Goal: Task Accomplishment & Management: Manage account settings

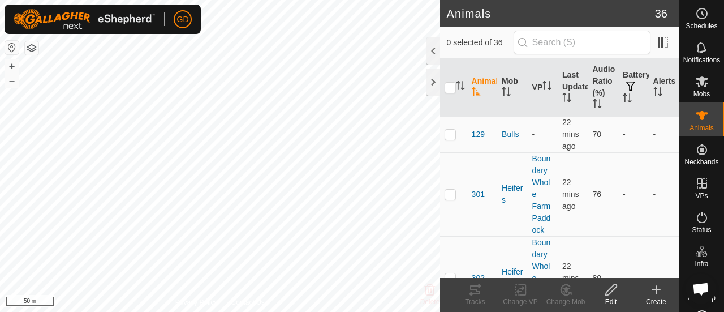
scroll to position [3570, 0]
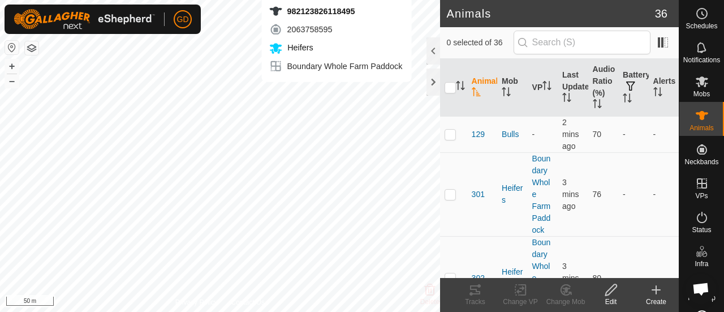
checkbox input "true"
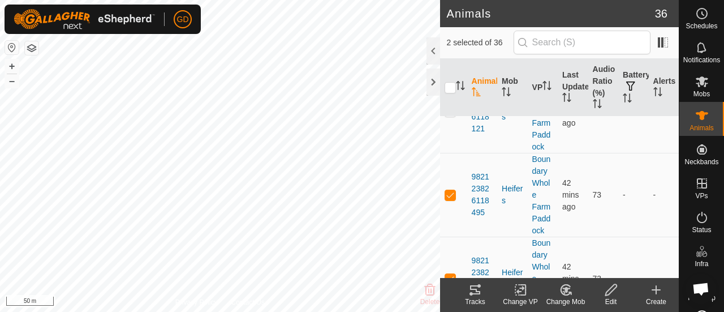
scroll to position [2516, 0]
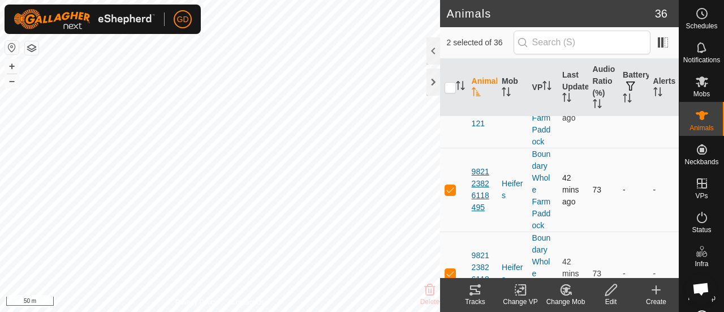
click at [481, 166] on span "982123826118495" at bounding box center [482, 190] width 21 height 48
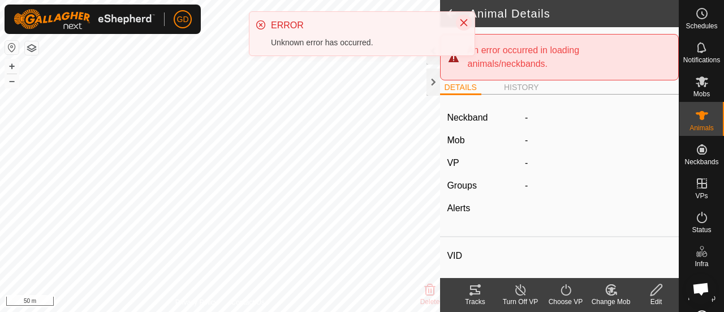
click at [460, 22] on icon "Close" at bounding box center [463, 22] width 9 height 9
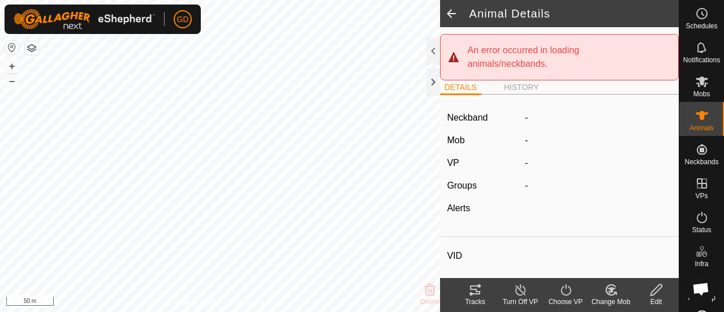
click at [653, 288] on icon at bounding box center [656, 290] width 14 height 14
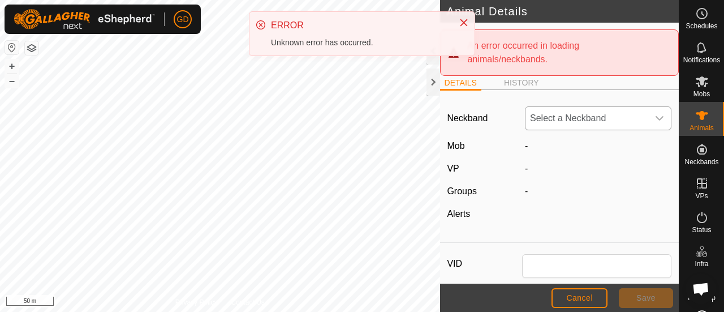
click at [574, 126] on span "Select a Neckband" at bounding box center [586, 118] width 123 height 23
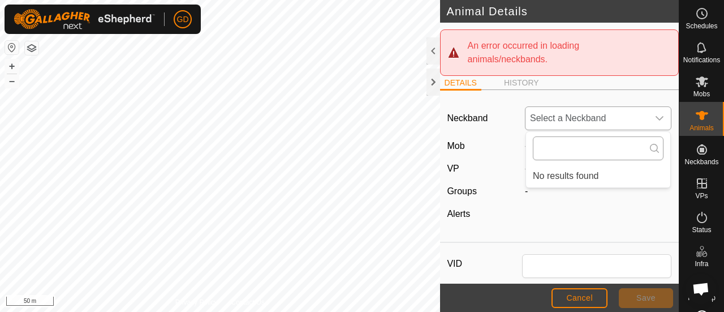
click at [555, 148] on input "text" at bounding box center [598, 148] width 131 height 24
type input "2063758595"
click at [579, 200] on div "Neckband Select a Neckband 2063758595 No results found Mob - VP - Groups - Aler…" at bounding box center [559, 168] width 239 height 138
click at [525, 147] on span "-" at bounding box center [526, 146] width 3 height 10
click at [581, 296] on span "Cancel" at bounding box center [579, 297] width 27 height 9
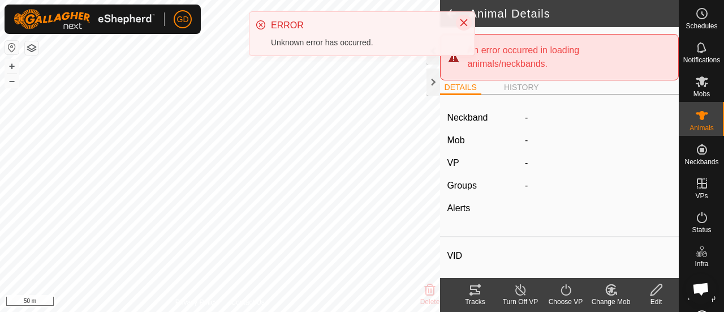
click at [466, 22] on icon "Close" at bounding box center [463, 22] width 9 height 9
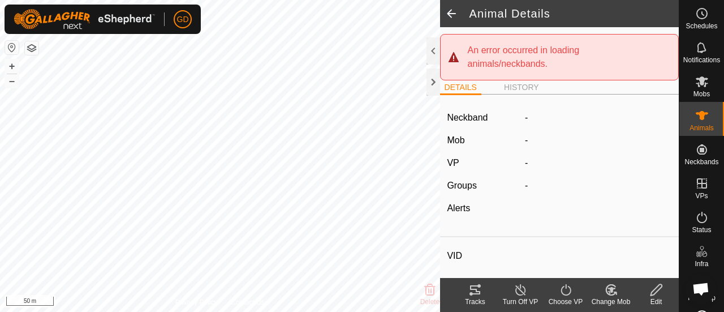
click at [705, 287] on span "Open chat" at bounding box center [701, 289] width 18 height 15
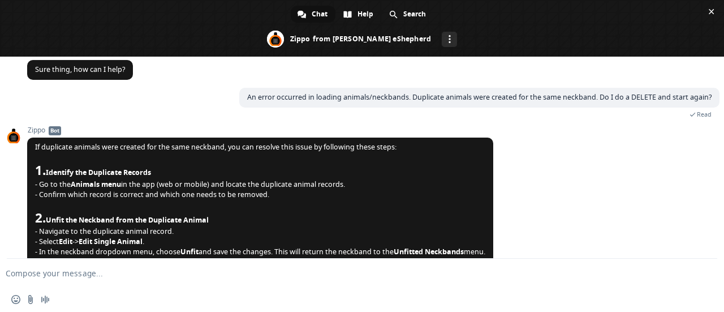
scroll to position [3158, 0]
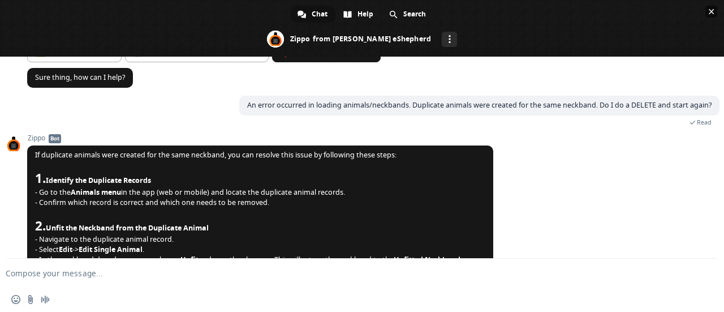
click at [712, 12] on span "Close chat" at bounding box center [712, 12] width 6 height 6
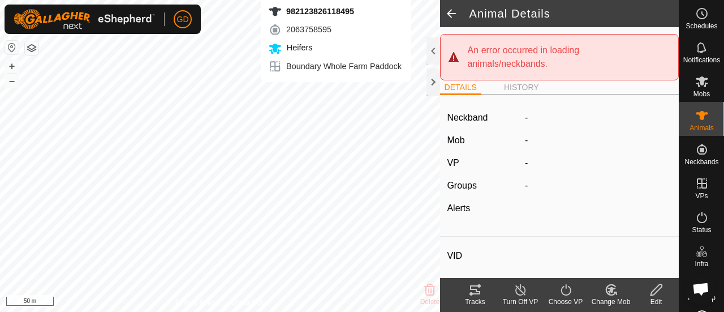
scroll to position [3158, 0]
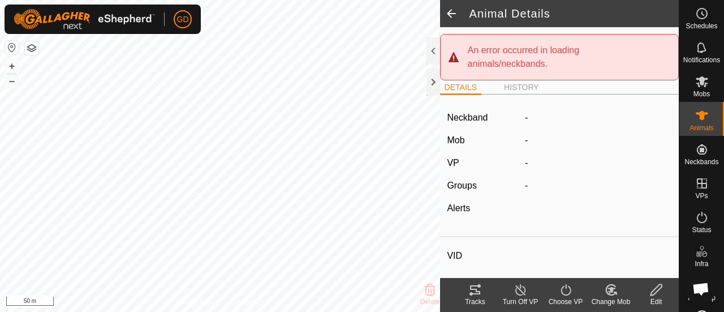
click at [475, 290] on icon at bounding box center [475, 289] width 10 height 9
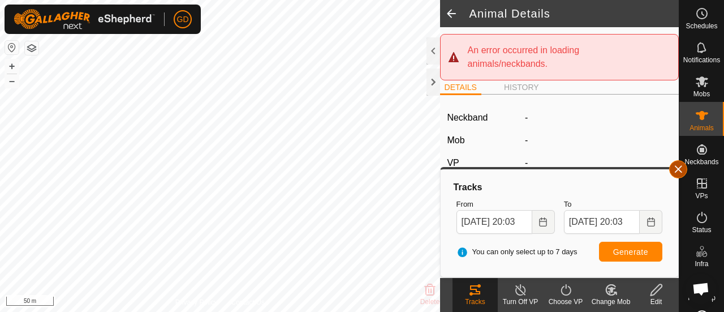
click at [674, 169] on span "button" at bounding box center [678, 169] width 9 height 9
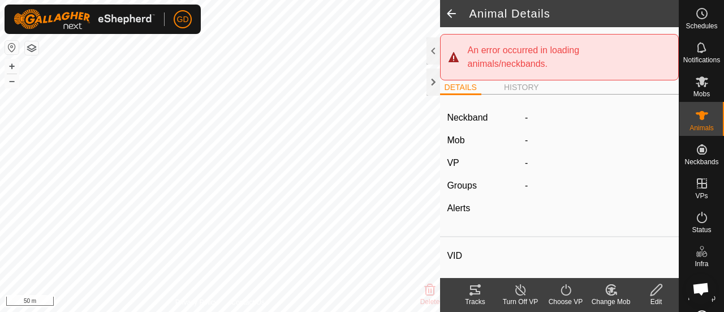
click at [581, 311] on div "Choose VP" at bounding box center [565, 295] width 45 height 34
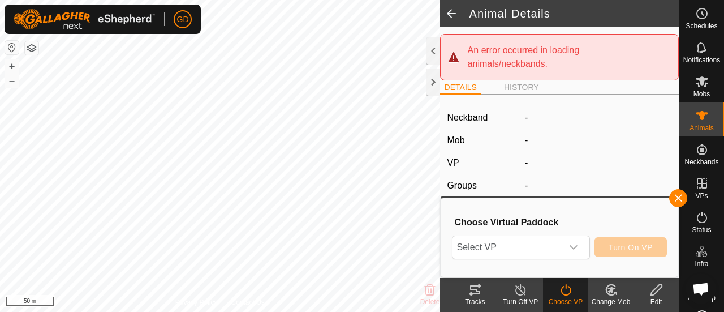
click at [475, 290] on icon at bounding box center [475, 289] width 10 height 9
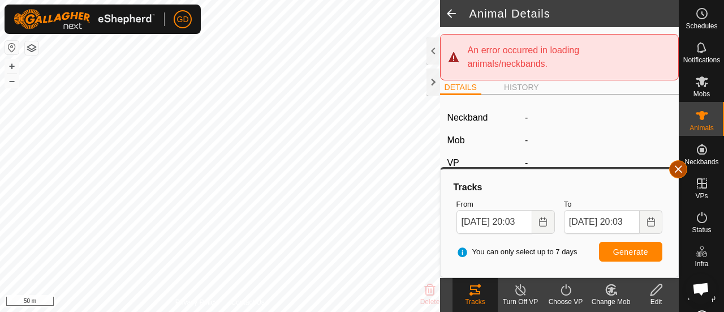
click at [676, 171] on button "button" at bounding box center [678, 169] width 18 height 18
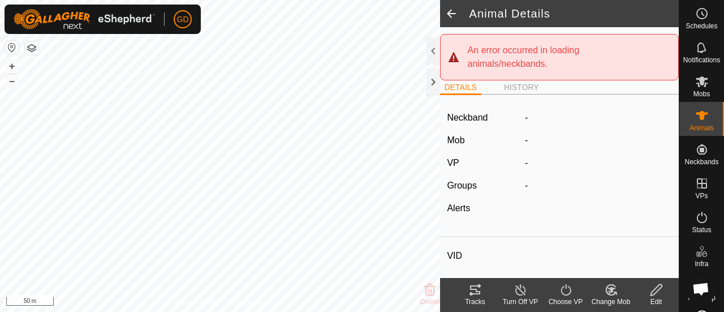
click at [452, 16] on span at bounding box center [451, 13] width 23 height 27
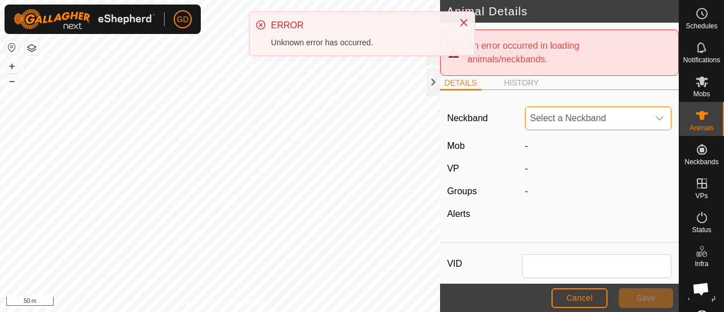
click at [570, 114] on span "Select a Neckband" at bounding box center [586, 118] width 123 height 23
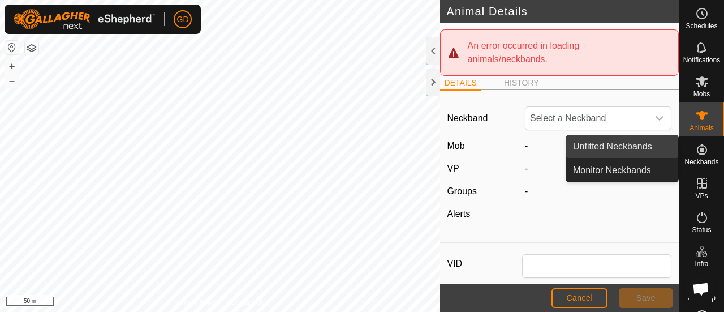
click at [622, 145] on link "Unfitted Neckbands" at bounding box center [622, 146] width 112 height 23
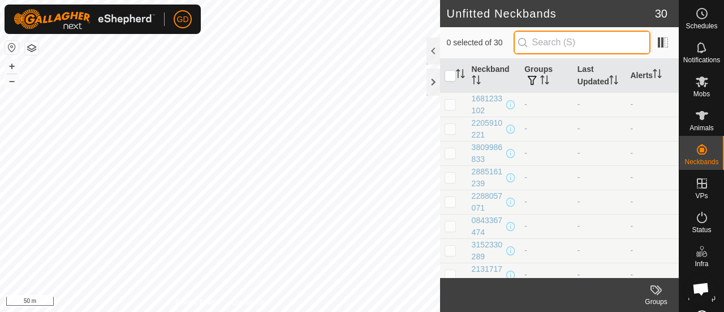
click at [561, 40] on input "text" at bounding box center [582, 43] width 137 height 24
paste input "2063758595"
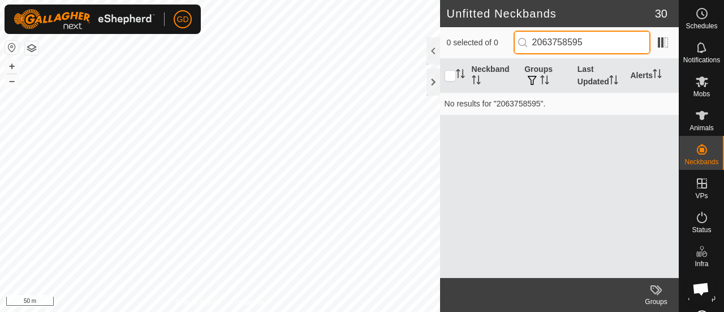
type input "2063758595"
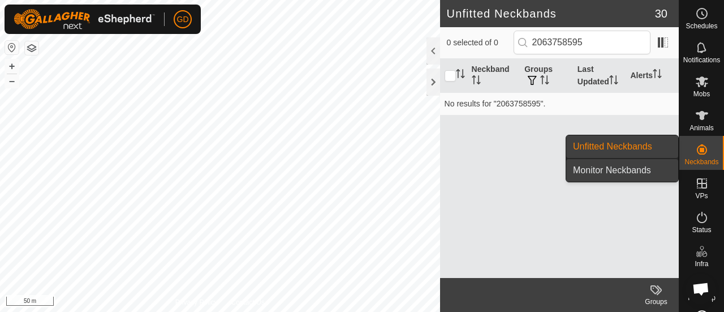
click at [617, 171] on link "Monitor Neckbands" at bounding box center [622, 170] width 112 height 23
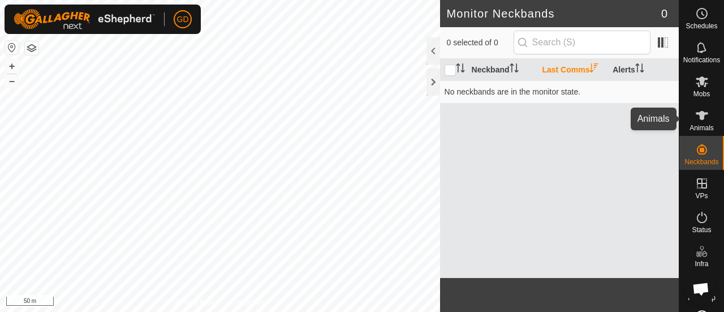
click at [695, 117] on icon at bounding box center [702, 116] width 14 height 14
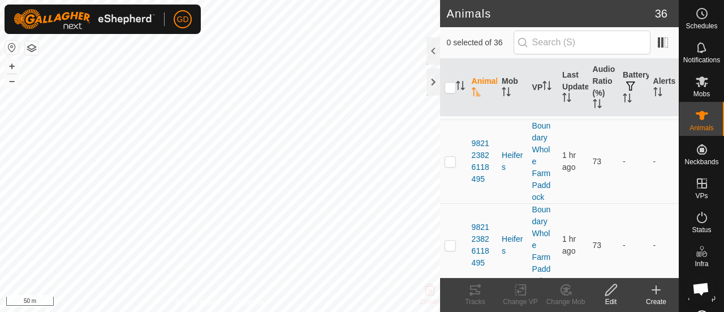
scroll to position [2550, 0]
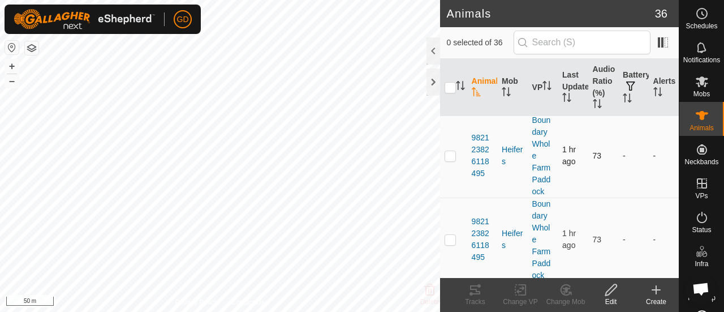
click at [450, 151] on p-checkbox at bounding box center [450, 155] width 11 height 9
checkbox input "true"
click at [445, 291] on delete-svg-icon at bounding box center [429, 290] width 45 height 14
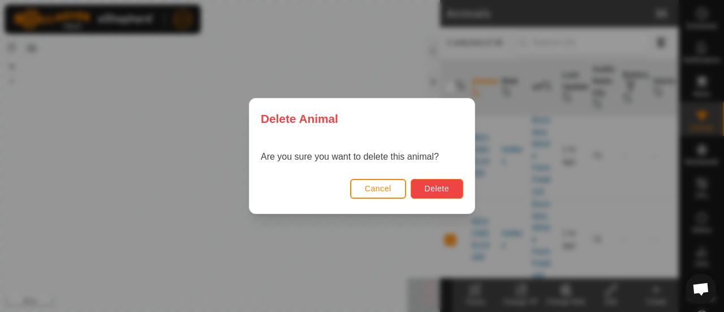
click at [441, 185] on span "Delete" at bounding box center [437, 188] width 24 height 9
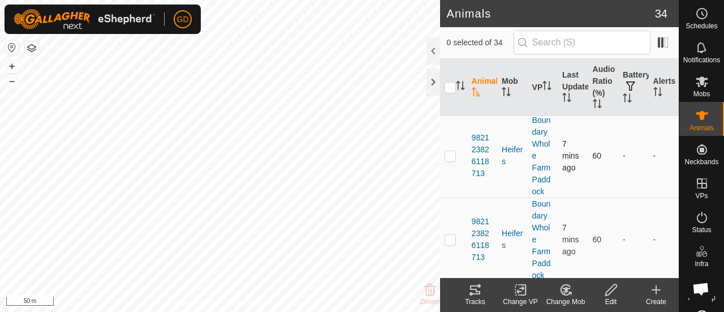
click at [450, 151] on p-checkbox at bounding box center [450, 155] width 11 height 9
checkbox input "true"
click at [448, 235] on p-checkbox at bounding box center [450, 239] width 11 height 9
checkbox input "false"
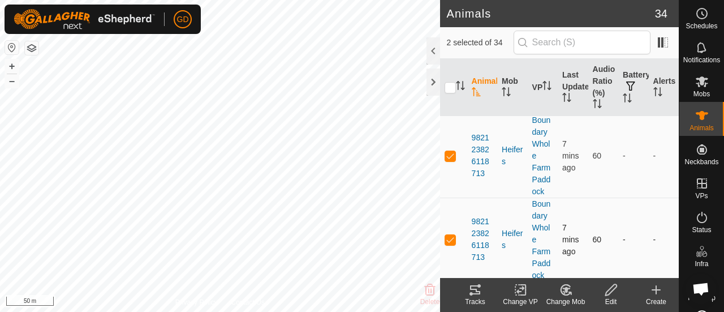
checkbox input "false"
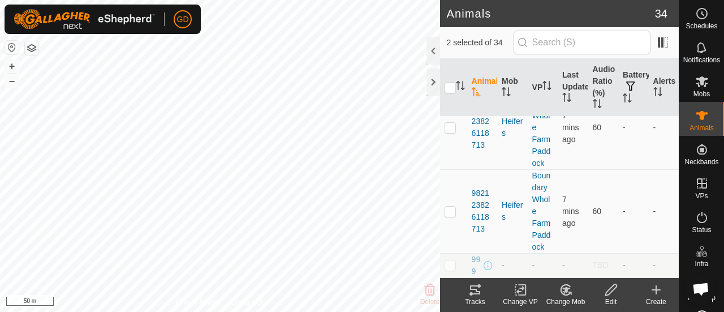
checkbox input "true"
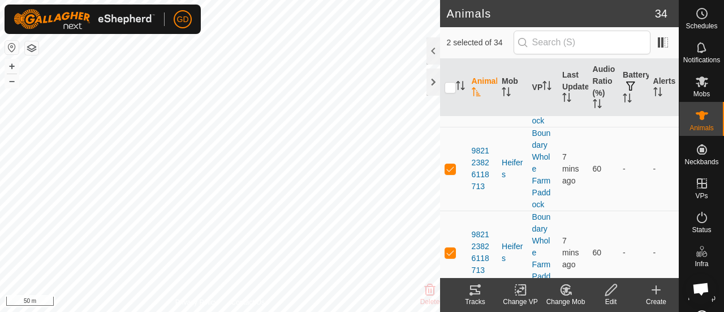
click at [443, 292] on delete-svg-icon at bounding box center [429, 290] width 45 height 14
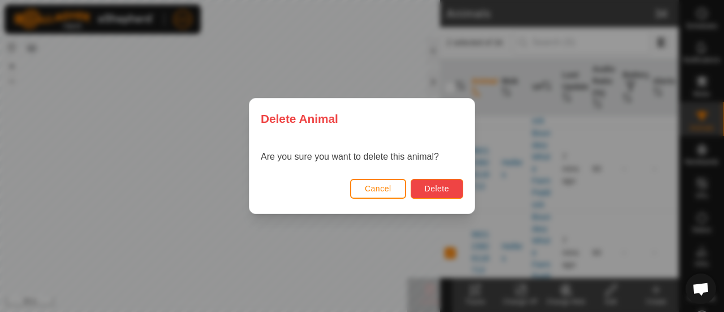
click at [434, 186] on span "Delete" at bounding box center [437, 188] width 24 height 9
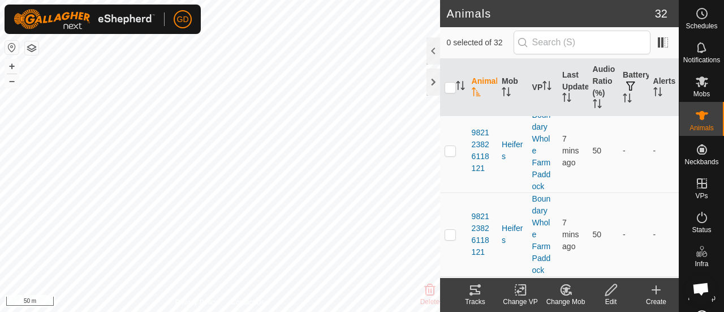
scroll to position [2382, 0]
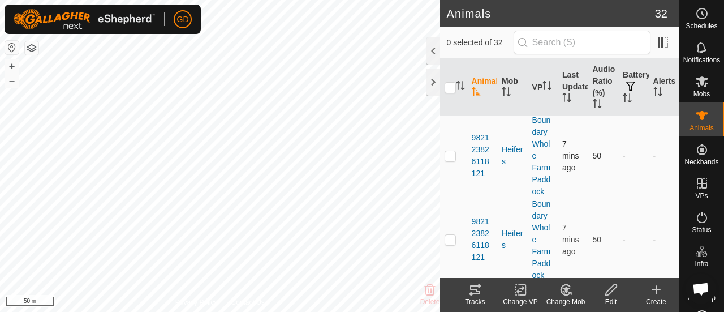
click at [452, 152] on p-checkbox at bounding box center [450, 155] width 11 height 9
checkbox input "true"
click at [441, 291] on delete-svg-icon at bounding box center [429, 290] width 45 height 14
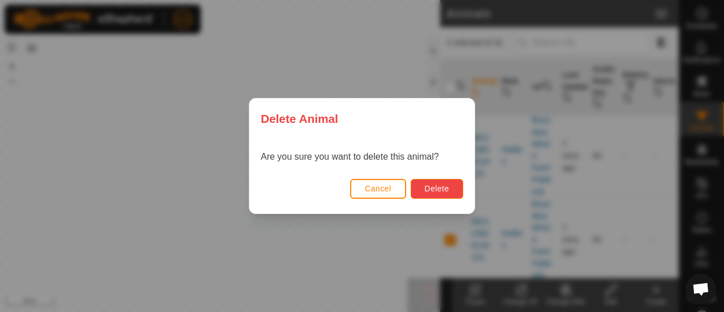
click at [437, 183] on button "Delete" at bounding box center [437, 189] width 53 height 20
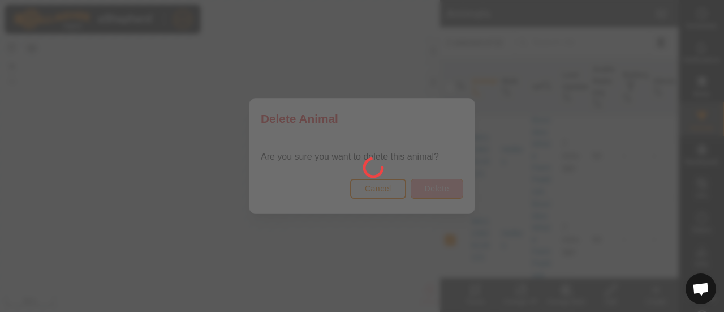
scroll to position [2248, 0]
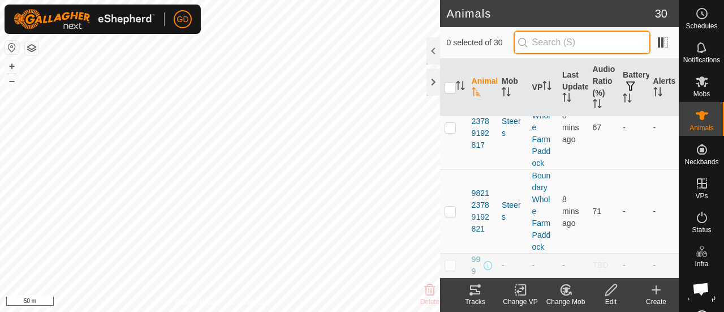
click at [568, 41] on input "text" at bounding box center [582, 43] width 137 height 24
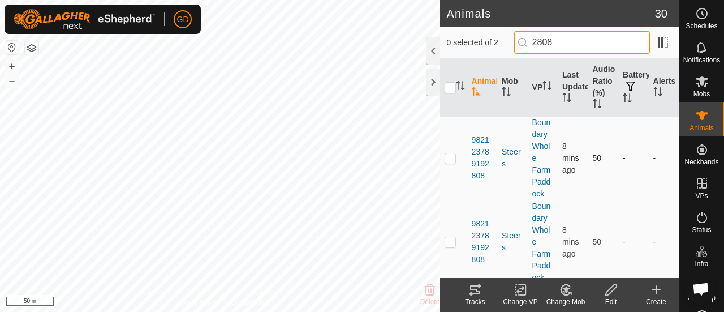
type input "2808"
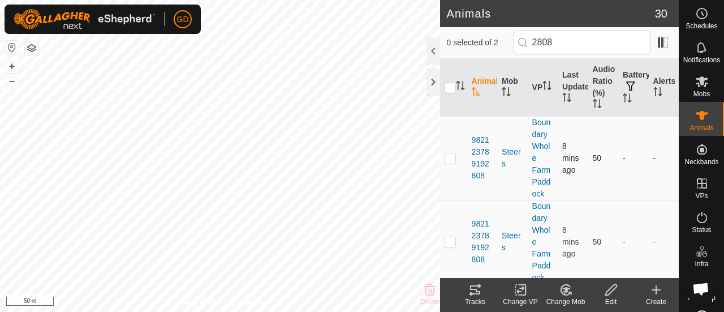
click at [447, 159] on p-checkbox at bounding box center [450, 157] width 11 height 9
checkbox input "true"
click at [446, 293] on delete-svg-icon at bounding box center [429, 290] width 45 height 14
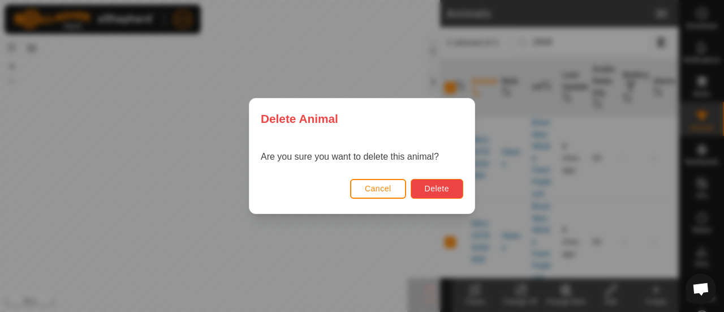
click at [436, 186] on span "Delete" at bounding box center [437, 188] width 24 height 9
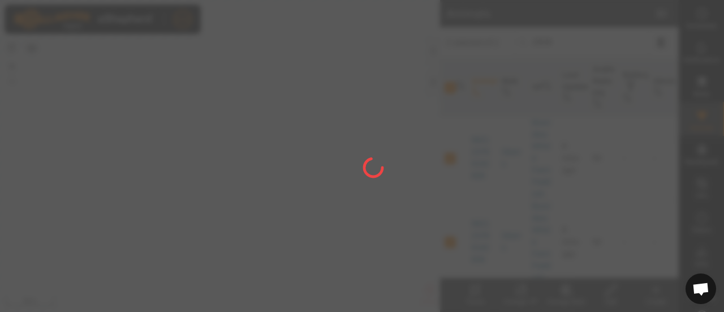
checkbox input "false"
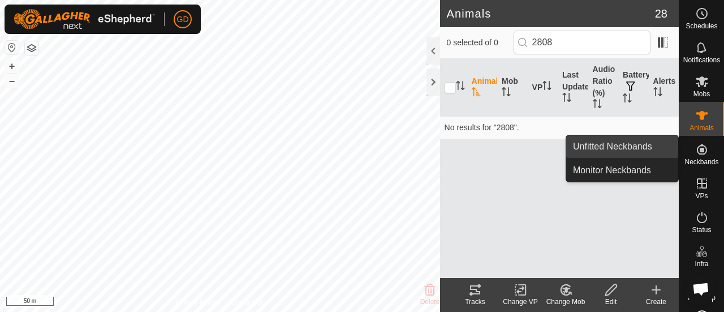
click at [610, 148] on link "Unfitted Neckbands" at bounding box center [622, 146] width 112 height 23
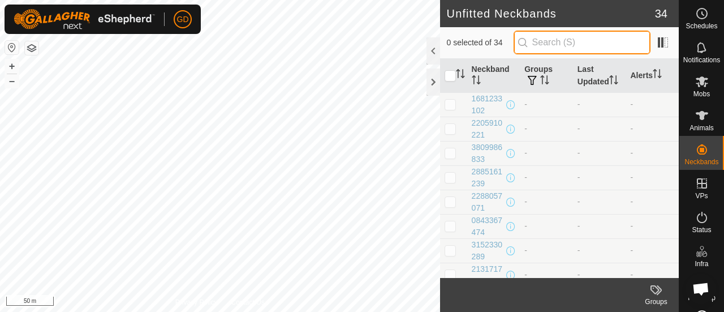
click at [588, 45] on input "text" at bounding box center [582, 43] width 137 height 24
paste input "3990300445"
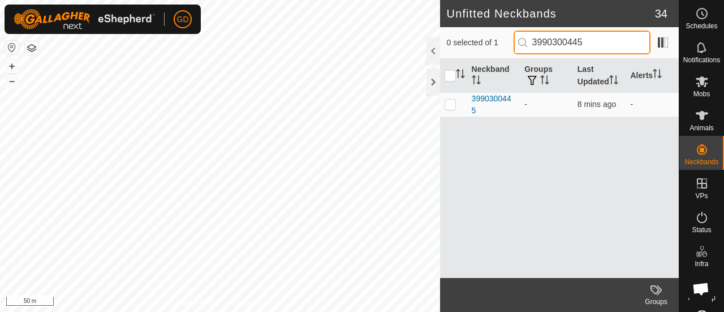
drag, startPoint x: 599, startPoint y: 44, endPoint x: 528, endPoint y: 48, distance: 70.8
click at [528, 48] on input "3990300445" at bounding box center [582, 43] width 137 height 24
paste input "292863572"
type input "3"
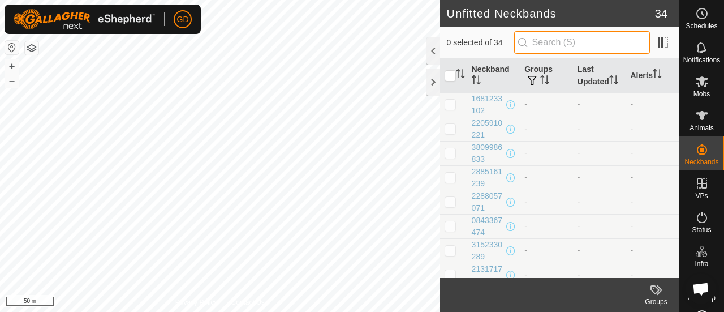
paste input "1180043404"
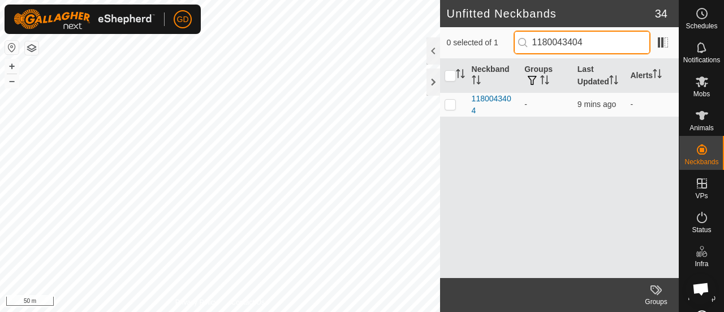
drag, startPoint x: 599, startPoint y: 41, endPoint x: 529, endPoint y: 42, distance: 70.1
click at [529, 42] on p-iconfield "1180043404" at bounding box center [582, 43] width 137 height 24
paste input "3561274559"
drag, startPoint x: 596, startPoint y: 42, endPoint x: 522, endPoint y: 46, distance: 73.6
click at [522, 46] on div "0 selected of 1 3561274559" at bounding box center [559, 43] width 225 height 24
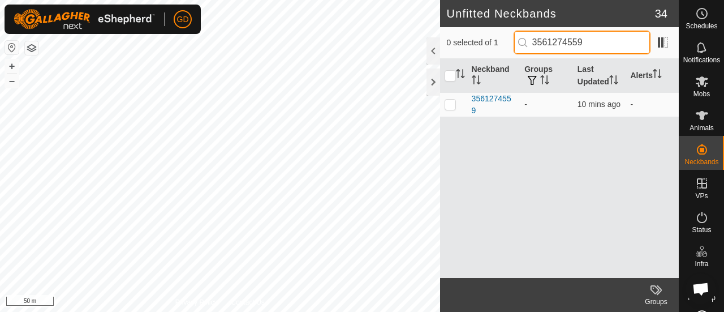
paste input "2063758595"
type input "2063758595"
click at [605, 40] on input "2063758595" at bounding box center [582, 43] width 137 height 24
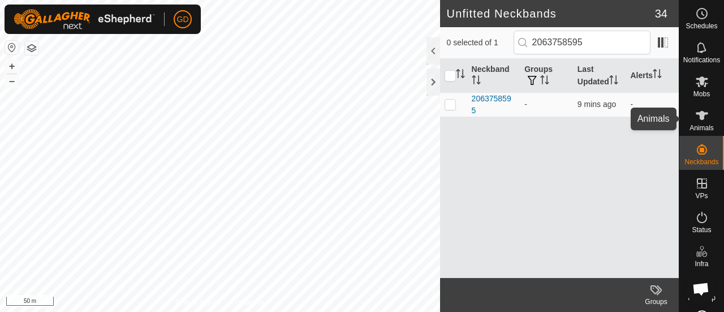
click at [697, 115] on icon at bounding box center [702, 115] width 12 height 9
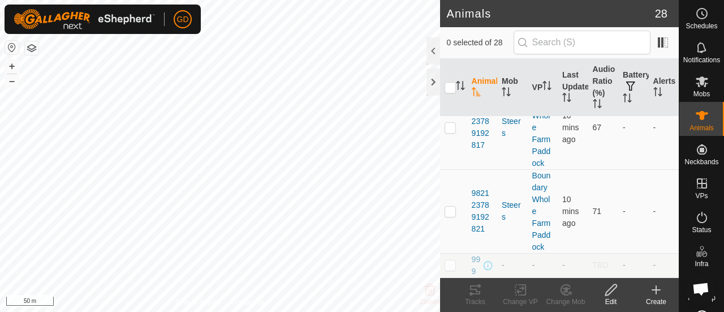
scroll to position [2081, 0]
click at [655, 290] on icon at bounding box center [656, 290] width 8 height 0
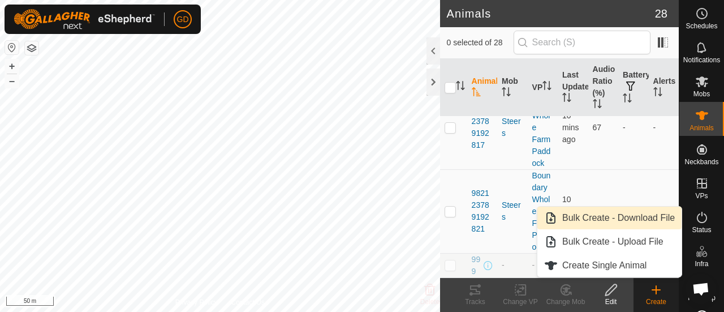
click at [604, 214] on link "Bulk Create - Download File" at bounding box center [609, 217] width 144 height 23
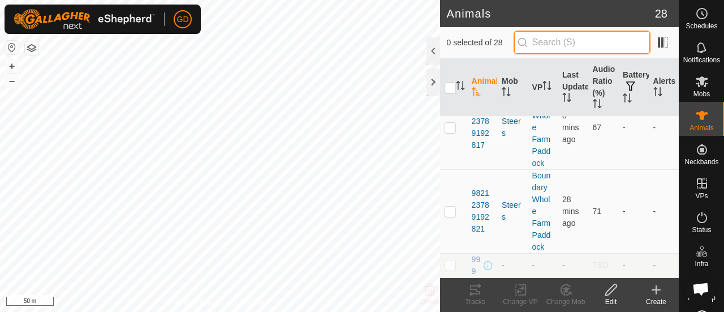
click at [562, 41] on input "text" at bounding box center [582, 43] width 137 height 24
paste input "982123789192808"
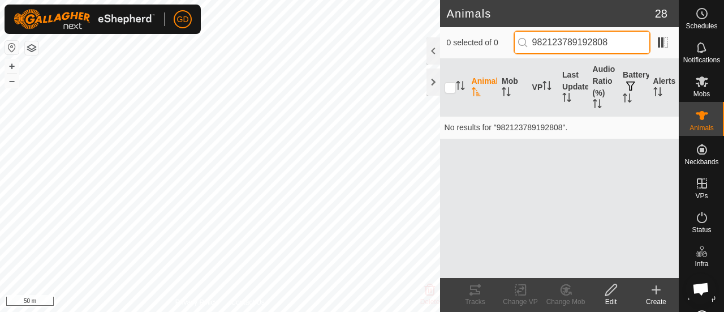
drag, startPoint x: 625, startPoint y: 44, endPoint x: 528, endPoint y: 50, distance: 97.5
click at [528, 50] on input "982123789192808" at bounding box center [582, 43] width 137 height 24
paste input "21"
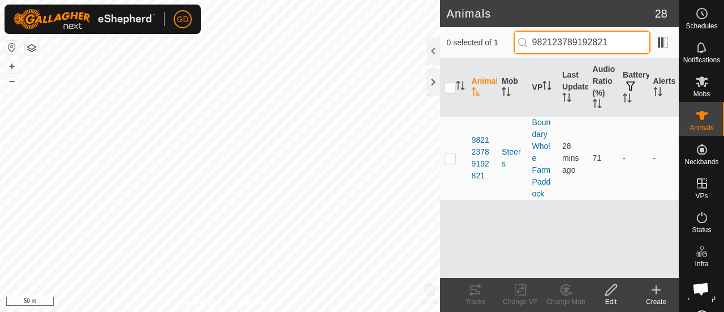
type input "982123789192821"
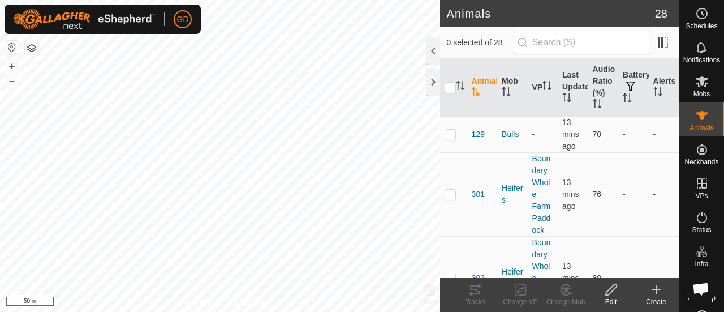
scroll to position [3158, 0]
click at [656, 290] on icon at bounding box center [656, 290] width 8 height 0
click at [654, 292] on icon at bounding box center [656, 290] width 14 height 14
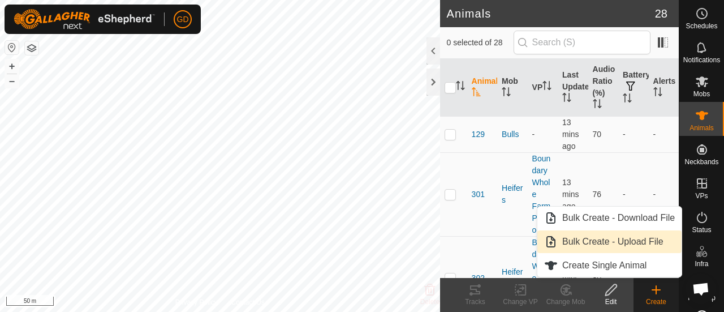
click at [613, 242] on link "Bulk Create - Upload File" at bounding box center [609, 241] width 144 height 23
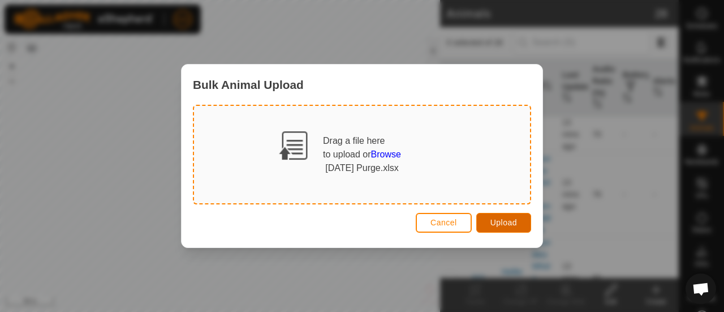
click at [495, 221] on span "Upload" at bounding box center [503, 222] width 27 height 9
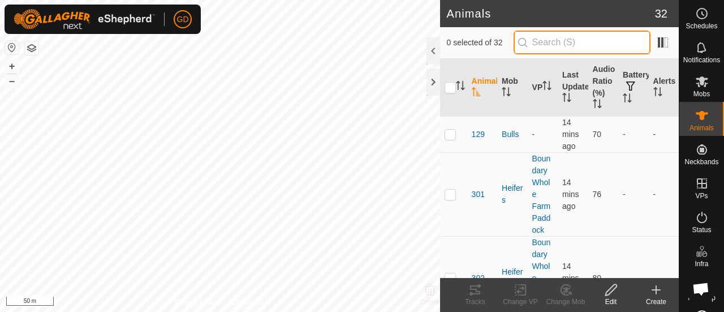
click at [564, 45] on input "text" at bounding box center [582, 43] width 137 height 24
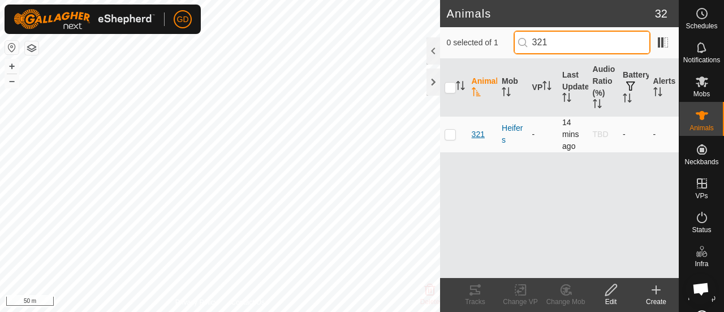
type input "321"
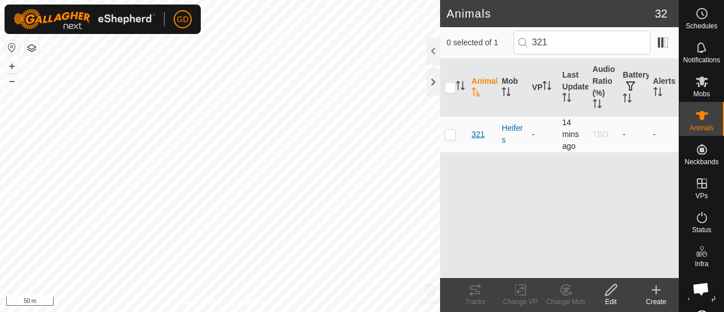
click at [478, 133] on span "321" at bounding box center [478, 134] width 13 height 12
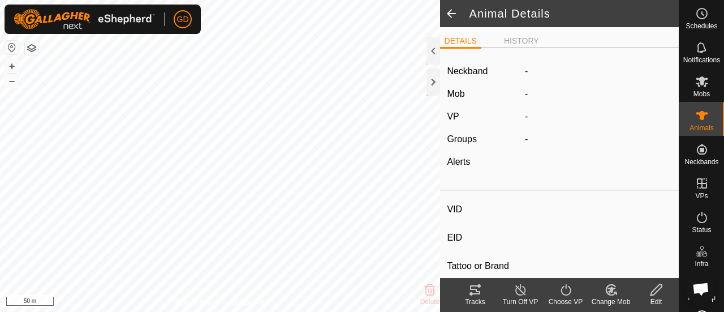
type input "321"
type input "982123826118713"
type input "-"
type input "Droughtmaster"
type input "-"
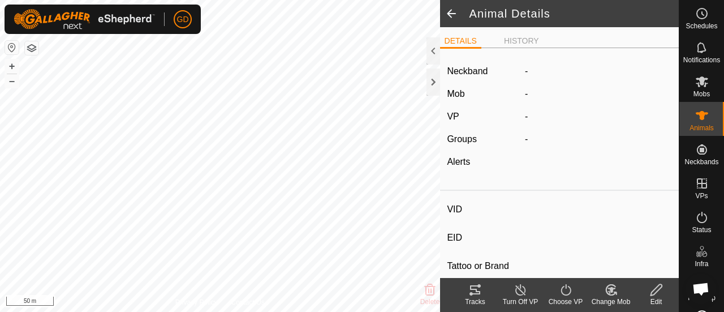
type input "330 kg"
type input "-"
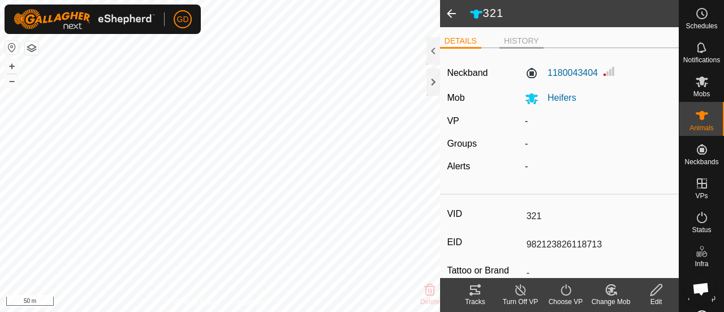
click at [516, 39] on li "HISTORY" at bounding box center [521, 42] width 44 height 14
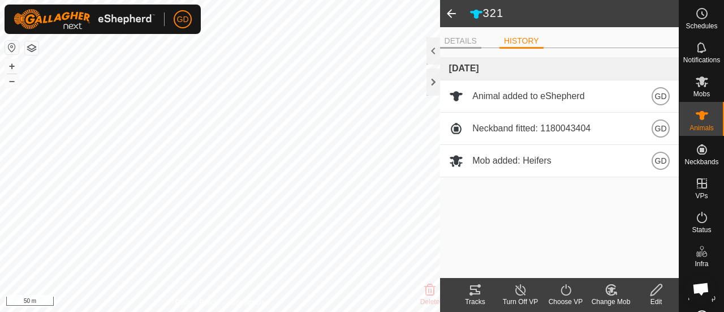
click at [459, 40] on li "DETAILS" at bounding box center [460, 42] width 41 height 14
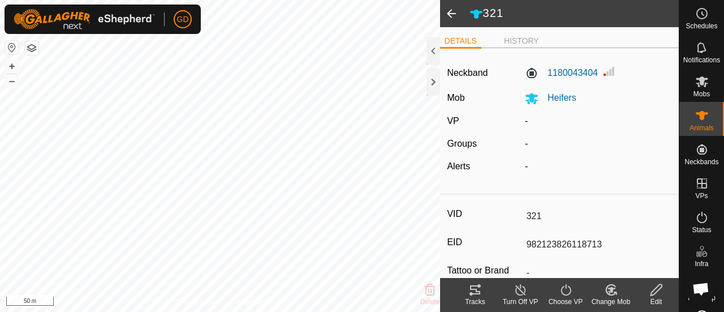
click at [562, 288] on icon at bounding box center [566, 290] width 14 height 14
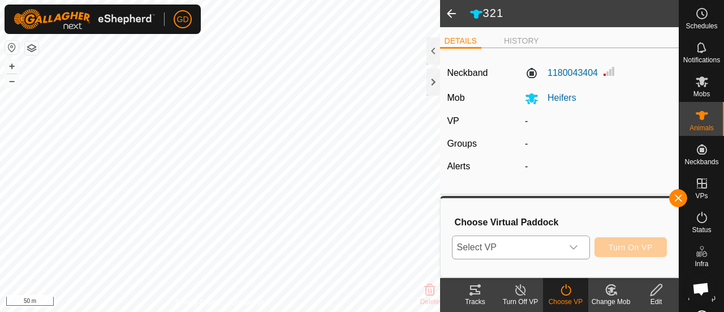
click at [578, 244] on icon "dropdown trigger" at bounding box center [573, 247] width 9 height 9
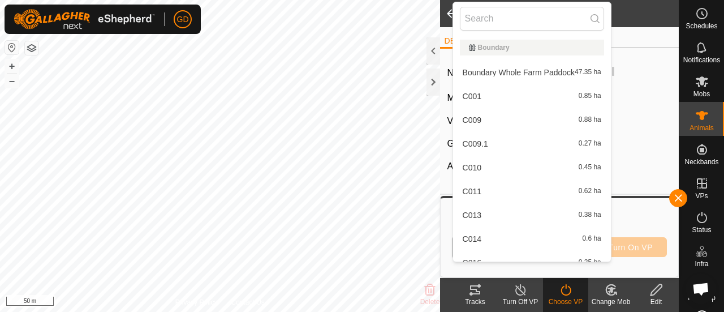
click at [512, 68] on li "Boundary Whole Farm Paddock 47.35 ha" at bounding box center [532, 72] width 158 height 23
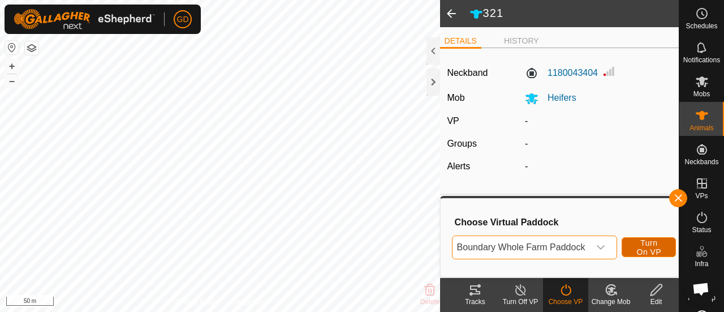
click at [636, 247] on span "Turn On VP" at bounding box center [649, 247] width 26 height 18
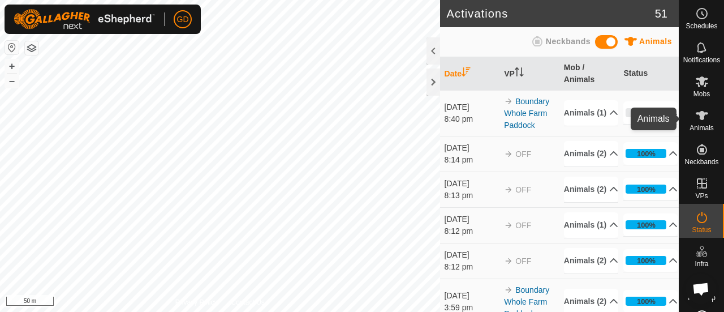
click at [696, 118] on icon at bounding box center [702, 115] width 12 height 9
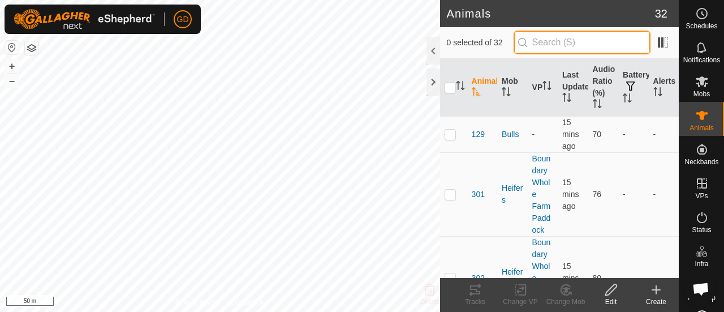
click at [550, 40] on input "text" at bounding box center [582, 43] width 137 height 24
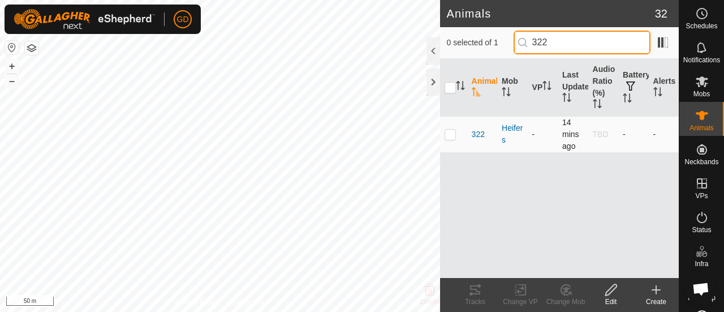
type input "322"
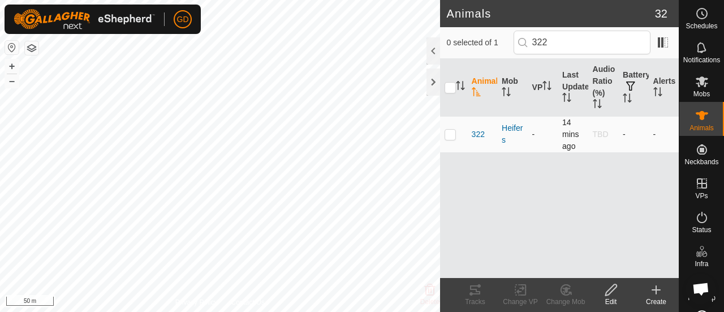
click at [450, 131] on p-checkbox at bounding box center [450, 134] width 11 height 9
checkbox input "true"
click at [522, 288] on icon at bounding box center [520, 289] width 8 height 7
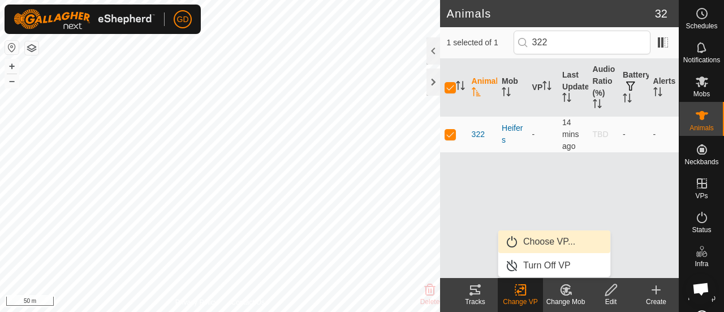
click at [547, 242] on link "Choose VP..." at bounding box center [554, 241] width 112 height 23
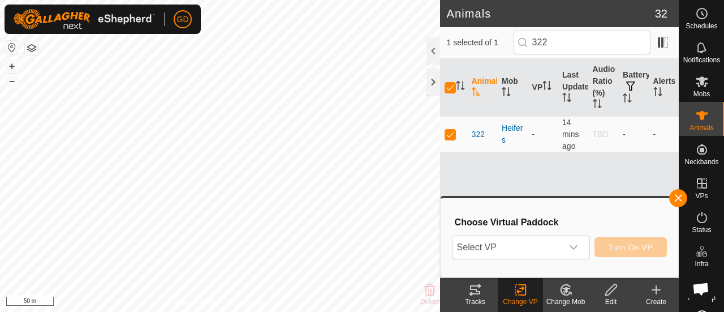
click at [547, 242] on span "Select VP" at bounding box center [507, 247] width 110 height 23
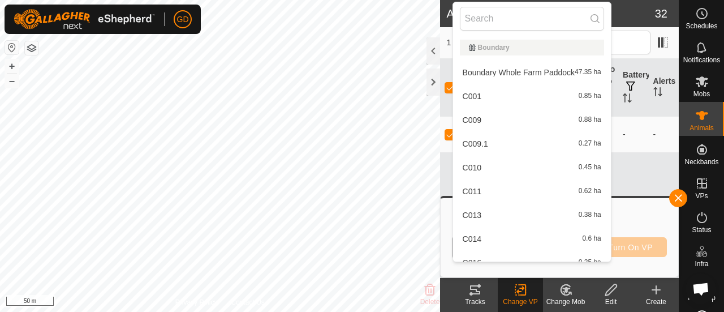
click at [508, 72] on li "Boundary Whole Farm Paddock 47.35 ha" at bounding box center [532, 72] width 158 height 23
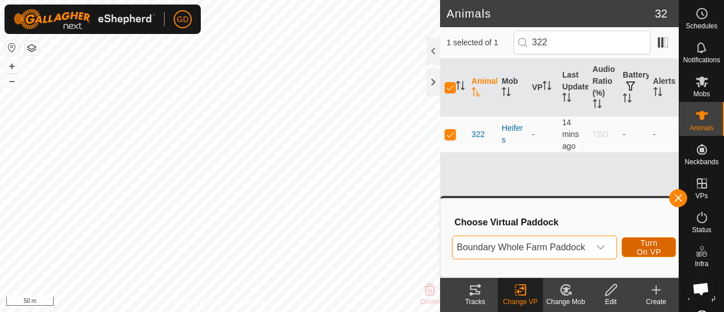
click at [644, 244] on span "Turn On VP" at bounding box center [649, 247] width 26 height 18
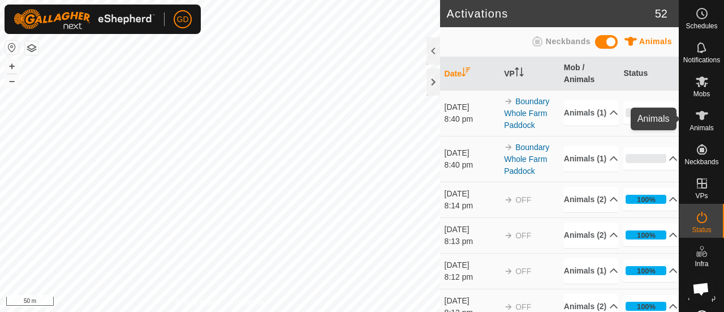
click at [695, 121] on icon at bounding box center [702, 116] width 14 height 14
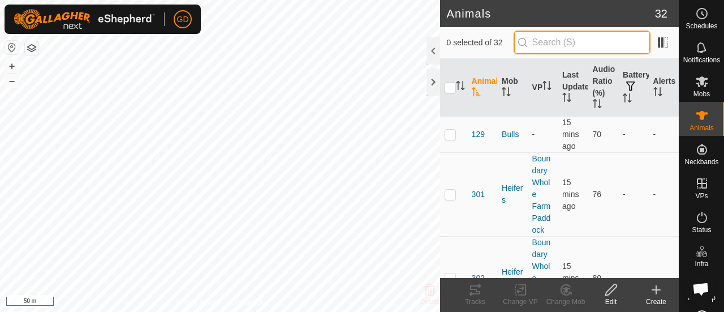
click at [553, 42] on input "text" at bounding box center [582, 43] width 137 height 24
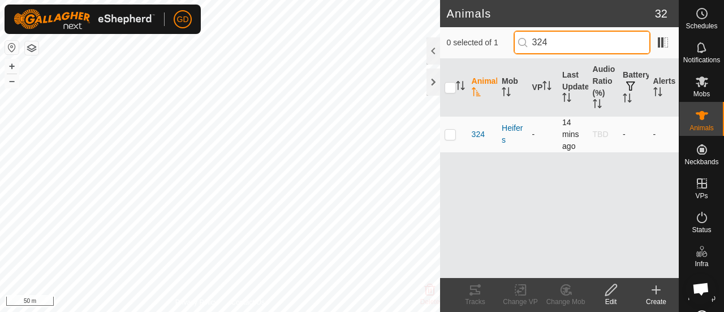
type input "324"
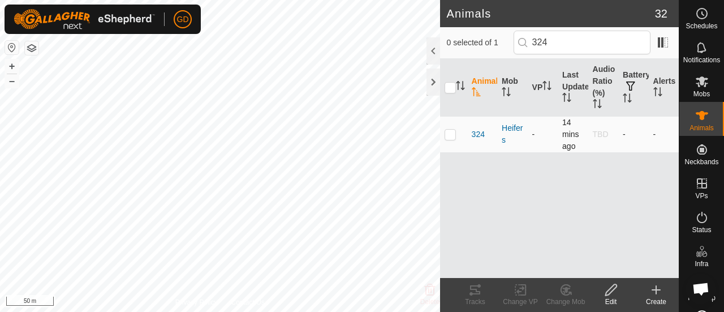
click at [455, 135] on p-checkbox at bounding box center [450, 134] width 11 height 9
checkbox input "true"
click at [520, 288] on icon at bounding box center [520, 289] width 8 height 7
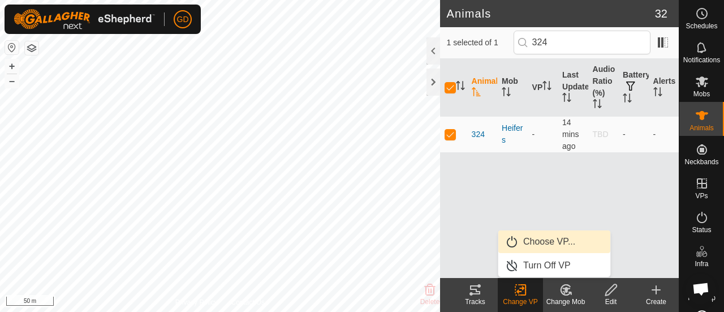
click at [543, 238] on link "Choose VP..." at bounding box center [554, 241] width 112 height 23
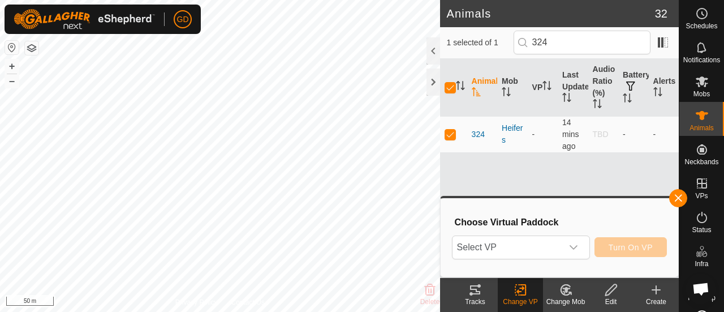
click at [543, 238] on span "Select VP" at bounding box center [507, 247] width 110 height 23
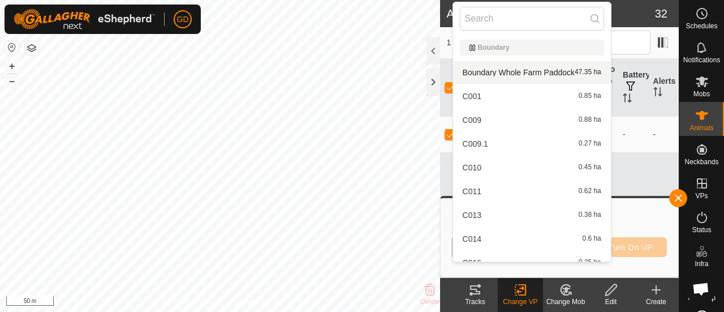
click at [507, 70] on li "Boundary Whole Farm Paddock 47.35 ha" at bounding box center [532, 72] width 158 height 23
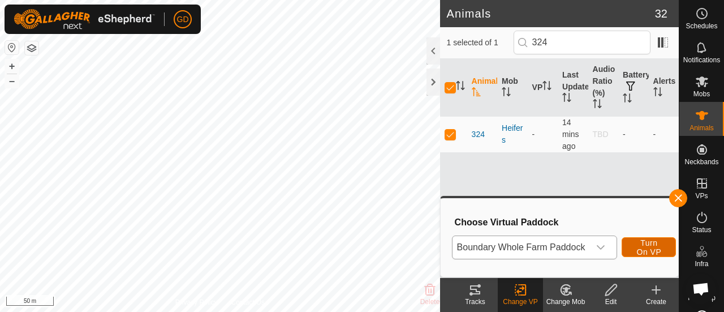
click at [647, 251] on span "Turn On VP" at bounding box center [649, 247] width 26 height 18
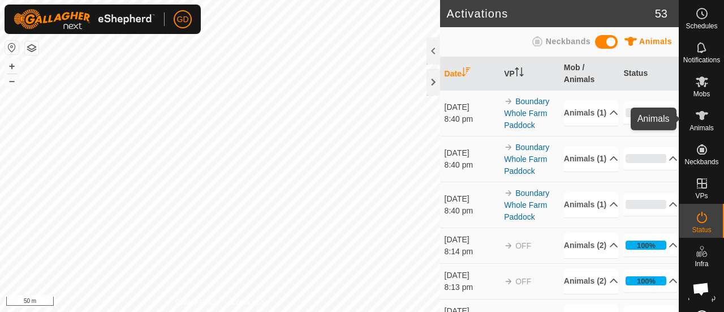
click at [698, 116] on icon at bounding box center [702, 115] width 12 height 9
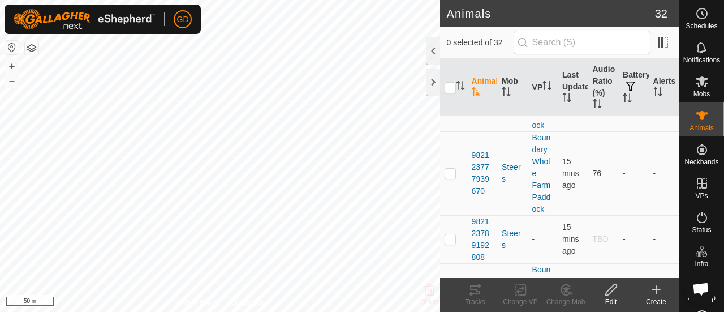
scroll to position [2207, 0]
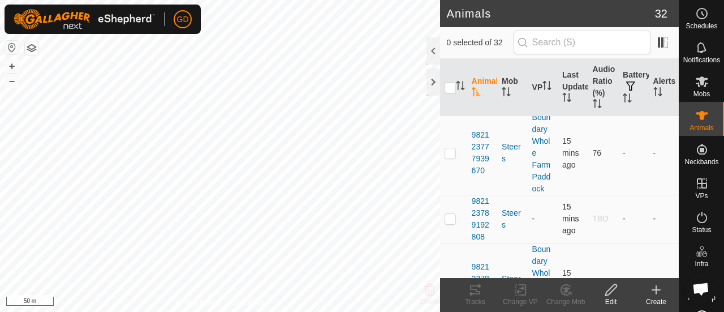
click at [448, 218] on td at bounding box center [453, 219] width 27 height 48
checkbox input "true"
click at [522, 293] on icon at bounding box center [521, 290] width 14 height 14
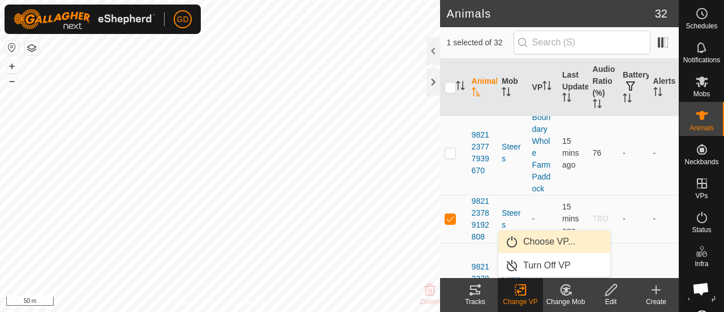
click at [544, 241] on link "Choose VP..." at bounding box center [554, 241] width 112 height 23
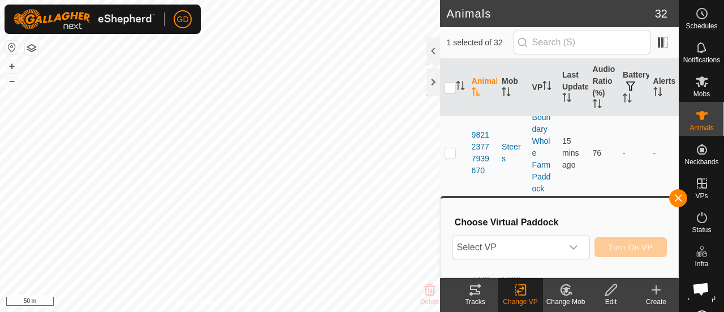
click at [544, 241] on span "Select VP" at bounding box center [507, 247] width 110 height 23
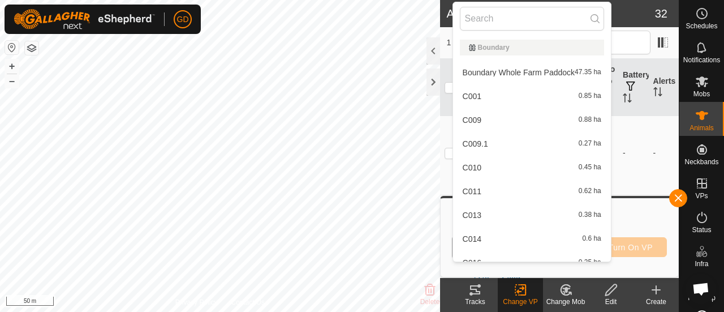
click at [521, 72] on li "Boundary Whole Farm Paddock 47.35 ha" at bounding box center [532, 72] width 158 height 23
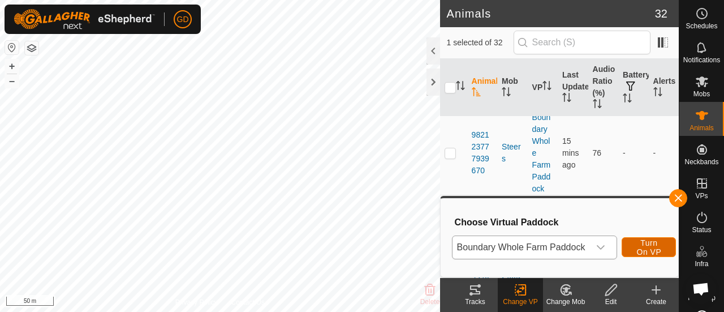
click at [640, 247] on span "Turn On VP" at bounding box center [649, 247] width 26 height 18
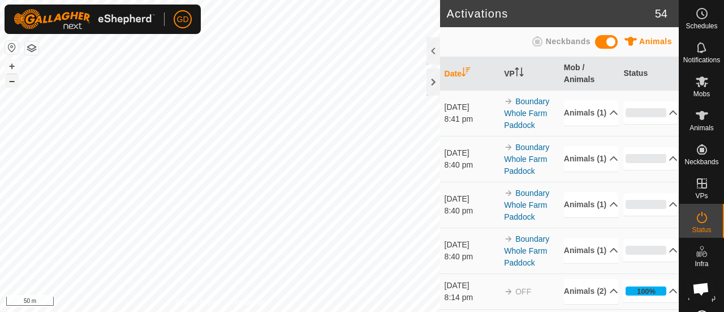
click at [14, 83] on button "–" at bounding box center [12, 81] width 14 height 14
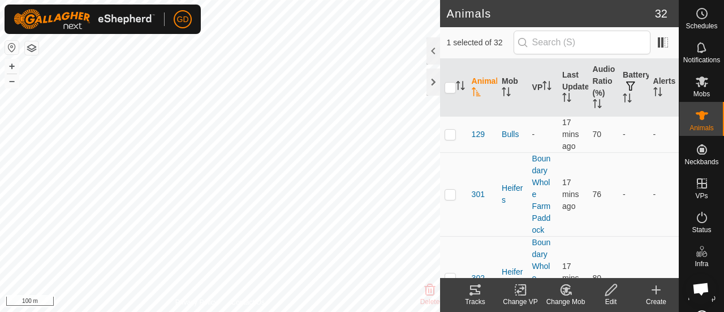
click at [472, 292] on icon at bounding box center [475, 290] width 14 height 14
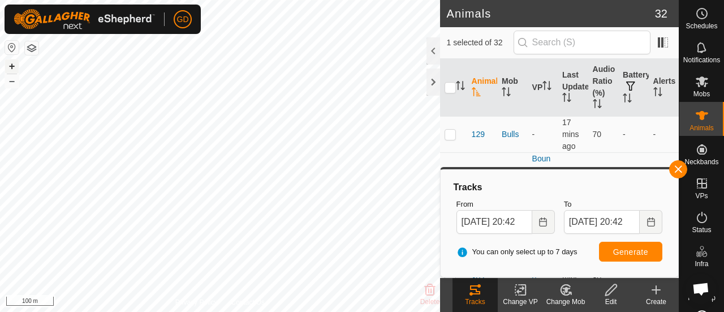
click at [12, 66] on button "+" at bounding box center [12, 66] width 14 height 14
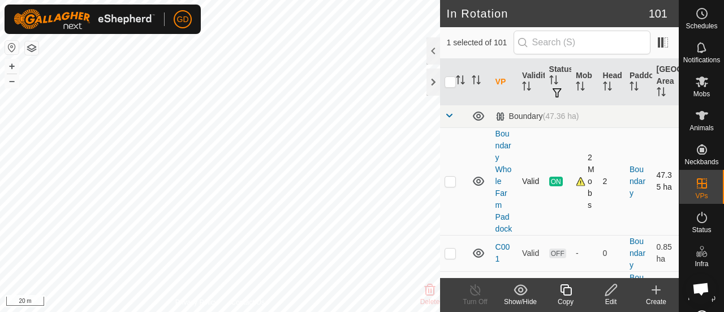
checkbox input "false"
checkbox input "true"
checkbox input "false"
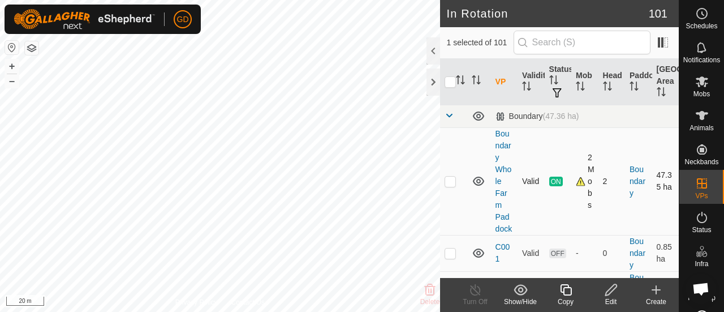
checkbox input "false"
checkbox input "true"
checkbox input "false"
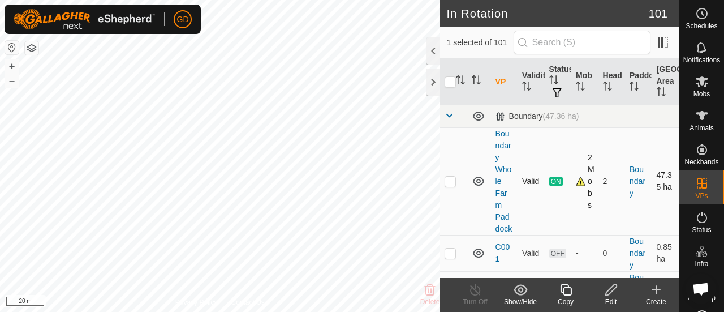
checkbox input "true"
click at [11, 65] on button "+" at bounding box center [12, 66] width 14 height 14
checkbox input "true"
checkbox input "false"
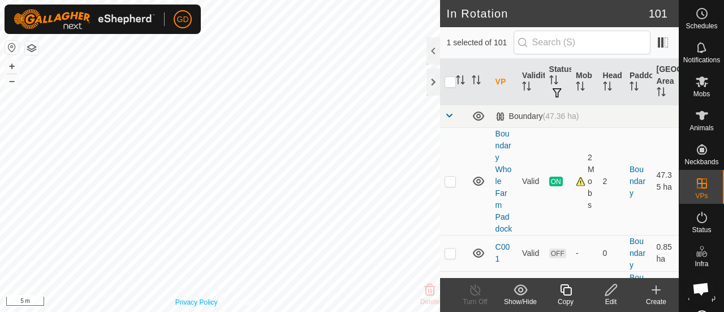
checkbox input "false"
checkbox input "true"
click at [458, 79] on icon "Activate to sort" at bounding box center [458, 79] width 1 height 9
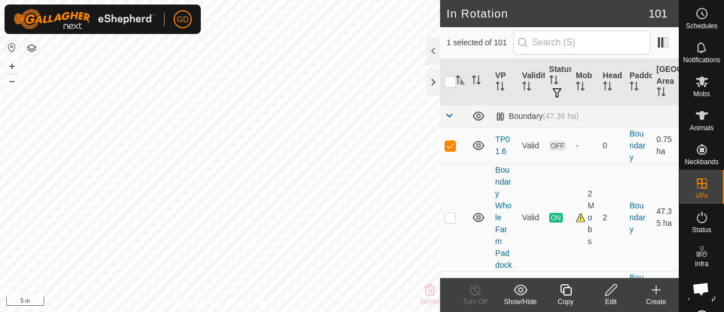
click at [611, 291] on icon at bounding box center [610, 289] width 11 height 11
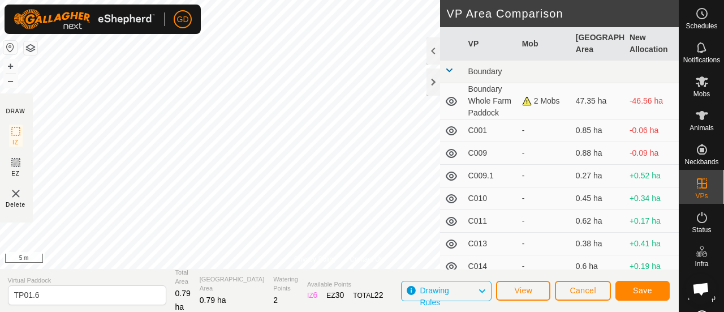
click at [295, 0] on html "GD Schedules Notifications Mobs Animals Neckbands VPs Status Infra Heatmap Help…" at bounding box center [362, 156] width 724 height 312
click at [9, 80] on button "–" at bounding box center [11, 81] width 14 height 14
click at [0, 146] on div "Privacy Policy Contact Us Status: OFF Type: Inclusion Zone + – ⇧ i 10 m DRAW IZ…" at bounding box center [339, 156] width 680 height 312
click at [636, 291] on span "Save" at bounding box center [642, 290] width 19 height 9
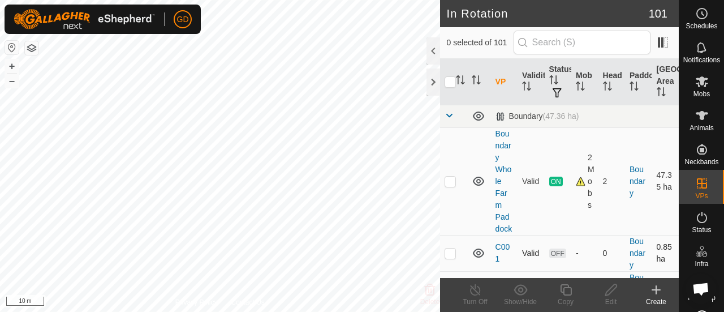
checkbox input "true"
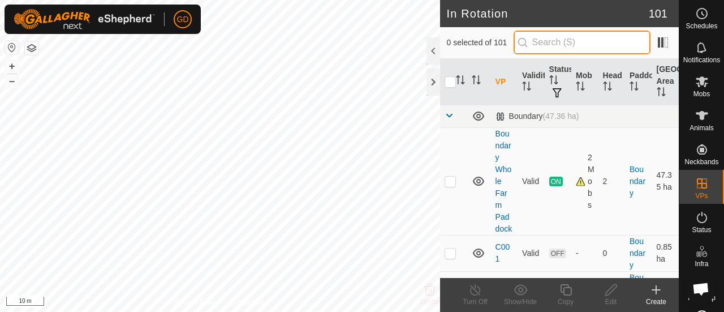
click at [557, 45] on input "text" at bounding box center [582, 43] width 137 height 24
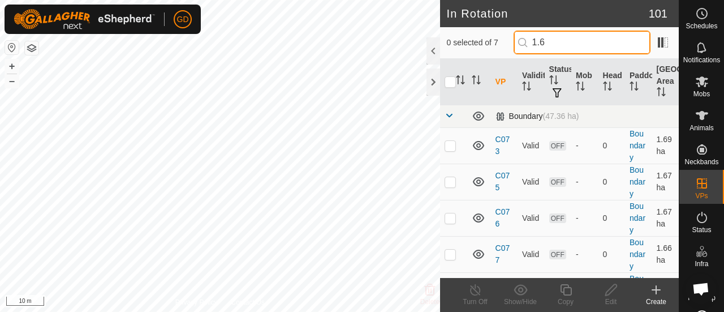
type input "1.6"
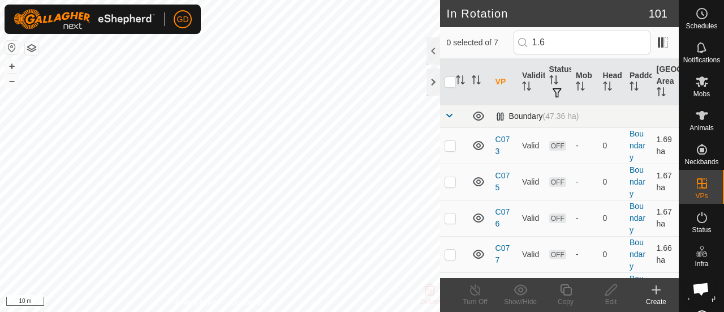
click at [449, 115] on span at bounding box center [449, 115] width 9 height 9
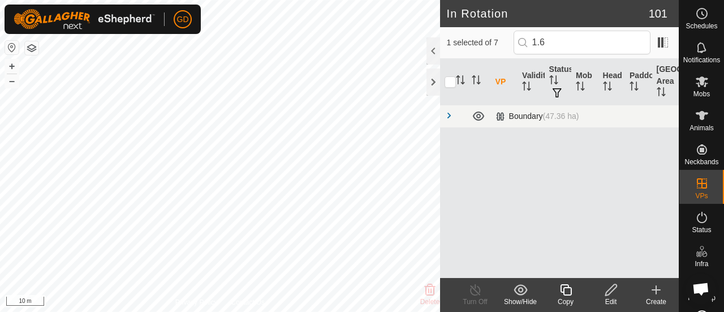
click at [448, 116] on span at bounding box center [449, 115] width 9 height 9
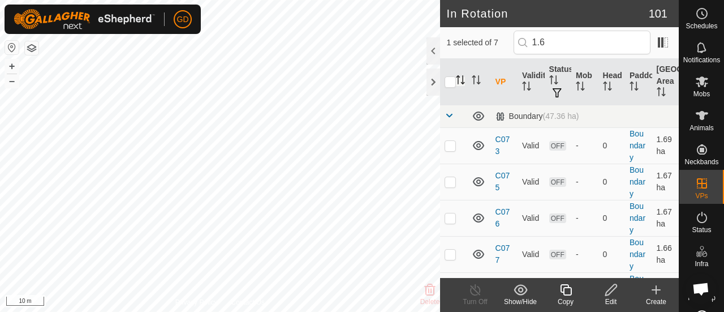
click at [461, 76] on icon "Activate to sort" at bounding box center [460, 79] width 9 height 9
click at [498, 83] on icon "Activate to sort" at bounding box center [499, 85] width 9 height 9
click at [449, 145] on p-checkbox at bounding box center [450, 145] width 11 height 9
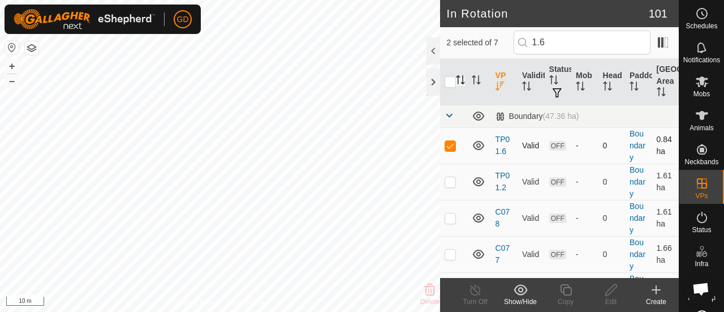
click at [449, 145] on p-checkbox at bounding box center [450, 145] width 11 height 9
checkbox input "false"
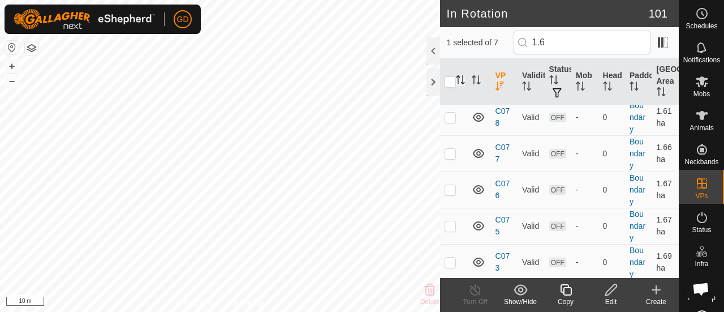
scroll to position [0, 0]
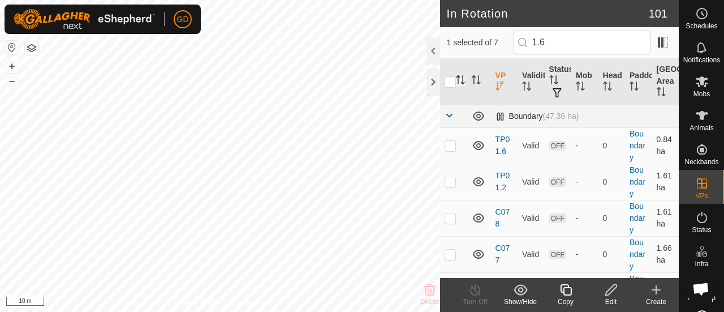
click at [450, 116] on span at bounding box center [449, 115] width 9 height 9
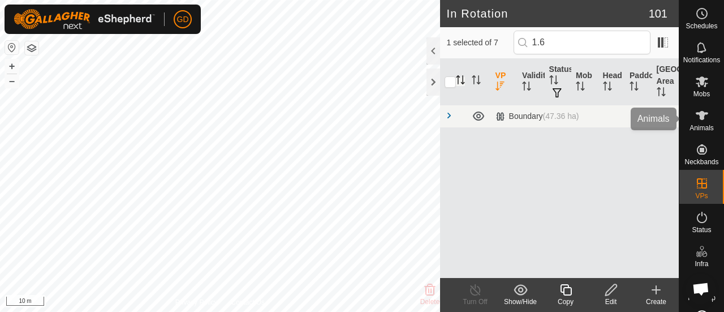
click at [696, 120] on icon at bounding box center [702, 116] width 14 height 14
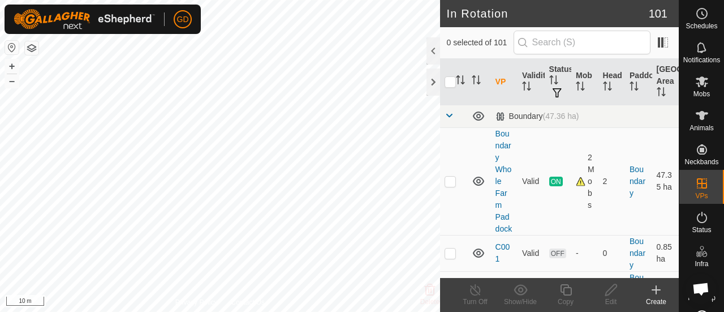
scroll to position [3158, 0]
checkbox input "false"
checkbox input "true"
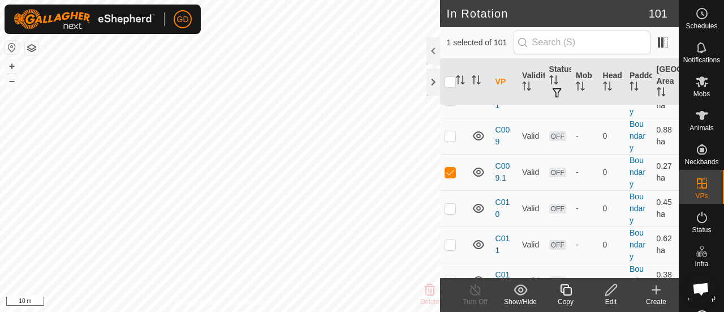
scroll to position [147, 0]
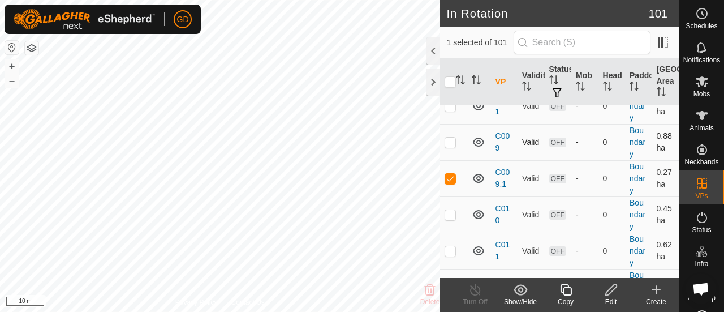
click at [447, 146] on p-checkbox at bounding box center [450, 141] width 11 height 9
click at [36, 13] on div "GD Schedules Notifications Mobs Animals Neckbands VPs Status Infra Heatmap Help…" at bounding box center [362, 156] width 724 height 312
click at [141, 311] on html "GD Schedules Notifications Mobs Animals Neckbands VPs Status Infra Heatmap Help…" at bounding box center [362, 156] width 724 height 312
click at [18, 85] on button "–" at bounding box center [12, 81] width 14 height 14
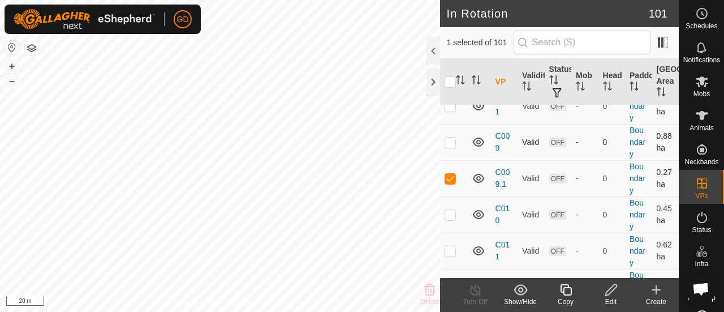
click at [449, 146] on p-checkbox at bounding box center [450, 141] width 11 height 9
checkbox input "true"
click at [449, 183] on p-checkbox at bounding box center [450, 178] width 11 height 9
checkbox input "false"
click at [449, 219] on p-checkbox at bounding box center [450, 214] width 11 height 9
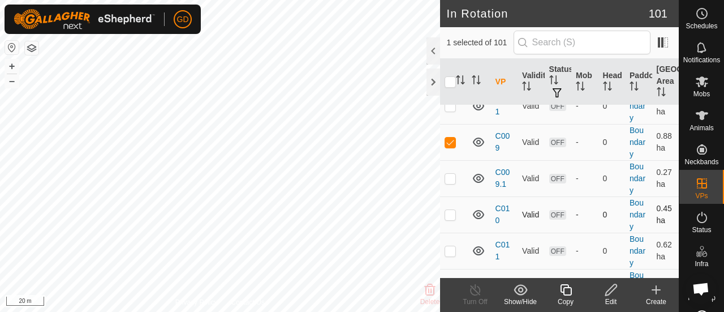
checkbox input "true"
click at [452, 146] on p-checkbox at bounding box center [450, 141] width 11 height 9
checkbox input "false"
click at [609, 289] on icon at bounding box center [610, 289] width 11 height 11
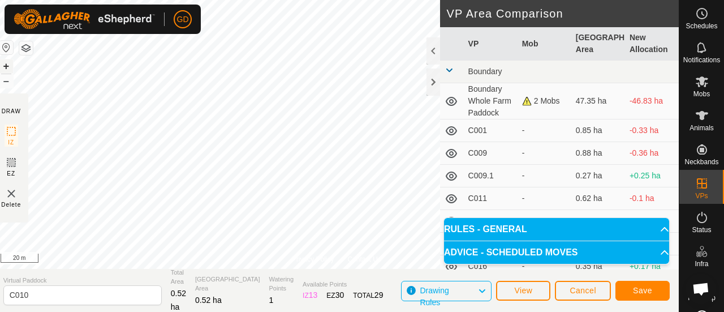
click at [8, 64] on button "+" at bounding box center [6, 66] width 14 height 14
click at [49, 0] on html "GD Schedules Notifications Mobs Animals Neckbands VPs Status Infra Heatmap Help…" at bounding box center [362, 156] width 724 height 312
click at [13, 66] on button "+" at bounding box center [6, 66] width 14 height 14
click at [630, 291] on button "Save" at bounding box center [642, 291] width 54 height 20
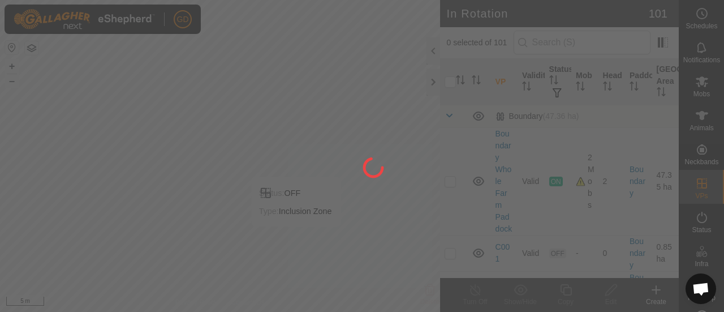
click at [675, 76] on div at bounding box center [362, 156] width 724 height 312
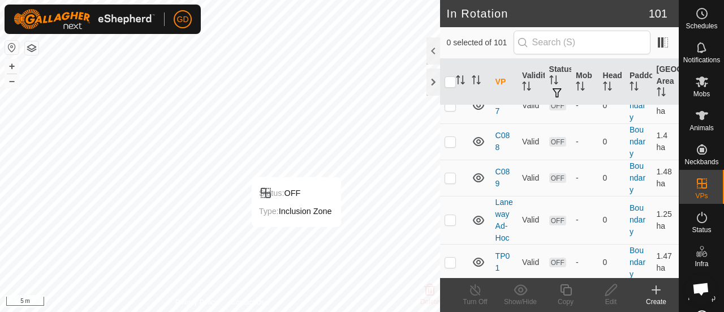
scroll to position [2847, 0]
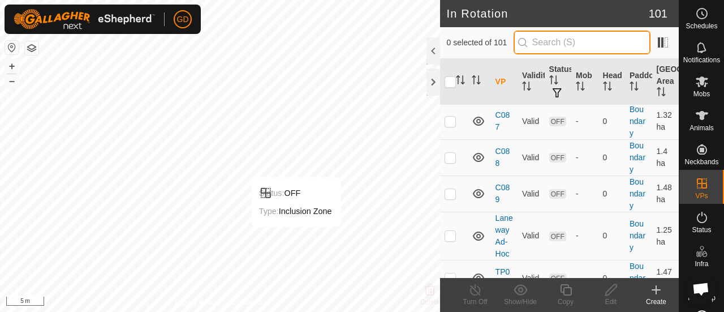
click at [551, 39] on input "text" at bounding box center [582, 43] width 137 height 24
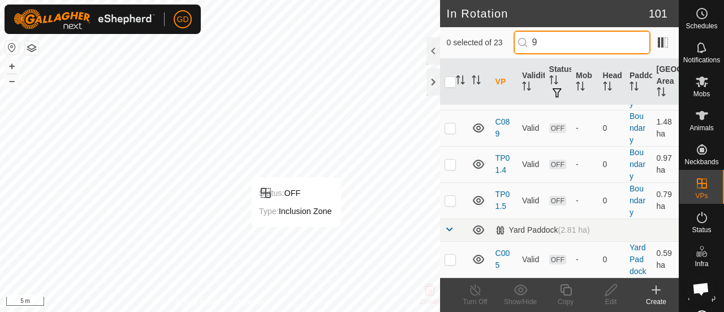
scroll to position [0, 0]
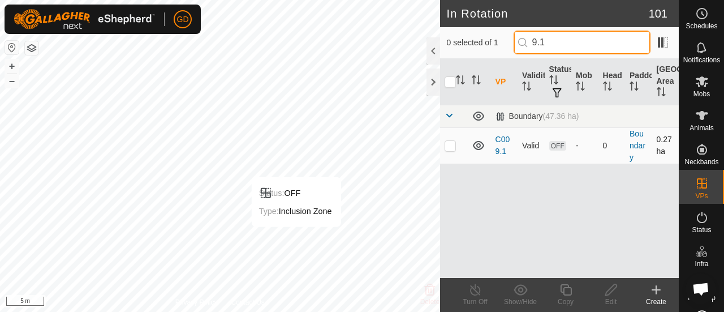
type input "9.1"
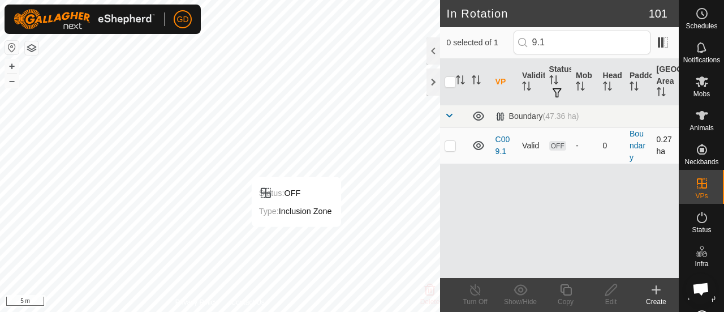
click at [449, 147] on p-checkbox at bounding box center [450, 145] width 11 height 9
click at [10, 62] on button "+" at bounding box center [12, 66] width 14 height 14
click at [10, 82] on button "–" at bounding box center [12, 81] width 14 height 14
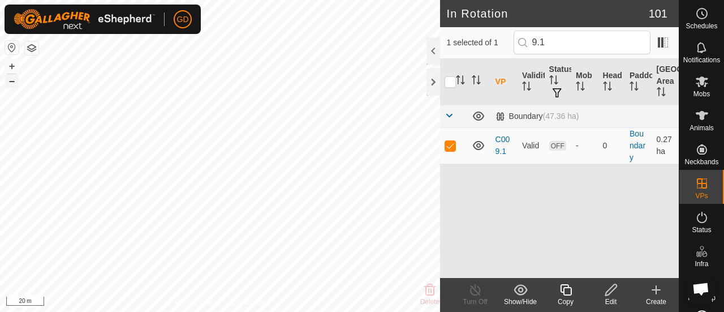
click at [10, 82] on button "–" at bounding box center [12, 81] width 14 height 14
click at [441, 294] on delete-svg-icon at bounding box center [429, 290] width 45 height 14
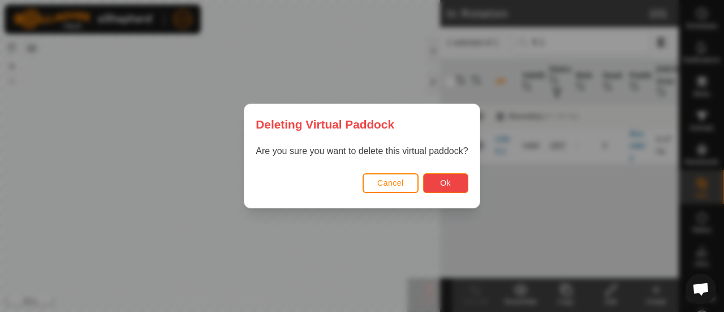
click at [433, 183] on button "Ok" at bounding box center [445, 183] width 45 height 20
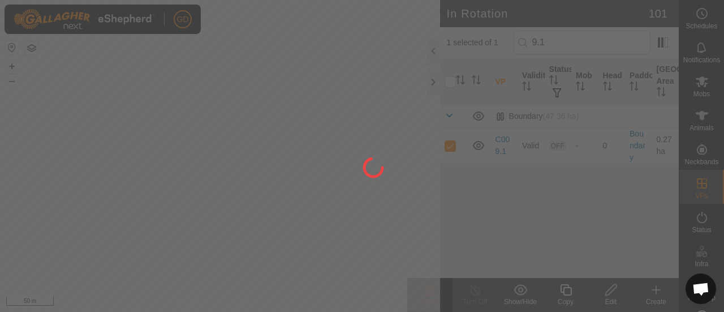
checkbox input "false"
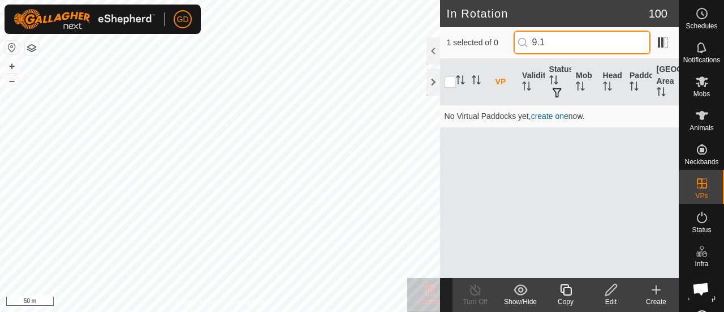
click at [562, 41] on input "9.1" at bounding box center [582, 43] width 137 height 24
type input "9"
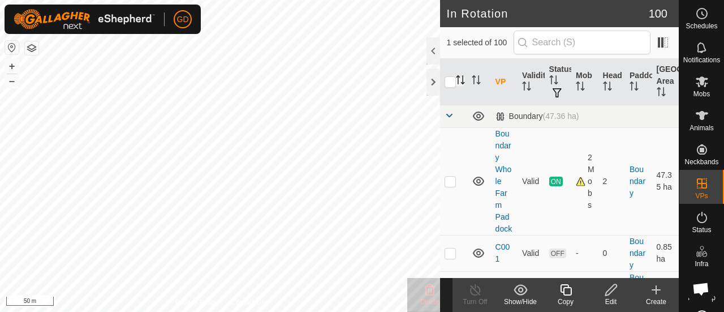
click at [461, 80] on icon "Activate to sort" at bounding box center [460, 79] width 9 height 9
click at [461, 80] on icon "Activate to sort" at bounding box center [460, 79] width 8 height 9
click at [474, 80] on icon "Activate to sort" at bounding box center [476, 79] width 9 height 9
click at [450, 81] on input "checkbox" at bounding box center [450, 81] width 11 height 11
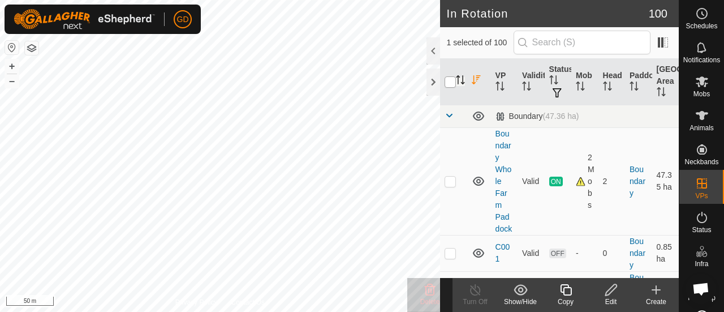
checkbox input "true"
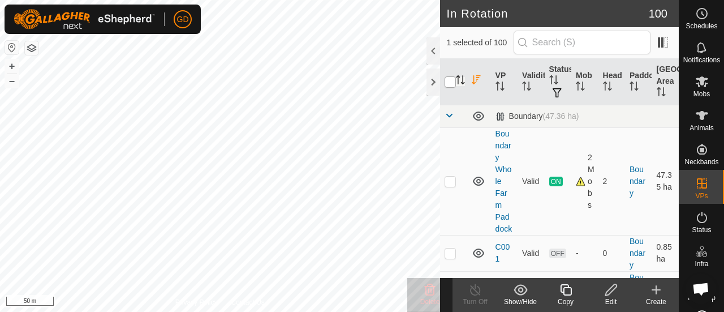
checkbox input "true"
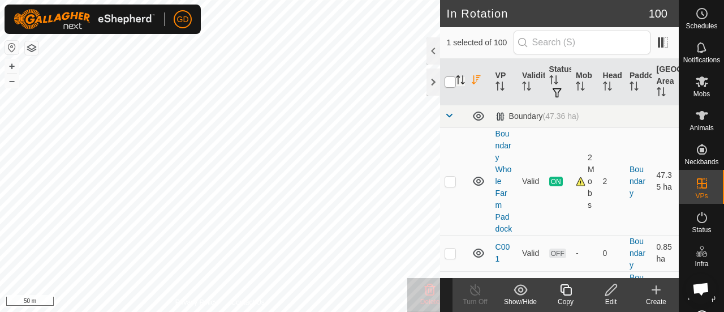
checkbox input "true"
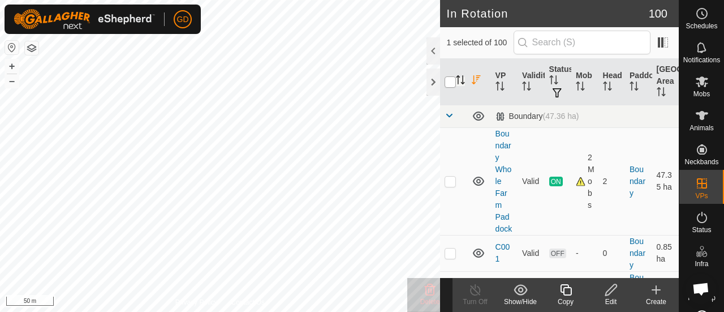
checkbox input "true"
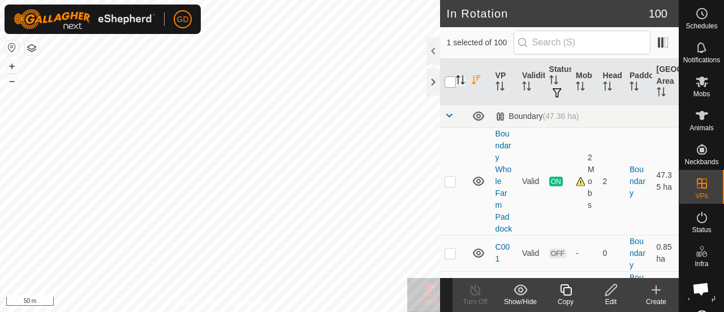
checkbox input "true"
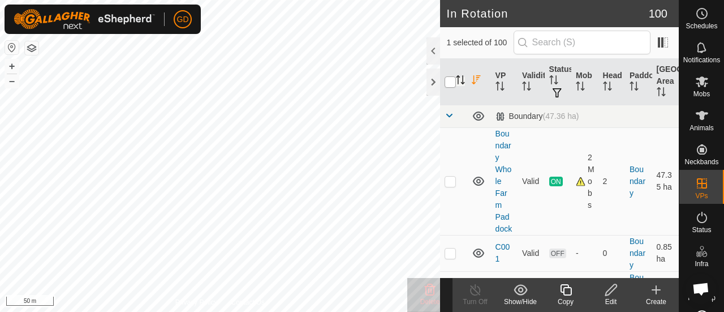
checkbox input "true"
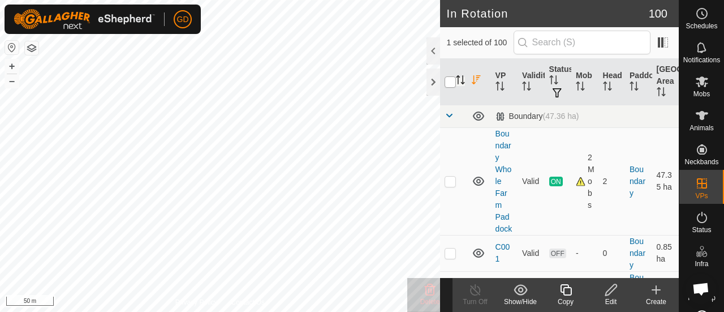
checkbox input "true"
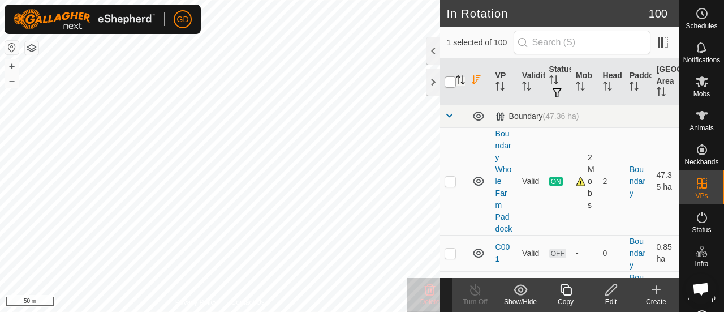
checkbox input "true"
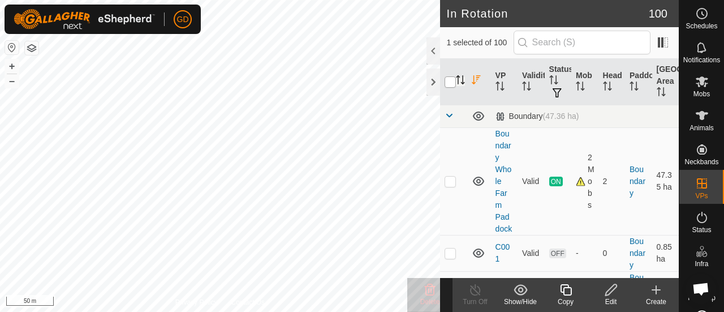
checkbox input "true"
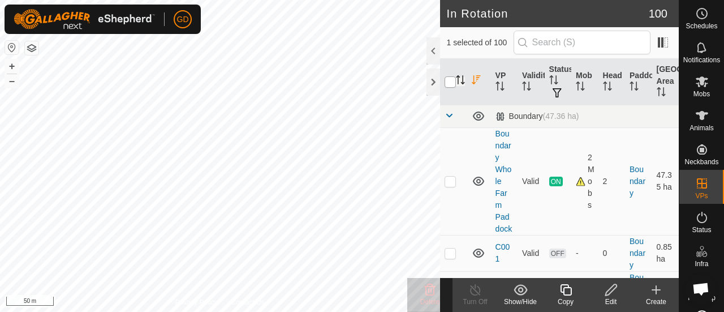
checkbox input "true"
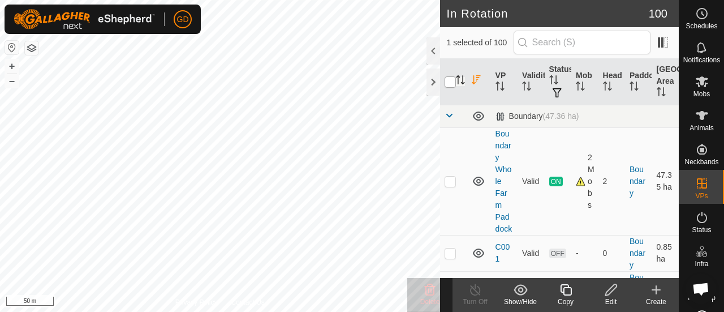
checkbox input "true"
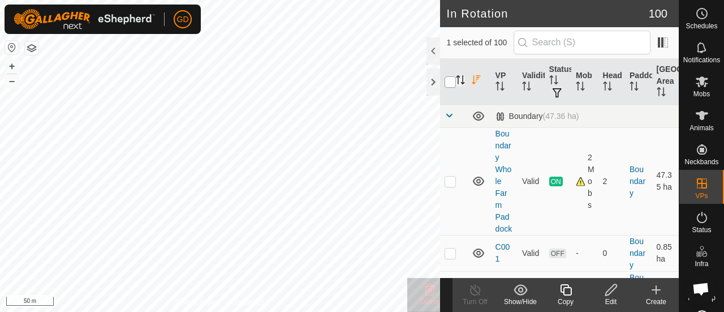
checkbox input "true"
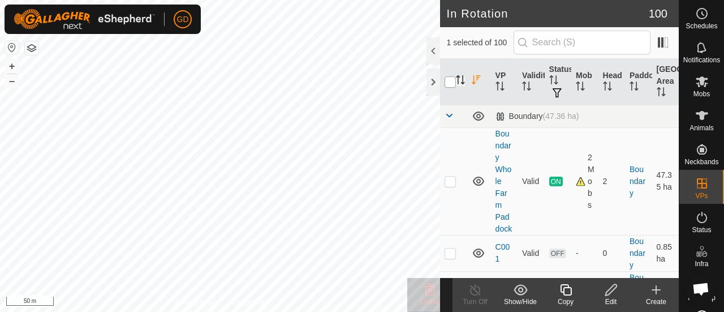
checkbox input "true"
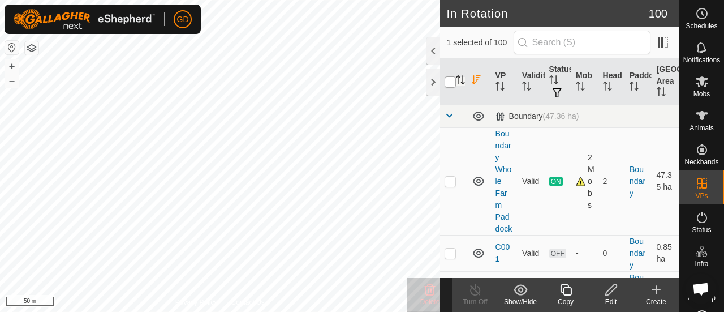
checkbox input "true"
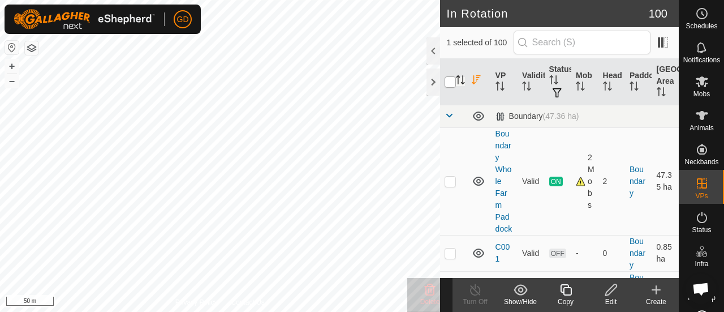
checkbox input "true"
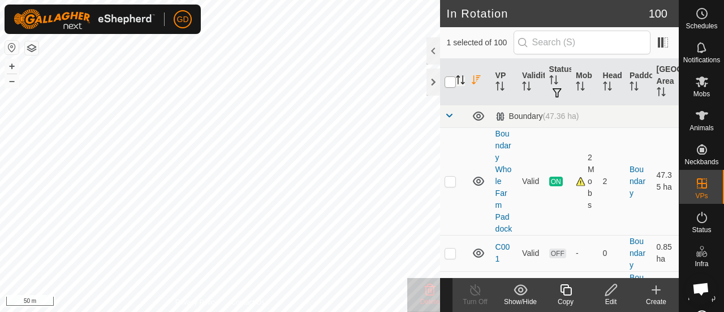
checkbox input "true"
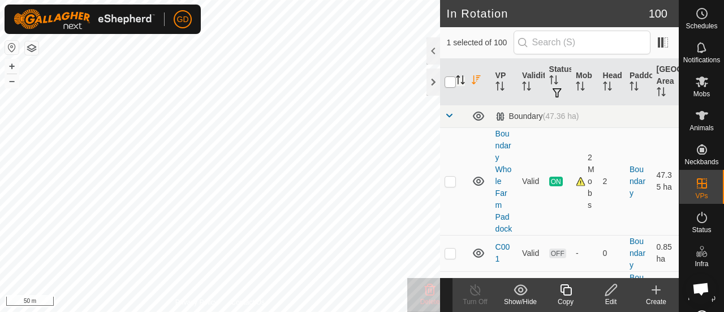
checkbox input "true"
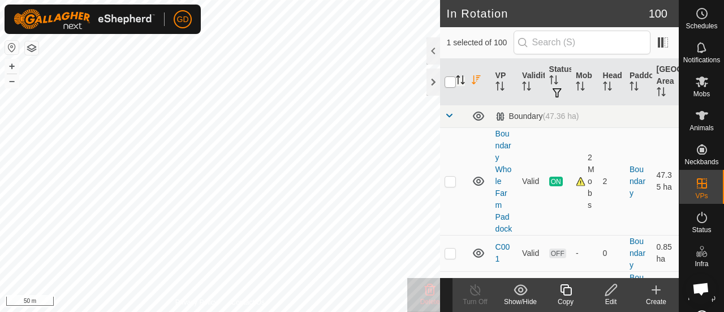
checkbox input "true"
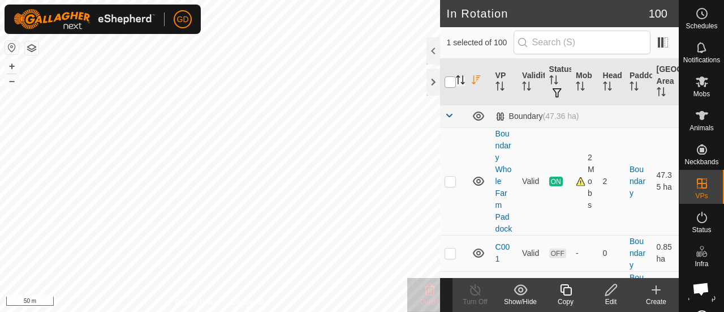
checkbox input "true"
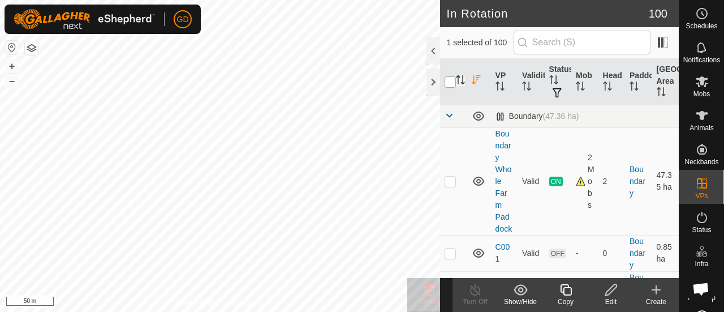
checkbox input "true"
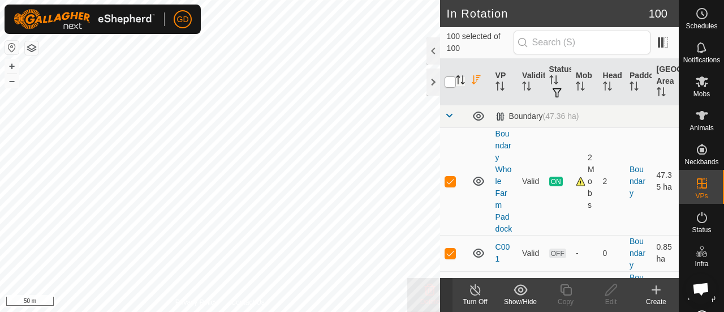
click at [450, 81] on input "checkbox" at bounding box center [450, 81] width 11 height 11
click at [449, 80] on input "checkbox" at bounding box center [450, 81] width 11 height 11
click at [463, 81] on icon "Activate to sort" at bounding box center [460, 79] width 9 height 9
click at [449, 80] on input "checkbox" at bounding box center [450, 81] width 11 height 11
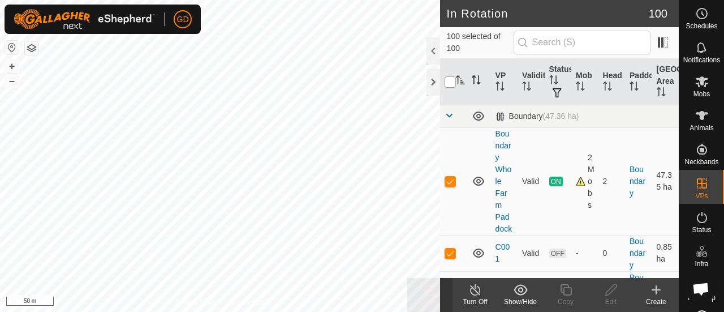
click at [449, 80] on input "checkbox" at bounding box center [450, 81] width 11 height 11
click at [447, 115] on span at bounding box center [449, 115] width 9 height 9
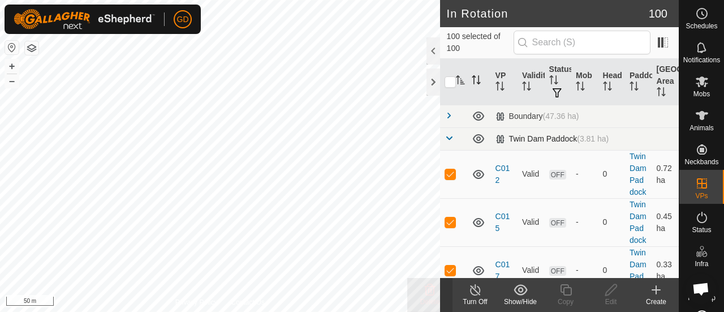
click at [449, 136] on span at bounding box center [449, 137] width 9 height 9
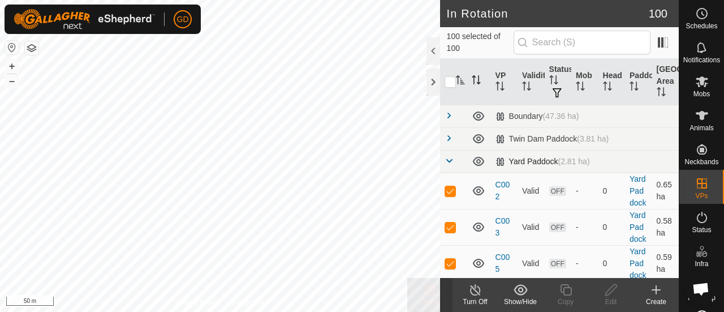
click at [450, 163] on span at bounding box center [449, 160] width 9 height 9
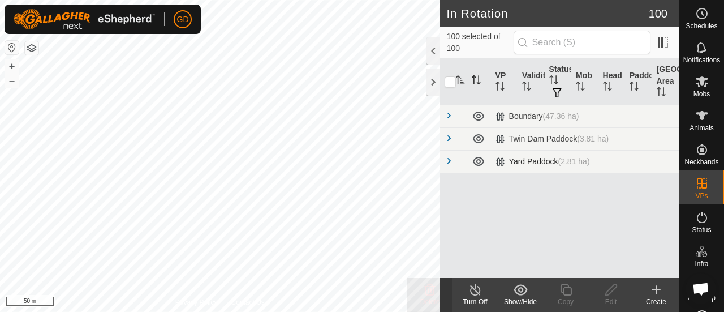
click at [448, 158] on span at bounding box center [449, 160] width 9 height 9
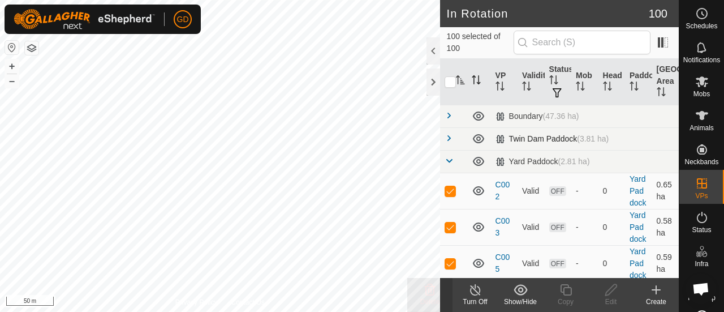
click at [447, 138] on span at bounding box center [449, 137] width 9 height 9
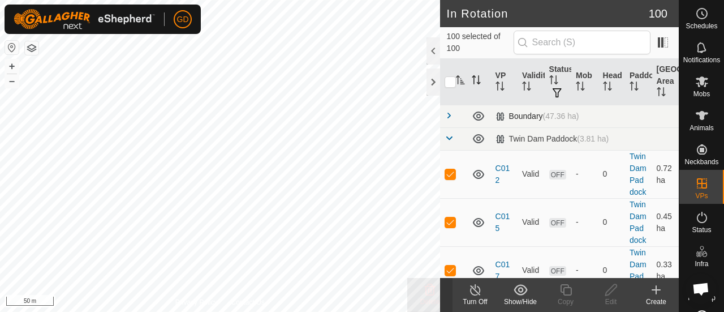
click at [447, 115] on span at bounding box center [449, 115] width 9 height 9
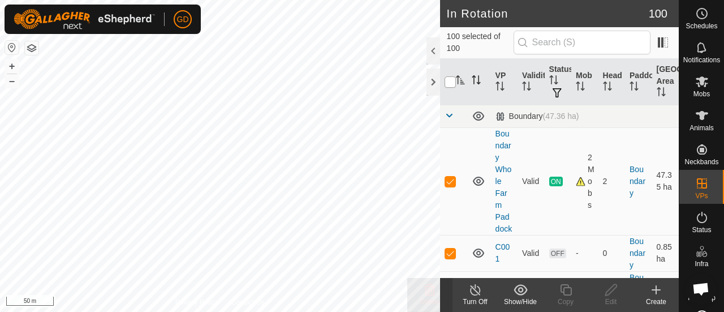
click at [450, 84] on input "checkbox" at bounding box center [450, 81] width 11 height 11
checkbox input "true"
click at [450, 186] on p-checkbox at bounding box center [450, 180] width 11 height 9
checkbox input "false"
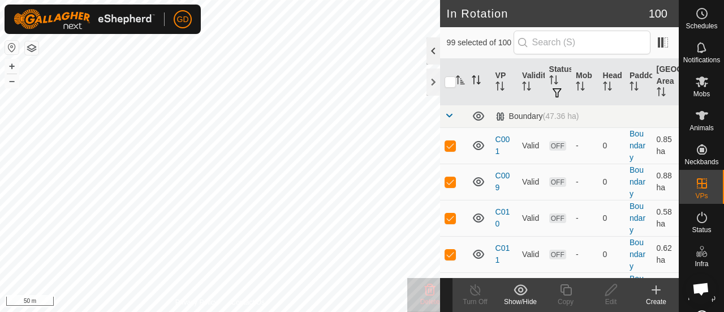
click at [431, 52] on div at bounding box center [433, 50] width 14 height 27
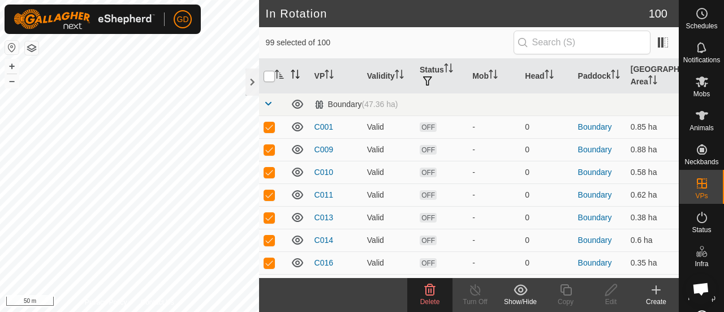
click at [268, 73] on input "checkbox" at bounding box center [269, 76] width 11 height 11
checkbox input "false"
checkbox input "true"
click at [268, 73] on input "checkbox" at bounding box center [269, 76] width 11 height 11
click at [269, 74] on input "checkbox" at bounding box center [269, 76] width 11 height 11
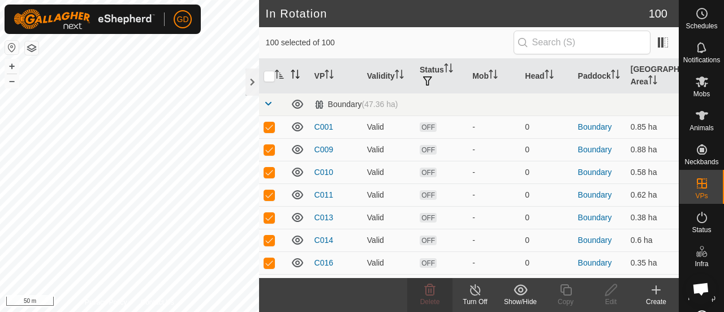
click at [278, 74] on icon "Activate to sort" at bounding box center [279, 74] width 9 height 9
click at [266, 74] on input "checkbox" at bounding box center [269, 76] width 11 height 11
checkbox input "true"
click at [271, 126] on p-checkbox at bounding box center [269, 126] width 11 height 9
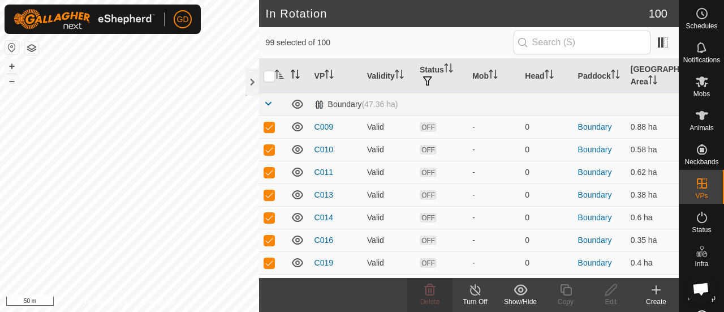
checkbox input "false"
click at [269, 148] on p-checkbox at bounding box center [269, 149] width 11 height 9
checkbox input "false"
click at [269, 123] on p-checkbox at bounding box center [269, 126] width 11 height 9
checkbox input "false"
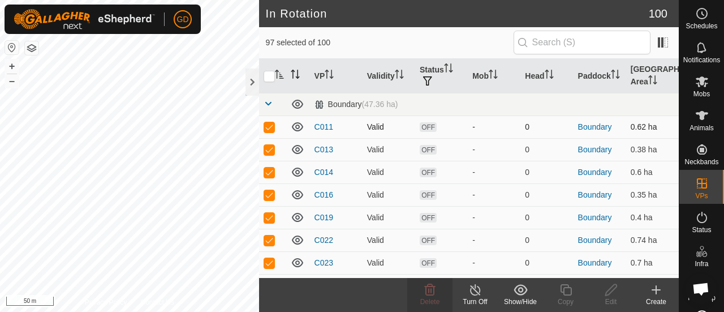
click at [270, 127] on p-checkbox at bounding box center [269, 126] width 11 height 9
checkbox input "false"
click at [270, 127] on p-checkbox at bounding box center [269, 126] width 11 height 9
checkbox input "false"
click at [270, 127] on p-checkbox at bounding box center [269, 126] width 11 height 9
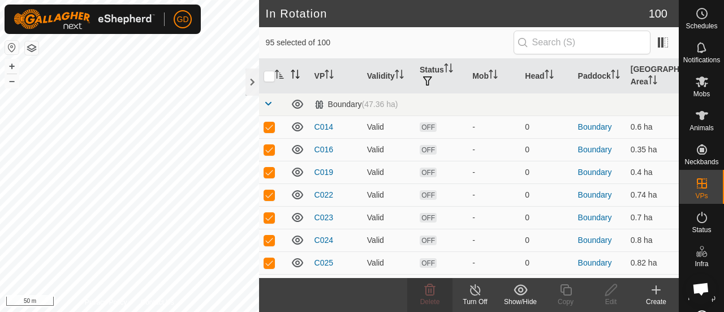
checkbox input "false"
click at [270, 127] on p-checkbox at bounding box center [269, 126] width 11 height 9
checkbox input "false"
click at [270, 127] on p-checkbox at bounding box center [269, 126] width 11 height 9
checkbox input "false"
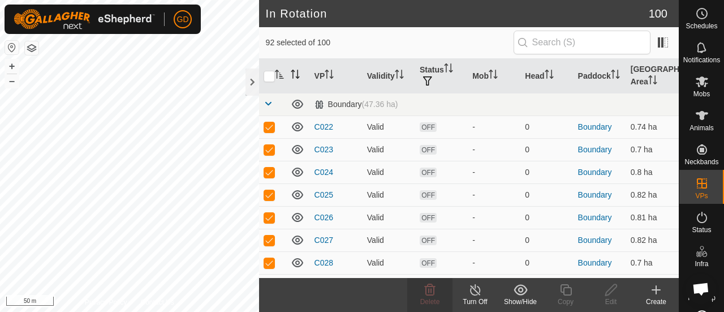
click at [270, 127] on p-checkbox at bounding box center [269, 126] width 11 height 9
checkbox input "false"
click at [270, 127] on p-checkbox at bounding box center [269, 126] width 11 height 9
checkbox input "false"
click at [270, 127] on p-checkbox at bounding box center [269, 126] width 11 height 9
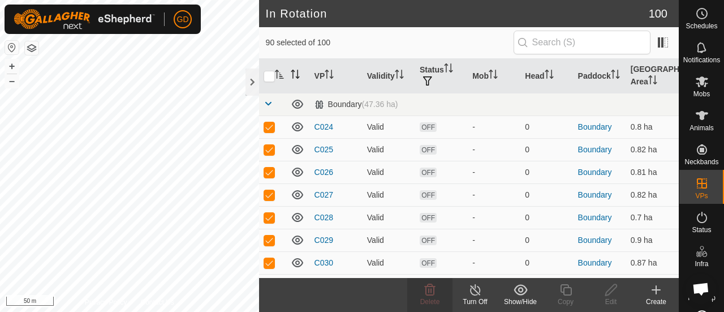
checkbox input "false"
click at [270, 127] on p-checkbox at bounding box center [269, 126] width 11 height 9
checkbox input "false"
click at [270, 127] on p-checkbox at bounding box center [269, 126] width 11 height 9
checkbox input "false"
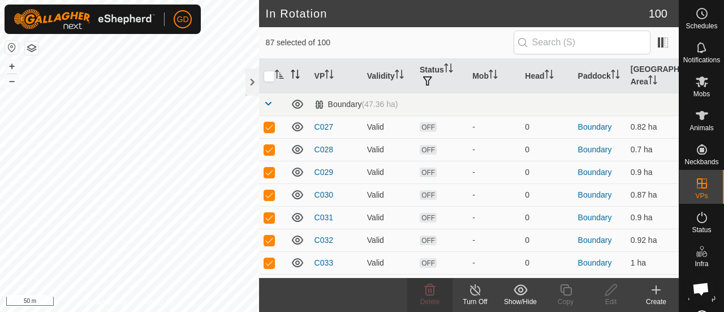
click at [270, 127] on p-checkbox at bounding box center [269, 126] width 11 height 9
checkbox input "false"
click at [270, 127] on p-checkbox at bounding box center [269, 126] width 11 height 9
checkbox input "false"
click at [270, 127] on p-checkbox at bounding box center [269, 126] width 11 height 9
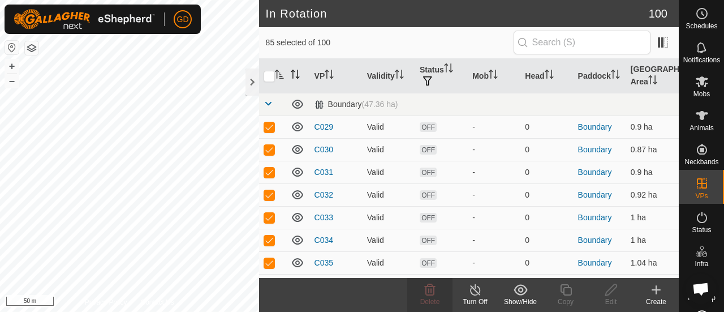
checkbox input "false"
click at [270, 127] on p-checkbox at bounding box center [269, 126] width 11 height 9
checkbox input "false"
click at [270, 145] on p-checkbox at bounding box center [269, 149] width 11 height 9
checkbox input "false"
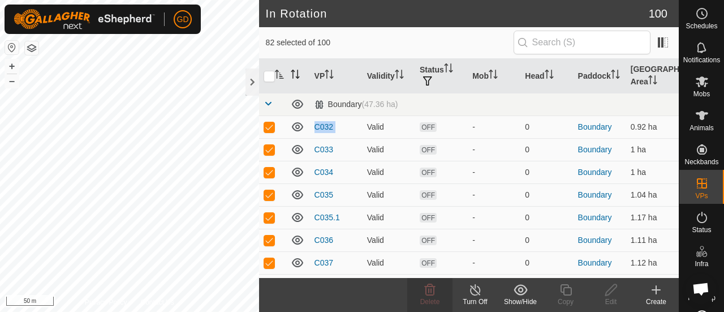
click at [270, 127] on p-checkbox at bounding box center [269, 126] width 11 height 9
checkbox input "false"
click at [270, 127] on p-checkbox at bounding box center [269, 126] width 11 height 9
checkbox input "false"
click at [270, 127] on p-checkbox at bounding box center [269, 126] width 11 height 9
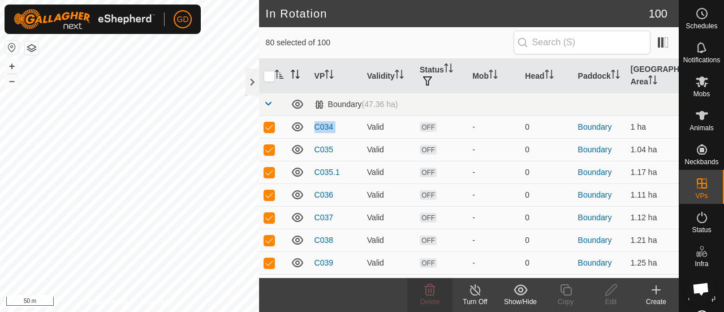
checkbox input "false"
click at [270, 127] on p-checkbox at bounding box center [269, 126] width 11 height 9
checkbox input "false"
click at [270, 127] on p-checkbox at bounding box center [269, 126] width 11 height 9
checkbox input "false"
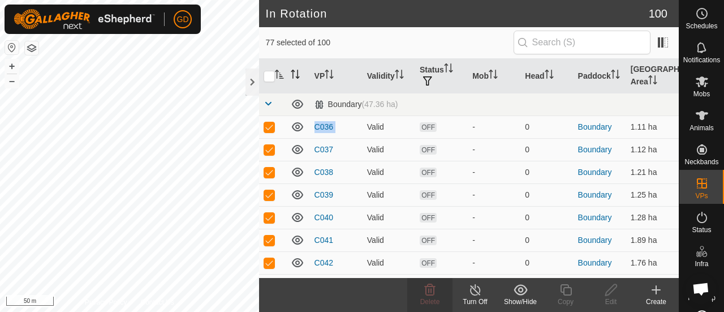
click at [270, 127] on p-checkbox at bounding box center [269, 126] width 11 height 9
checkbox input "false"
click at [270, 127] on p-checkbox at bounding box center [269, 126] width 11 height 9
checkbox input "false"
click at [270, 127] on p-checkbox at bounding box center [269, 126] width 11 height 9
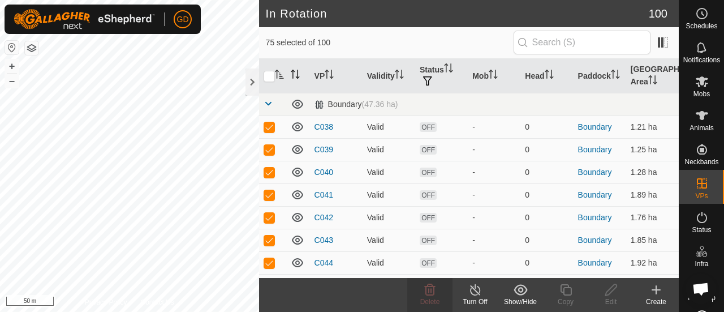
checkbox input "false"
click at [270, 127] on p-checkbox at bounding box center [269, 126] width 11 height 9
checkbox input "false"
click at [270, 127] on p-checkbox at bounding box center [269, 126] width 11 height 9
checkbox input "false"
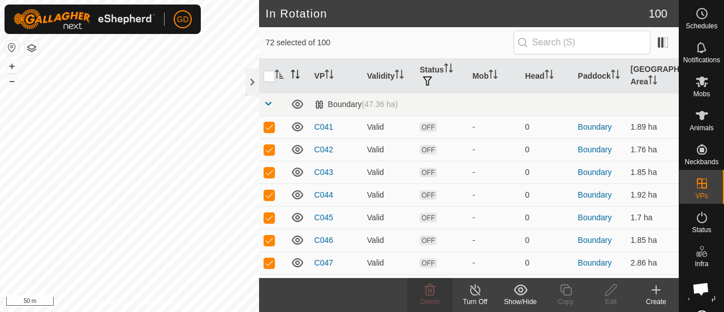
click at [270, 127] on p-checkbox at bounding box center [269, 126] width 11 height 9
checkbox input "false"
click at [270, 145] on p-checkbox at bounding box center [269, 149] width 11 height 9
click at [270, 127] on p-checkbox at bounding box center [269, 126] width 11 height 9
checkbox input "false"
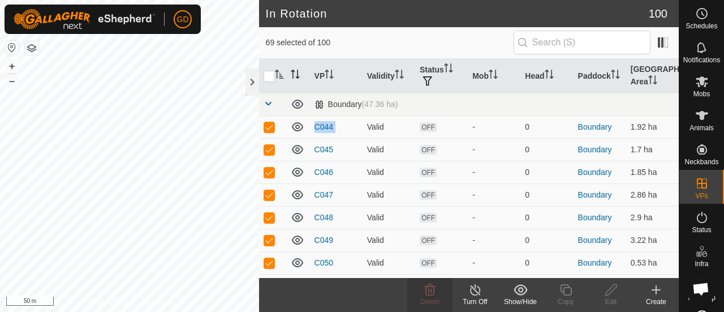
click at [270, 127] on p-checkbox at bounding box center [269, 126] width 11 height 9
checkbox input "false"
click at [270, 127] on p-checkbox at bounding box center [269, 126] width 11 height 9
checkbox input "false"
click at [270, 127] on p-checkbox at bounding box center [269, 126] width 11 height 9
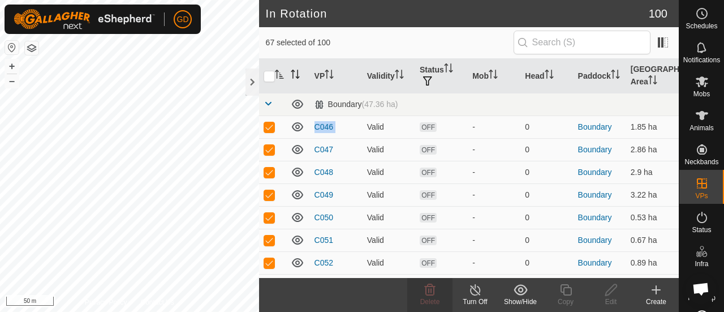
checkbox input "false"
click at [270, 127] on p-checkbox at bounding box center [269, 126] width 11 height 9
checkbox input "false"
click at [270, 127] on p-checkbox at bounding box center [269, 126] width 11 height 9
checkbox input "false"
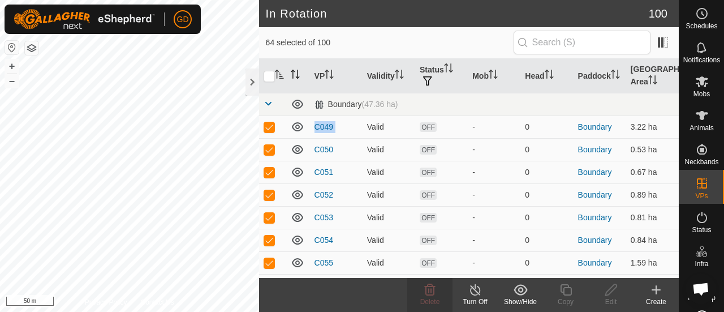
click at [270, 127] on p-checkbox at bounding box center [269, 126] width 11 height 9
checkbox input "false"
click at [270, 127] on p-checkbox at bounding box center [269, 126] width 11 height 9
checkbox input "false"
click at [270, 127] on p-checkbox at bounding box center [269, 126] width 11 height 9
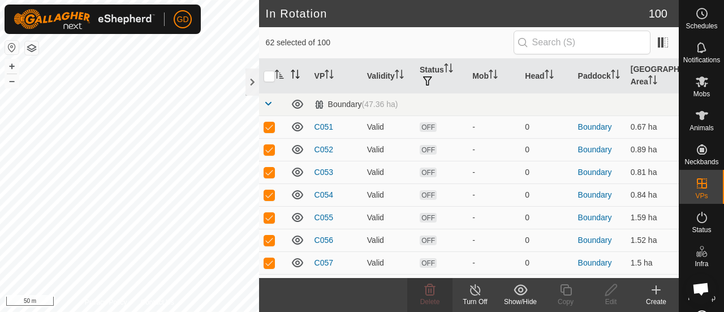
checkbox input "false"
click at [270, 127] on p-checkbox at bounding box center [269, 126] width 11 height 9
checkbox input "false"
click at [270, 127] on p-checkbox at bounding box center [269, 126] width 11 height 9
checkbox input "false"
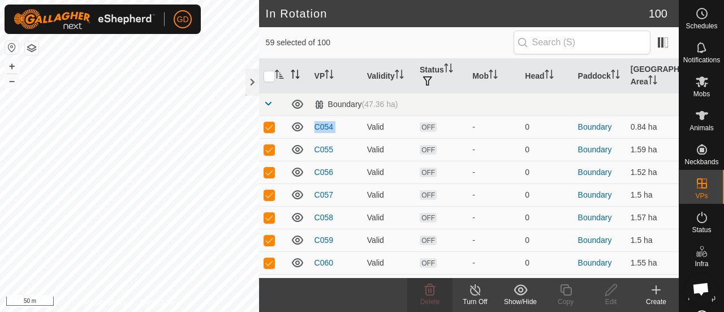
click at [270, 127] on p-checkbox at bounding box center [269, 126] width 11 height 9
checkbox input "false"
click at [270, 127] on p-checkbox at bounding box center [269, 126] width 11 height 9
checkbox input "false"
click at [270, 127] on p-checkbox at bounding box center [269, 126] width 11 height 9
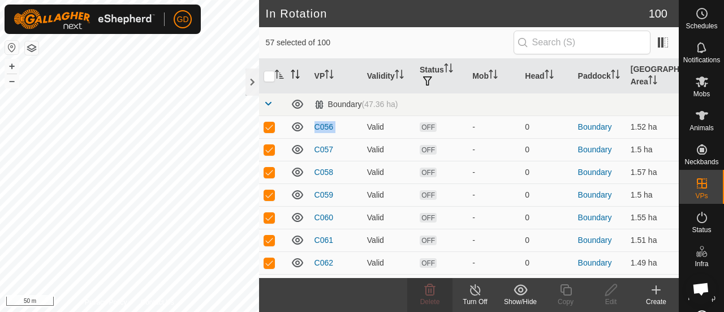
checkbox input "false"
click at [270, 127] on p-checkbox at bounding box center [269, 126] width 11 height 9
checkbox input "false"
click at [270, 127] on p-checkbox at bounding box center [269, 126] width 11 height 9
checkbox input "false"
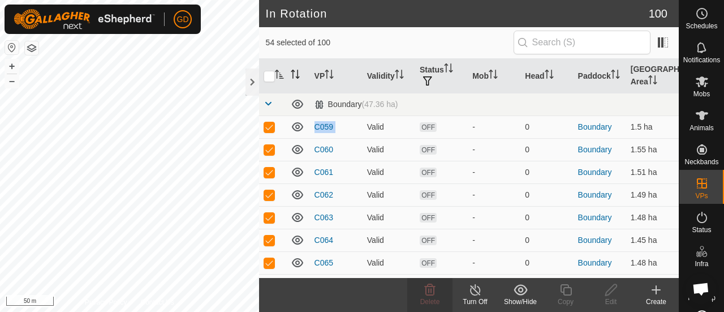
click at [270, 127] on p-checkbox at bounding box center [269, 126] width 11 height 9
checkbox input "false"
click at [270, 127] on p-checkbox at bounding box center [269, 126] width 11 height 9
checkbox input "false"
click at [270, 127] on p-checkbox at bounding box center [269, 126] width 11 height 9
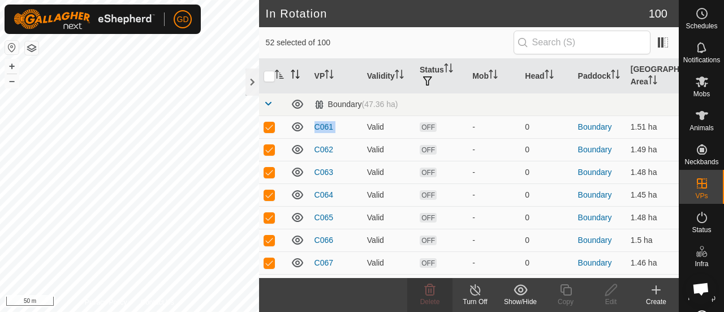
checkbox input "false"
click at [270, 127] on p-checkbox at bounding box center [269, 126] width 11 height 9
checkbox input "false"
click at [270, 127] on p-checkbox at bounding box center [269, 126] width 11 height 9
checkbox input "false"
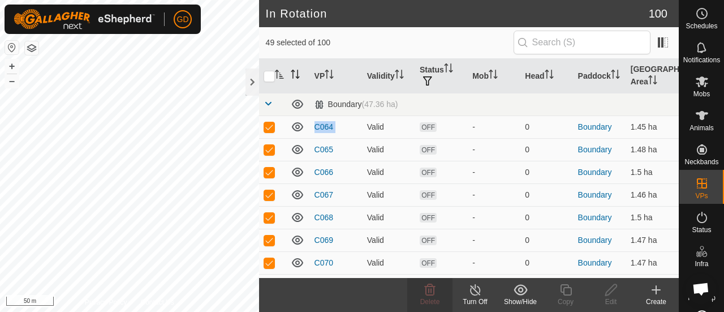
click at [270, 127] on p-checkbox at bounding box center [269, 126] width 11 height 9
checkbox input "false"
click at [270, 145] on p-checkbox at bounding box center [269, 149] width 11 height 9
checkbox input "false"
click at [270, 127] on p-checkbox at bounding box center [269, 126] width 11 height 9
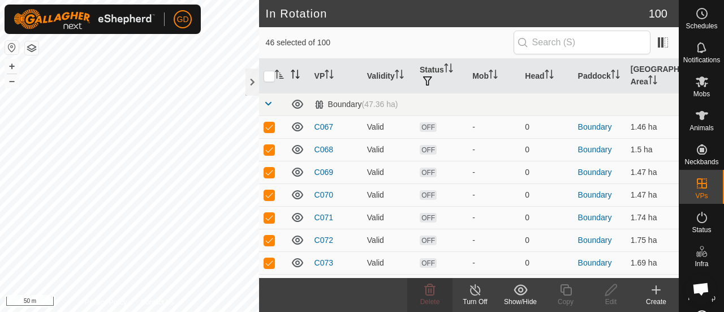
checkbox input "false"
click at [270, 127] on p-checkbox at bounding box center [269, 126] width 11 height 9
checkbox input "false"
click at [270, 127] on p-checkbox at bounding box center [269, 126] width 11 height 9
checkbox input "false"
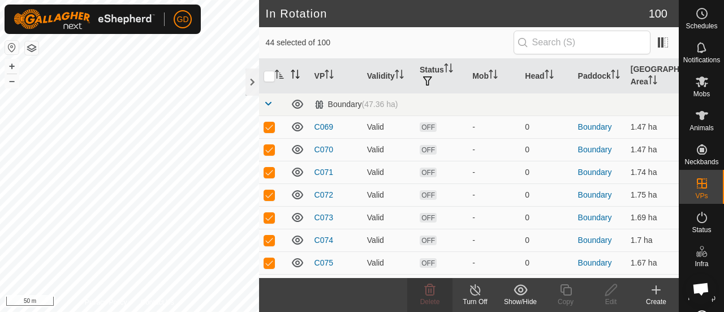
click at [270, 127] on p-checkbox at bounding box center [269, 126] width 11 height 9
checkbox input "false"
click at [270, 127] on p-checkbox at bounding box center [269, 126] width 11 height 9
checkbox input "false"
click at [270, 127] on p-checkbox at bounding box center [269, 126] width 11 height 9
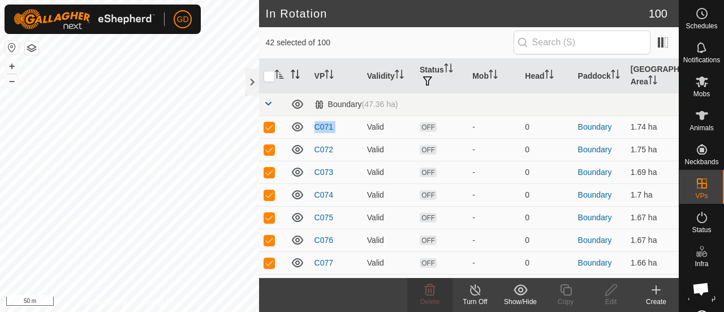
checkbox input "false"
click at [270, 127] on p-checkbox at bounding box center [269, 126] width 11 height 9
checkbox input "false"
click at [270, 127] on p-checkbox at bounding box center [269, 126] width 11 height 9
checkbox input "false"
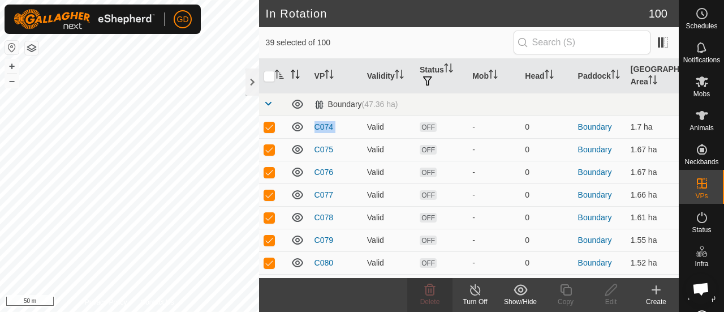
click at [270, 127] on p-checkbox at bounding box center [269, 126] width 11 height 9
checkbox input "false"
click at [270, 127] on p-checkbox at bounding box center [269, 126] width 11 height 9
checkbox input "false"
click at [270, 127] on p-checkbox at bounding box center [269, 126] width 11 height 9
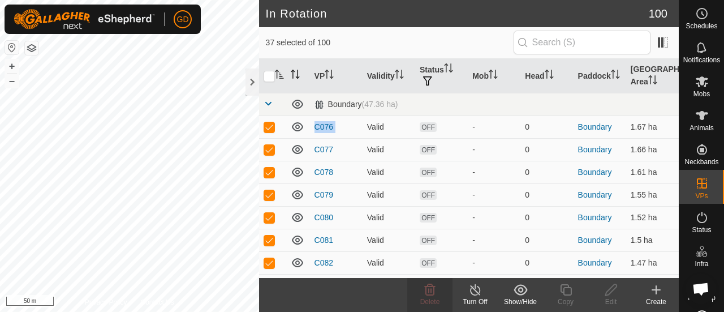
checkbox input "false"
click at [270, 127] on p-checkbox at bounding box center [269, 126] width 11 height 9
checkbox input "false"
click at [270, 127] on p-checkbox at bounding box center [269, 126] width 11 height 9
checkbox input "false"
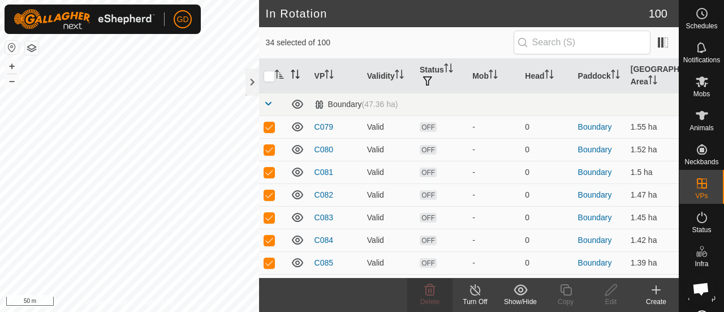
click at [270, 127] on p-checkbox at bounding box center [269, 126] width 11 height 9
checkbox input "false"
click at [270, 127] on p-checkbox at bounding box center [269, 126] width 11 height 9
checkbox input "false"
click at [270, 127] on p-checkbox at bounding box center [269, 126] width 11 height 9
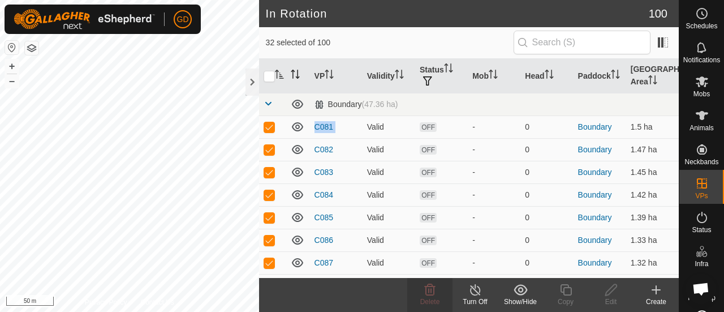
checkbox input "false"
click at [270, 127] on p-checkbox at bounding box center [269, 126] width 11 height 9
checkbox input "false"
click at [270, 127] on p-checkbox at bounding box center [269, 126] width 11 height 9
checkbox input "false"
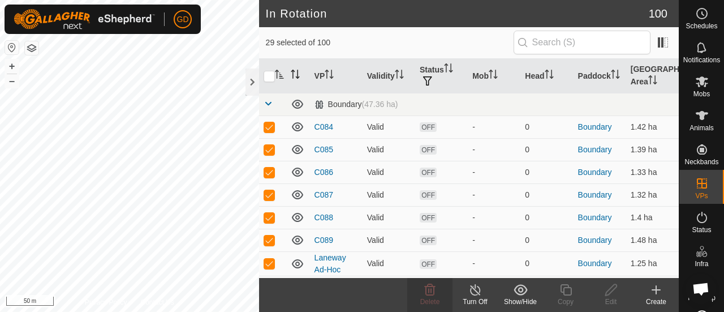
click at [270, 127] on p-checkbox at bounding box center [269, 126] width 11 height 9
checkbox input "false"
click at [270, 127] on p-checkbox at bounding box center [269, 126] width 11 height 9
checkbox input "false"
click at [270, 127] on p-checkbox at bounding box center [269, 126] width 11 height 9
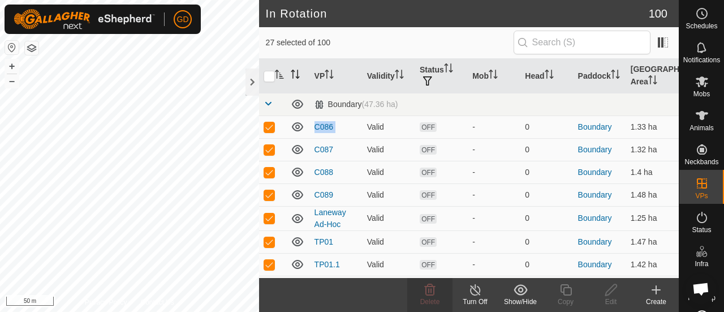
checkbox input "false"
click at [270, 127] on p-checkbox at bounding box center [269, 126] width 11 height 9
checkbox input "false"
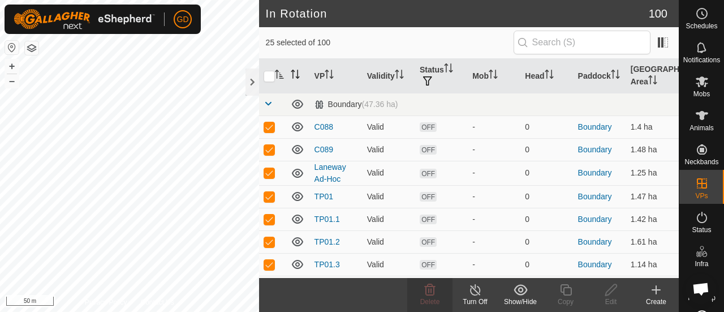
click at [270, 127] on p-checkbox at bounding box center [269, 126] width 11 height 9
checkbox input "false"
click at [270, 127] on p-checkbox at bounding box center [269, 126] width 11 height 9
checkbox input "false"
click at [270, 127] on p-checkbox at bounding box center [269, 127] width 11 height 9
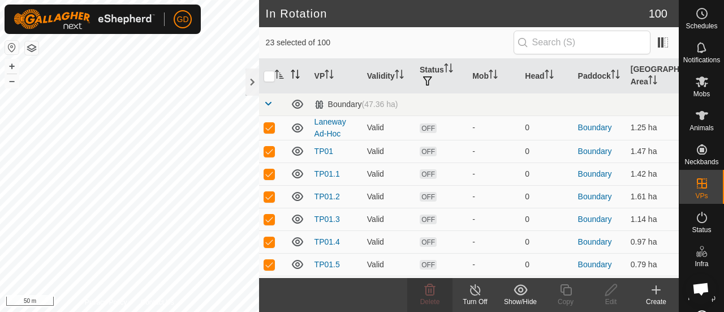
checkbox input "false"
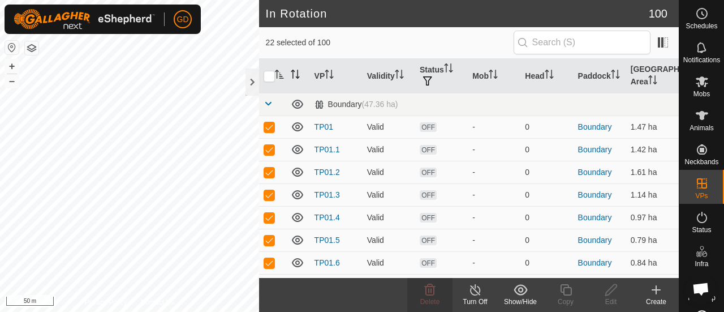
click at [270, 127] on p-checkbox at bounding box center [269, 126] width 11 height 9
checkbox input "false"
click at [270, 127] on p-checkbox at bounding box center [269, 126] width 11 height 9
checkbox input "false"
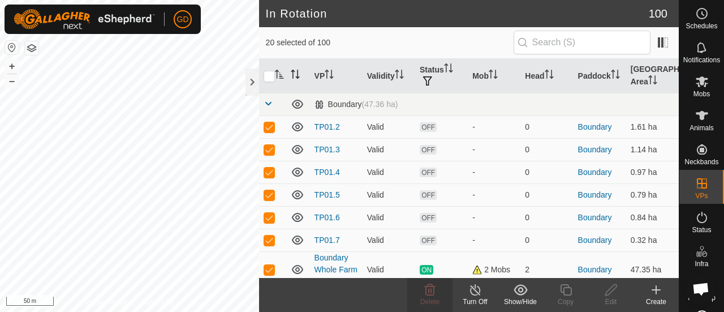
click at [270, 127] on p-checkbox at bounding box center [269, 126] width 11 height 9
checkbox input "false"
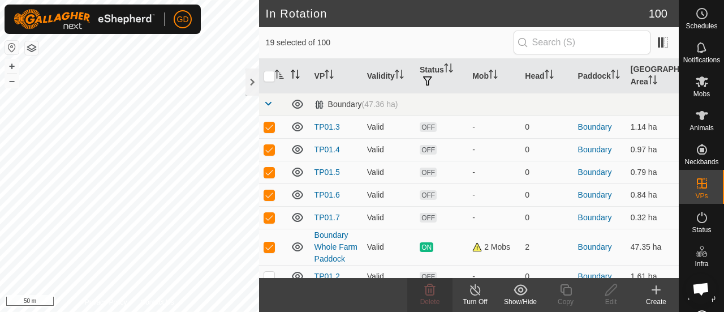
click at [270, 127] on p-checkbox at bounding box center [269, 126] width 11 height 9
checkbox input "false"
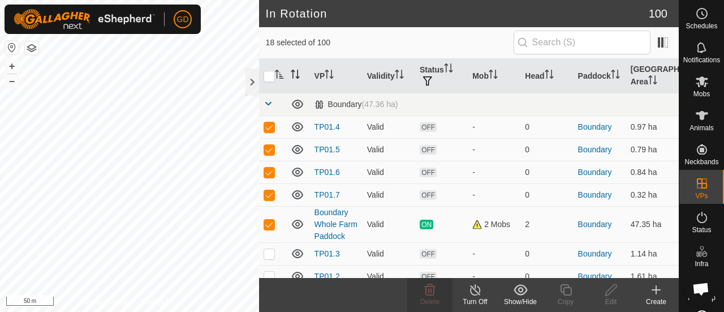
click at [270, 127] on p-checkbox at bounding box center [269, 126] width 11 height 9
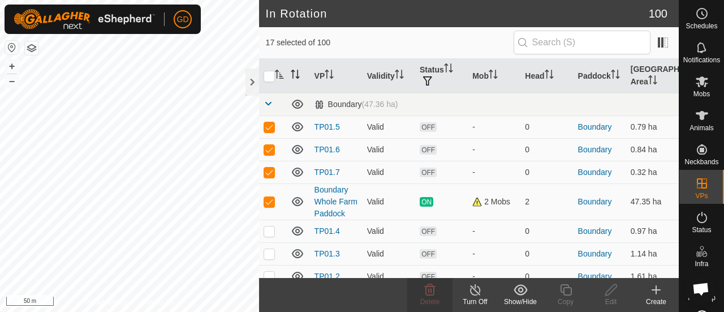
checkbox input "false"
click at [270, 127] on p-checkbox at bounding box center [269, 126] width 11 height 9
checkbox input "false"
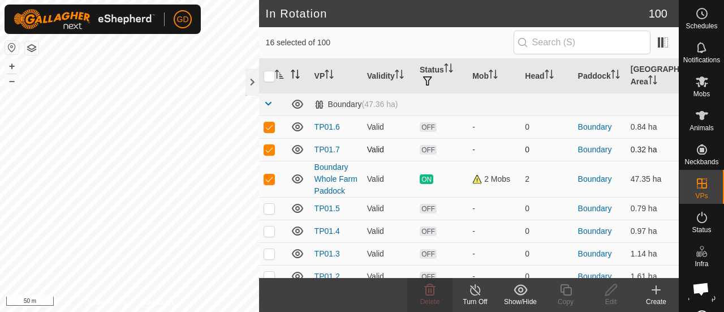
click at [269, 147] on p-checkbox at bounding box center [269, 149] width 11 height 9
checkbox input "false"
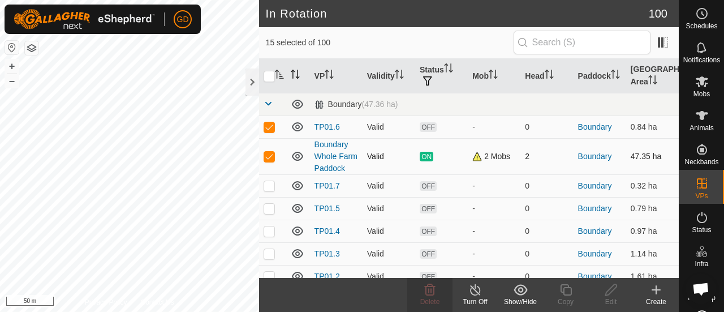
click at [270, 157] on p-checkbox at bounding box center [269, 156] width 11 height 9
checkbox input "false"
click at [269, 126] on p-checkbox at bounding box center [269, 126] width 11 height 9
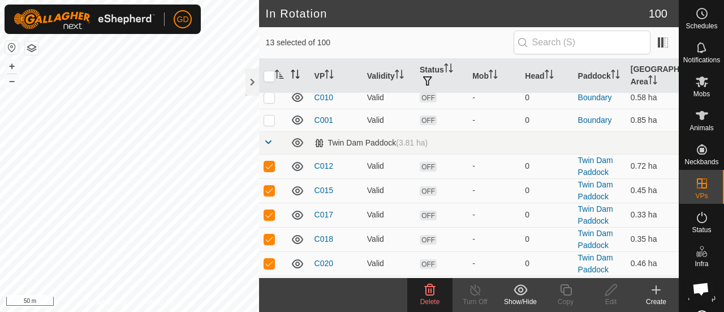
scroll to position [2000, 0]
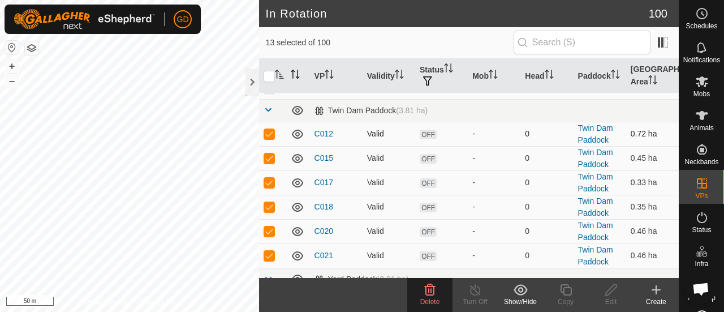
click at [271, 133] on p-checkbox at bounding box center [269, 133] width 11 height 9
click at [271, 157] on p-checkbox at bounding box center [269, 157] width 11 height 9
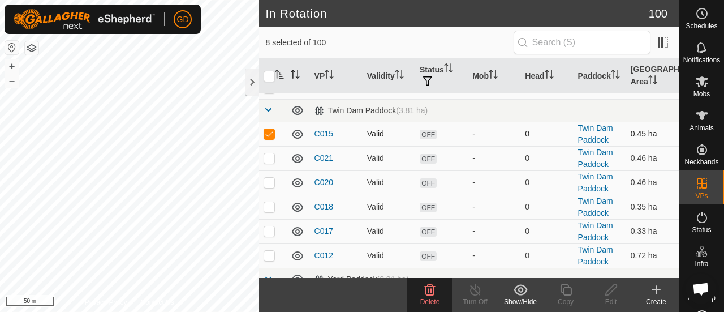
click at [271, 132] on p-checkbox at bounding box center [269, 133] width 11 height 9
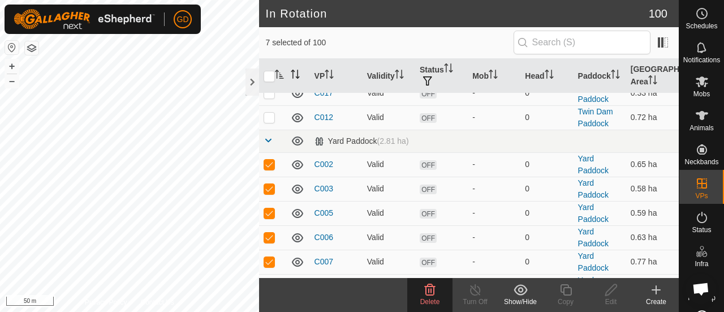
scroll to position [2179, 0]
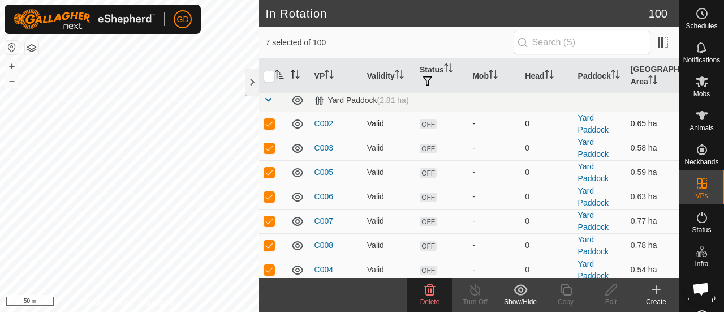
click at [270, 125] on p-checkbox at bounding box center [269, 123] width 11 height 9
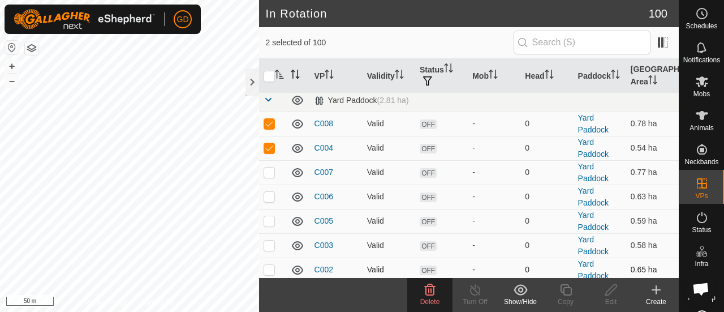
click at [270, 125] on p-checkbox at bounding box center [269, 123] width 11 height 9
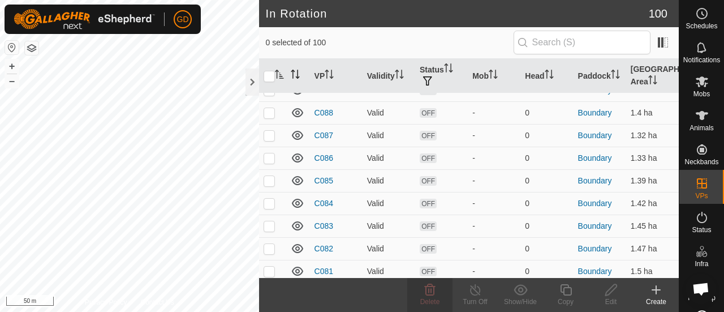
scroll to position [0, 0]
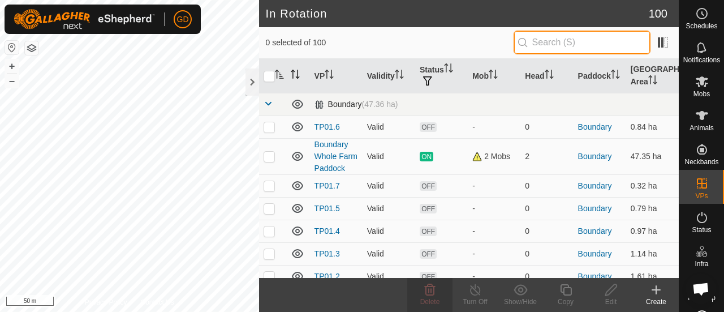
drag, startPoint x: 552, startPoint y: 100, endPoint x: 534, endPoint y: 107, distance: 19.5
click at [534, 107] on div "0 selected of 100 VP Validity Status Mob Head Paddock Grazing Area Boundary (47…" at bounding box center [469, 152] width 420 height 251
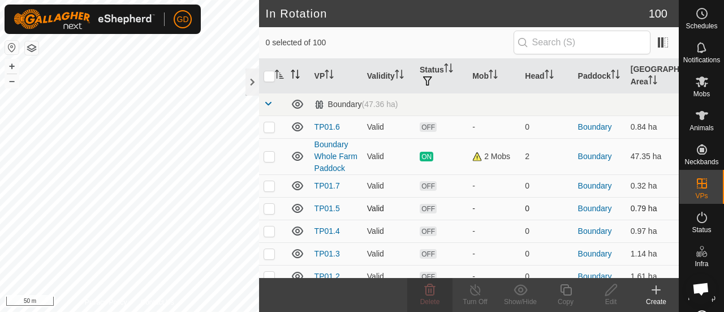
click at [268, 209] on p-checkbox at bounding box center [269, 208] width 11 height 9
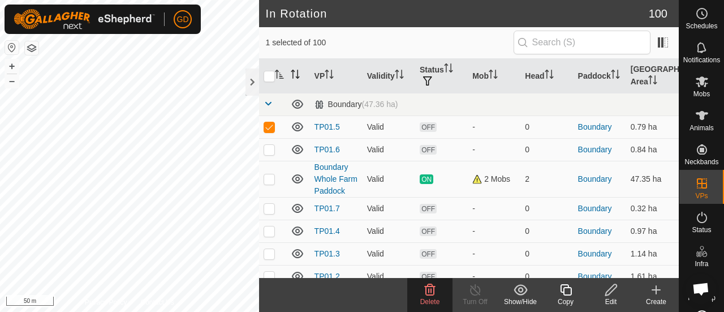
click at [610, 287] on icon at bounding box center [611, 290] width 14 height 14
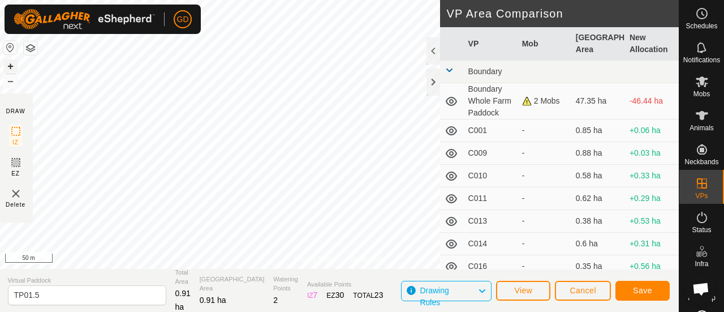
click at [16, 63] on button "+" at bounding box center [11, 66] width 14 height 14
click at [17, 136] on div "Privacy Policy Contact Us Status: OFF Type: Inclusion Zone + – ⇧ i 10 m DRAW IZ…" at bounding box center [339, 156] width 680 height 312
click at [633, 290] on button "Save" at bounding box center [642, 291] width 54 height 20
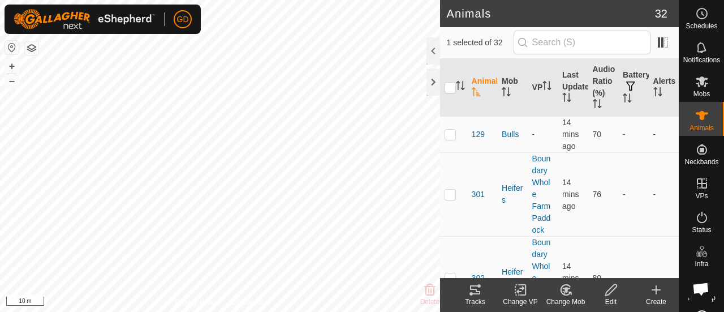
click at [476, 90] on icon "Activate to sort" at bounding box center [476, 91] width 9 height 9
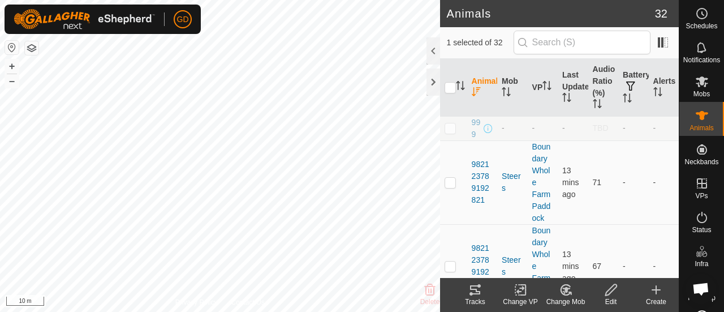
click at [476, 90] on icon "Activate to sort" at bounding box center [476, 91] width 9 height 9
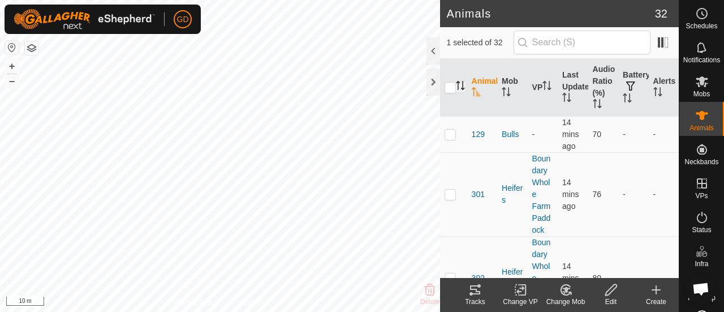
click at [459, 85] on icon "Activate to sort" at bounding box center [460, 85] width 9 height 9
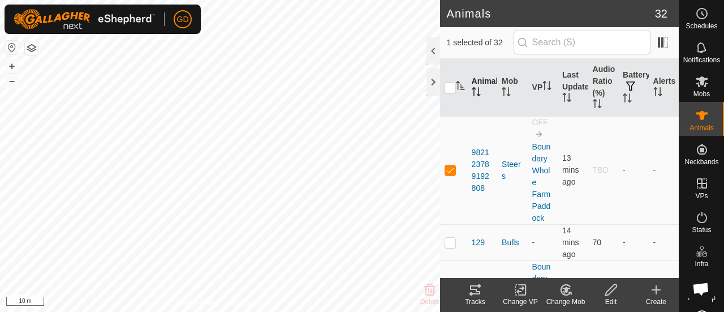
click at [477, 289] on icon at bounding box center [475, 290] width 14 height 14
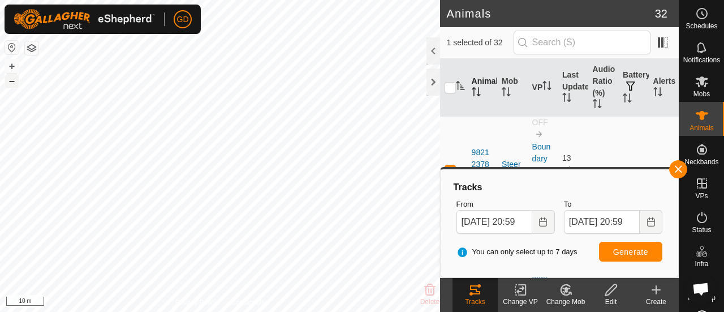
click at [12, 80] on button "–" at bounding box center [12, 81] width 14 height 14
click at [679, 170] on button "button" at bounding box center [678, 169] width 18 height 18
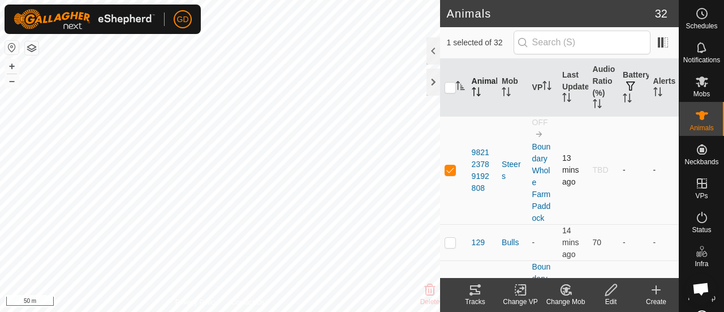
click at [451, 168] on p-checkbox at bounding box center [450, 169] width 11 height 9
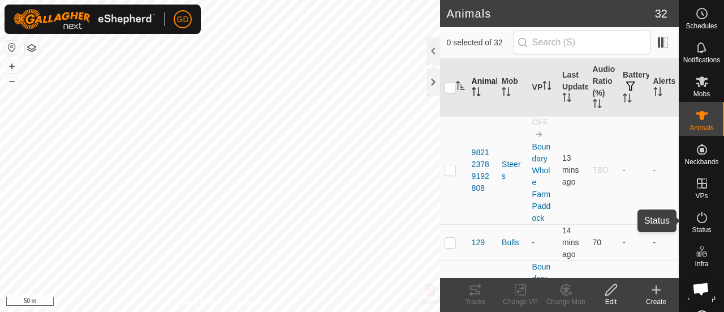
click at [699, 217] on icon at bounding box center [702, 217] width 14 height 14
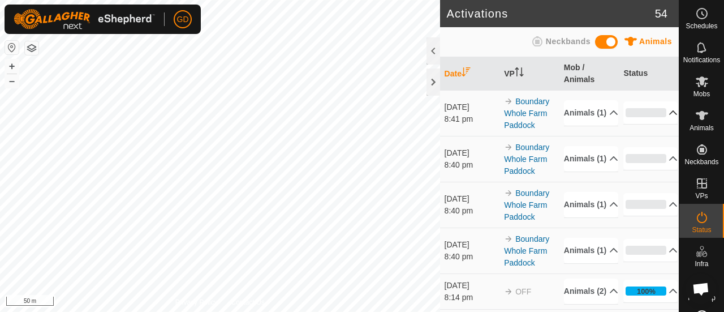
click at [638, 116] on p-accordion-header "0%" at bounding box center [650, 112] width 54 height 23
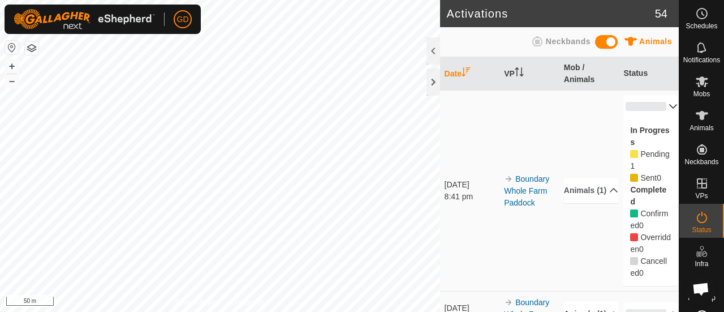
click at [638, 116] on p-accordion-header "0%" at bounding box center [650, 106] width 54 height 23
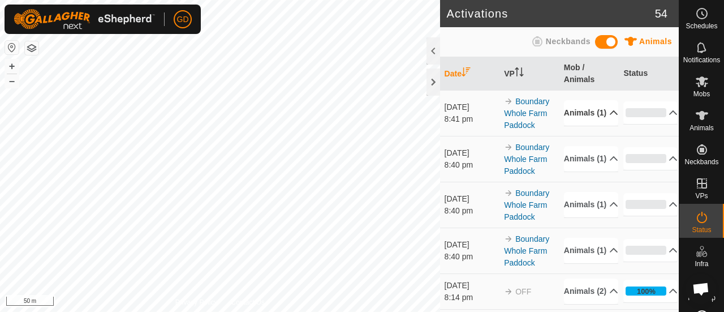
click at [570, 124] on p-accordion-header "Animals (1)" at bounding box center [591, 112] width 54 height 25
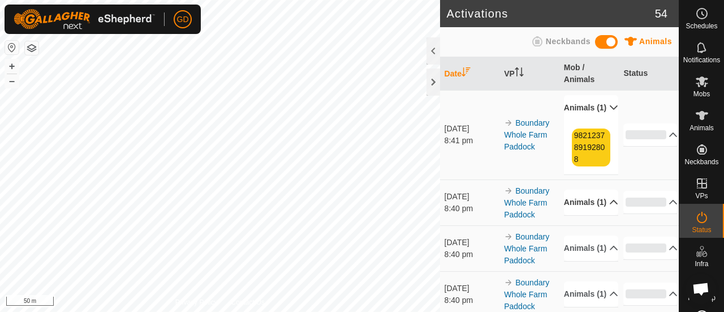
click at [571, 215] on p-accordion-header "Animals (1)" at bounding box center [591, 201] width 54 height 25
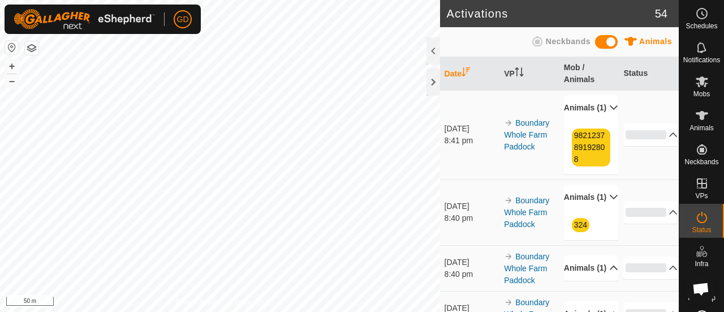
click at [575, 281] on p-accordion-header "Animals (1)" at bounding box center [591, 267] width 54 height 25
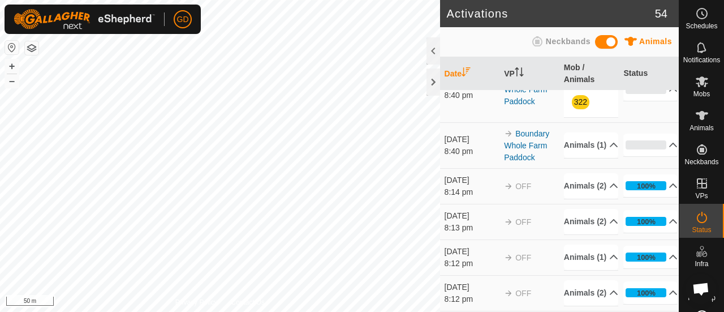
scroll to position [204, 0]
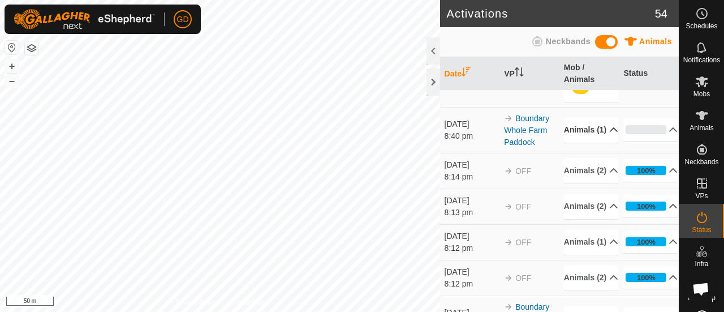
click at [573, 143] on p-accordion-header "Animals (1)" at bounding box center [591, 129] width 54 height 25
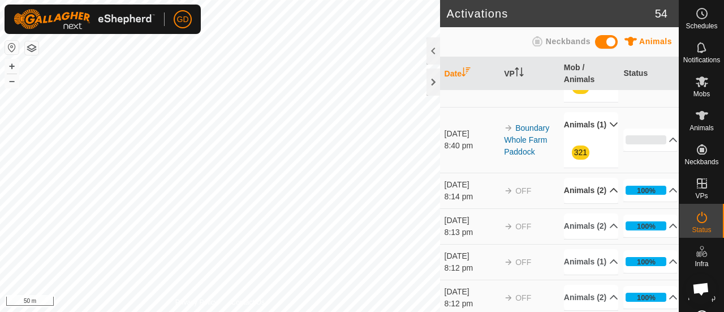
click at [570, 203] on p-accordion-header "Animals (2)" at bounding box center [591, 190] width 54 height 25
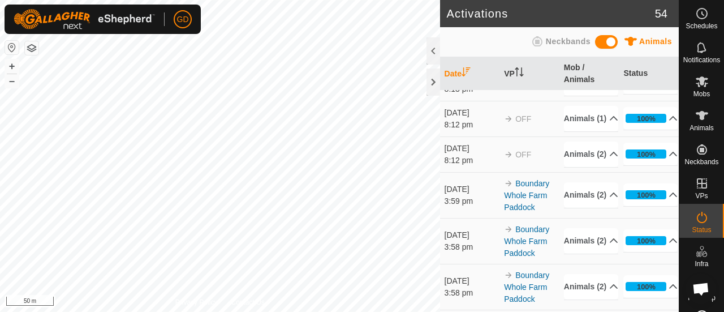
scroll to position [0, 0]
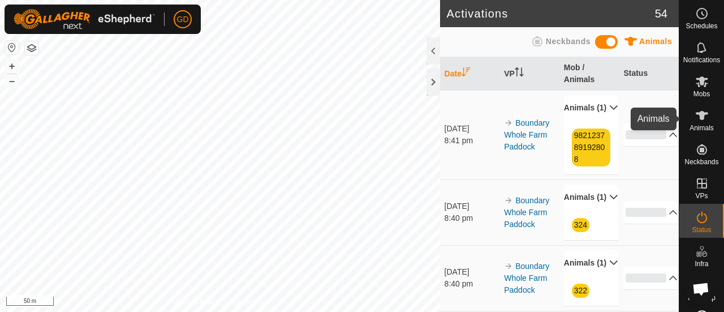
click at [699, 117] on icon at bounding box center [702, 115] width 12 height 9
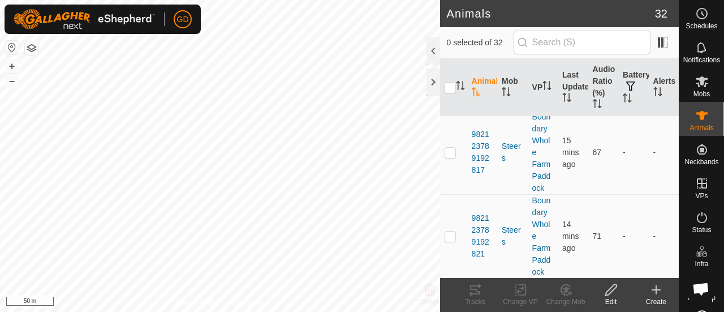
scroll to position [2511, 0]
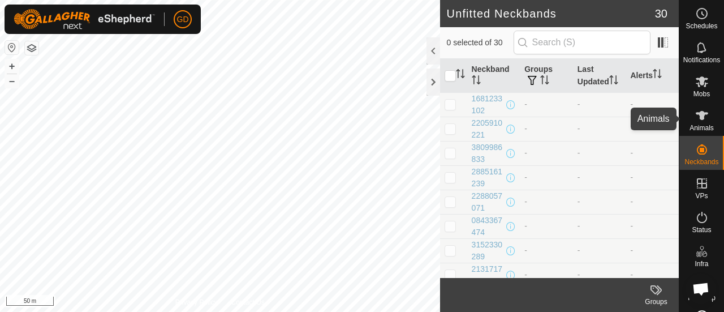
click at [700, 116] on icon at bounding box center [702, 116] width 14 height 14
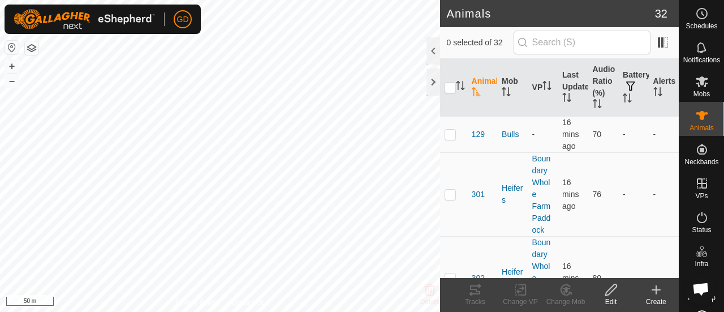
click at [654, 292] on icon at bounding box center [656, 290] width 14 height 14
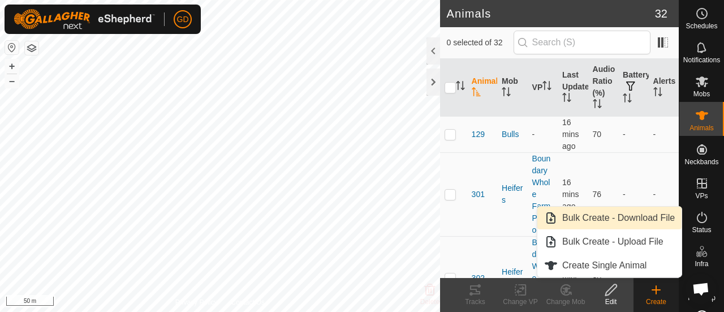
click at [597, 217] on link "Bulk Create - Download File" at bounding box center [609, 217] width 144 height 23
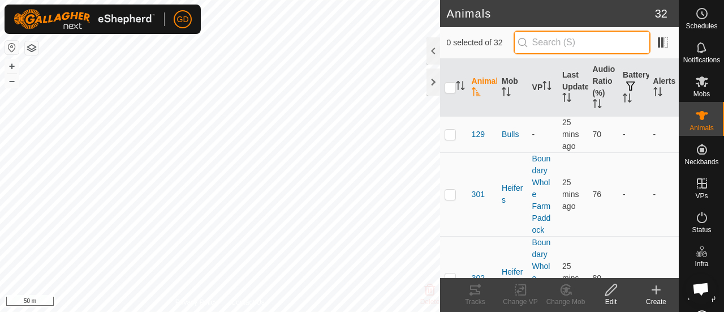
click at [561, 44] on input "text" at bounding box center [582, 43] width 137 height 24
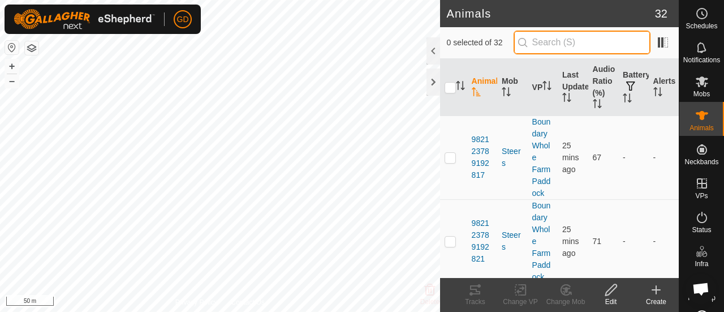
scroll to position [2511, 0]
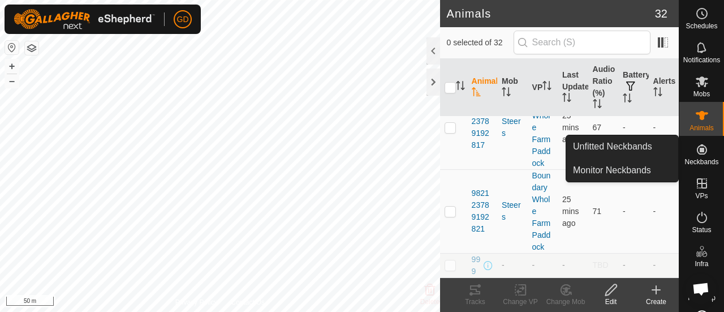
click at [699, 150] on icon at bounding box center [702, 149] width 10 height 10
click at [611, 145] on link "Unfitted Neckbands" at bounding box center [622, 146] width 112 height 23
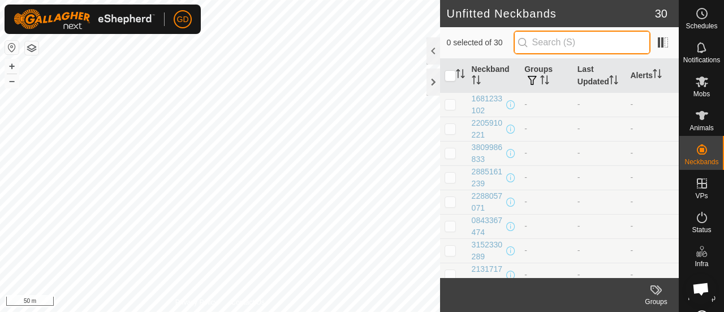
click at [577, 45] on input "text" at bounding box center [582, 43] width 137 height 24
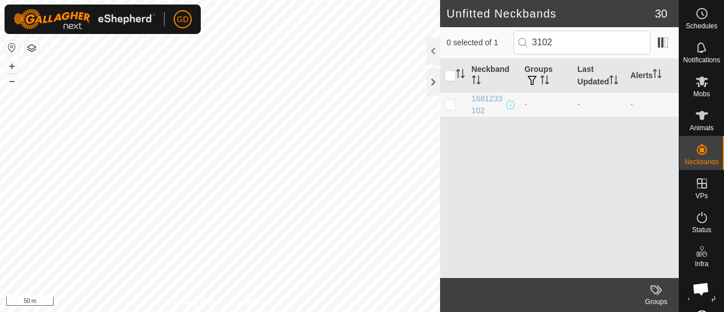
click at [454, 105] on p-checkbox at bounding box center [450, 104] width 11 height 9
click at [481, 99] on div "1681233102" at bounding box center [488, 105] width 33 height 24
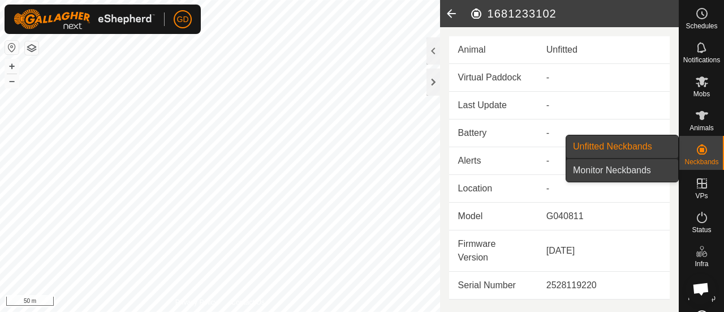
click at [619, 168] on link "Monitor Neckbands" at bounding box center [622, 170] width 112 height 23
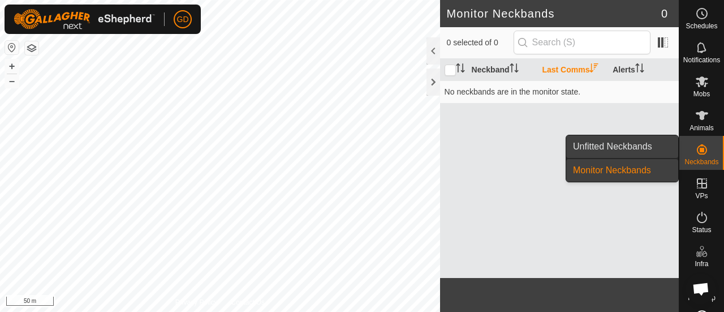
click at [612, 144] on link "Unfitted Neckbands" at bounding box center [622, 146] width 112 height 23
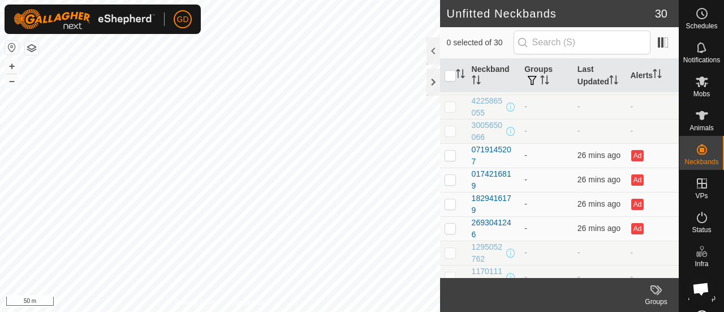
scroll to position [537, 0]
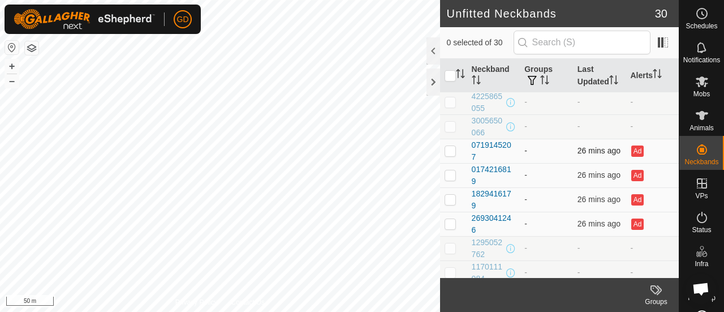
click at [452, 146] on p-checkbox at bounding box center [450, 150] width 11 height 9
click at [449, 170] on p-checkbox at bounding box center [450, 174] width 11 height 9
click at [447, 195] on p-checkbox at bounding box center [450, 199] width 11 height 9
click at [454, 170] on p-checkbox at bounding box center [450, 174] width 11 height 9
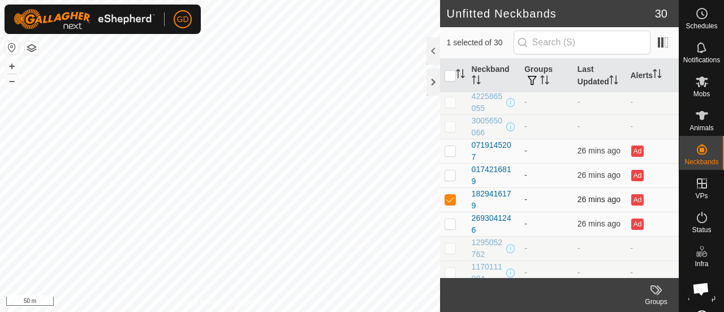
click at [451, 195] on p-checkbox at bounding box center [450, 199] width 11 height 9
click at [451, 219] on p-checkbox at bounding box center [450, 223] width 11 height 9
click at [455, 219] on p-tablecheckbox at bounding box center [450, 223] width 11 height 9
click at [448, 244] on p-checkbox at bounding box center [450, 247] width 11 height 9
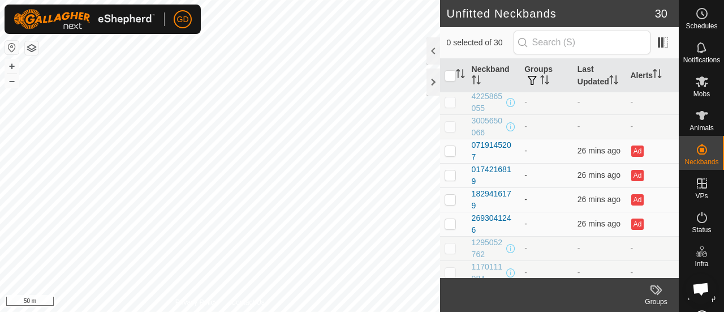
click at [449, 268] on p-checkbox at bounding box center [450, 272] width 11 height 9
click at [15, 81] on button "–" at bounding box center [12, 81] width 14 height 14
click at [450, 268] on p-checkbox at bounding box center [450, 272] width 11 height 9
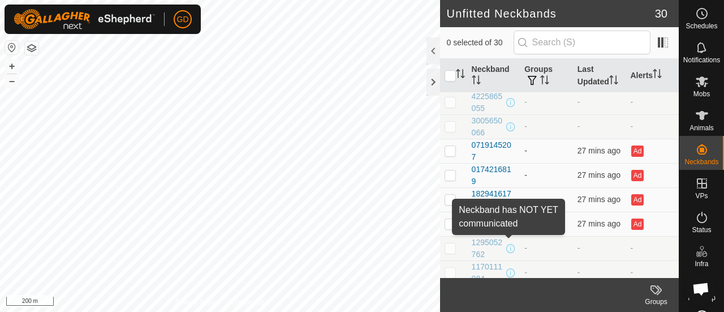
click at [510, 244] on span at bounding box center [510, 248] width 9 height 9
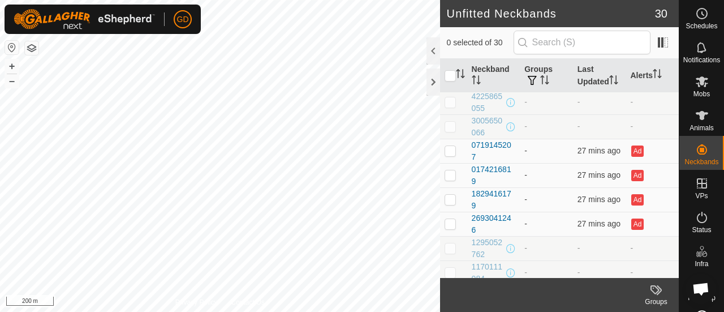
drag, startPoint x: 494, startPoint y: 247, endPoint x: 471, endPoint y: 235, distance: 26.6
click at [471, 236] on td "1295052762" at bounding box center [493, 248] width 53 height 24
copy div "1295052762"
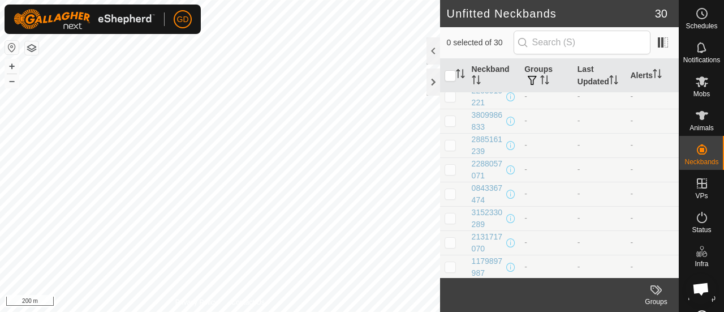
scroll to position [0, 0]
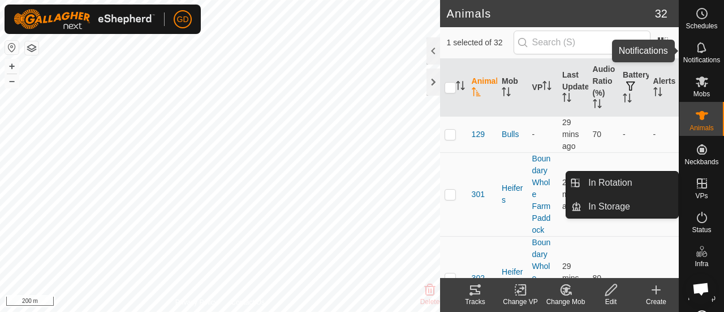
click at [695, 49] on icon at bounding box center [702, 48] width 14 height 14
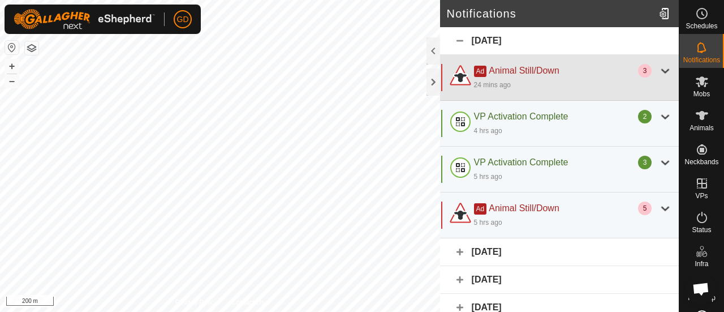
click at [658, 72] on div at bounding box center [665, 71] width 14 height 14
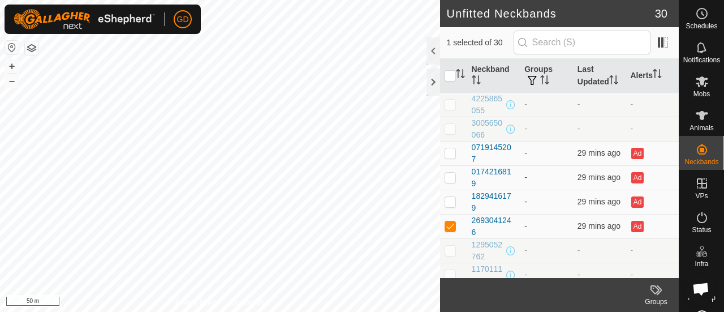
scroll to position [537, 0]
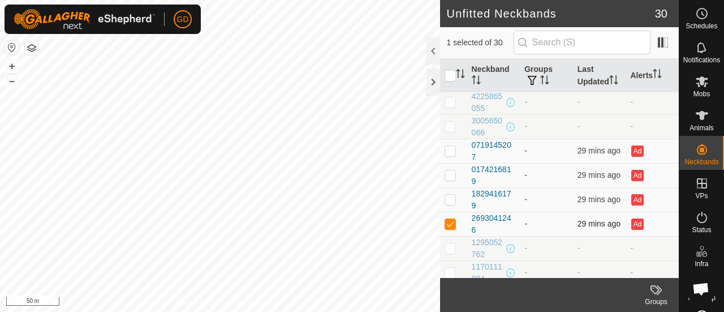
click at [451, 219] on p-checkbox at bounding box center [450, 223] width 11 height 9
click at [449, 268] on p-checkbox at bounding box center [450, 272] width 11 height 9
click at [450, 243] on p-checkbox at bounding box center [450, 247] width 11 height 9
click at [450, 270] on p-checkbox at bounding box center [450, 272] width 11 height 9
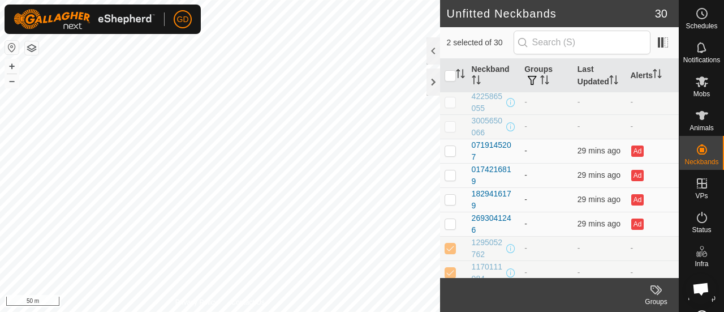
click at [450, 243] on p-checkbox at bounding box center [450, 247] width 11 height 9
click at [450, 268] on p-checkbox at bounding box center [450, 272] width 11 height 9
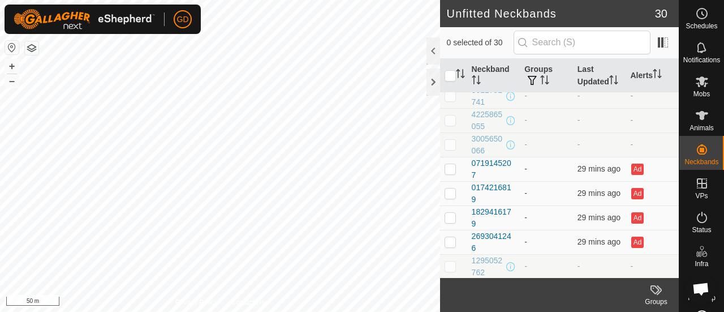
scroll to position [518, 0]
click at [522, 231] on tr "2693041246 - 29 mins ago Ad" at bounding box center [559, 243] width 239 height 24
click at [448, 238] on p-checkbox at bounding box center [450, 242] width 11 height 9
click at [450, 214] on p-checkbox at bounding box center [450, 218] width 11 height 9
click at [451, 189] on p-checkbox at bounding box center [450, 193] width 11 height 9
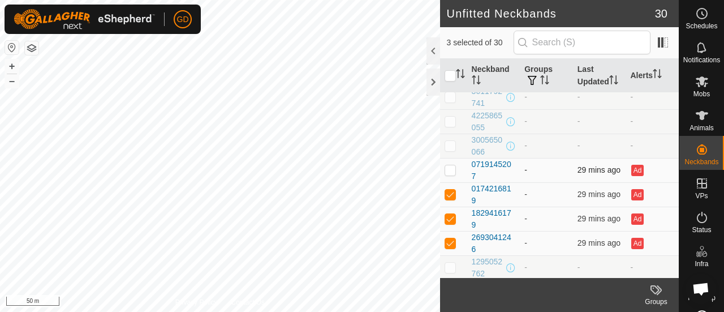
click at [449, 165] on p-checkbox at bounding box center [450, 169] width 11 height 9
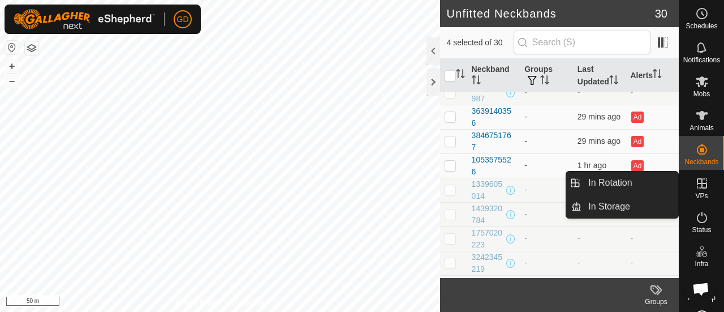
scroll to position [193, 0]
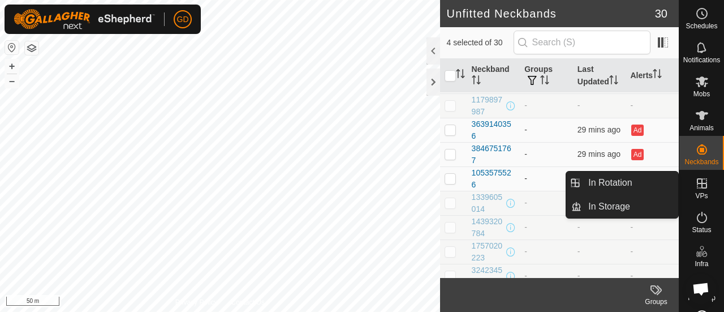
click at [450, 175] on p-checkbox at bounding box center [450, 178] width 11 height 9
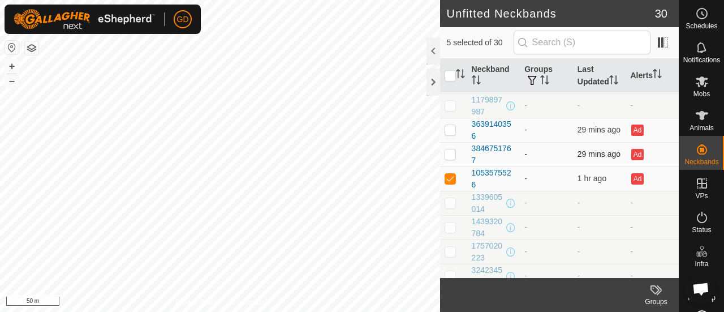
click at [451, 154] on p-checkbox at bounding box center [450, 153] width 11 height 9
click at [450, 126] on p-checkbox at bounding box center [450, 129] width 11 height 9
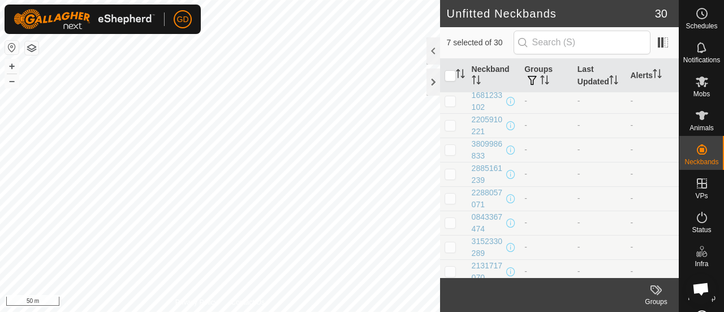
scroll to position [0, 0]
click at [10, 67] on button "+" at bounding box center [12, 66] width 14 height 14
click at [88, 0] on html "GD Schedules Notifications Mobs Animals Neckbands VPs Status Infra Heatmap Help…" at bounding box center [362, 156] width 724 height 312
